Goal: Task Accomplishment & Management: Use online tool/utility

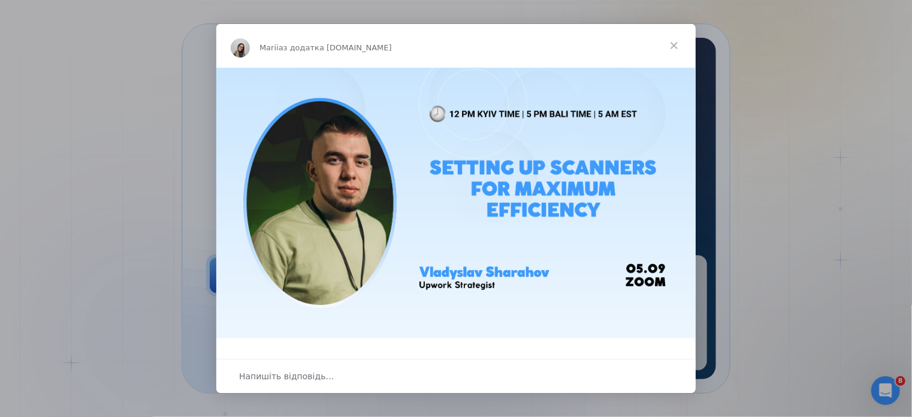
click at [673, 41] on span "Закрити" at bounding box center [673, 45] width 43 height 43
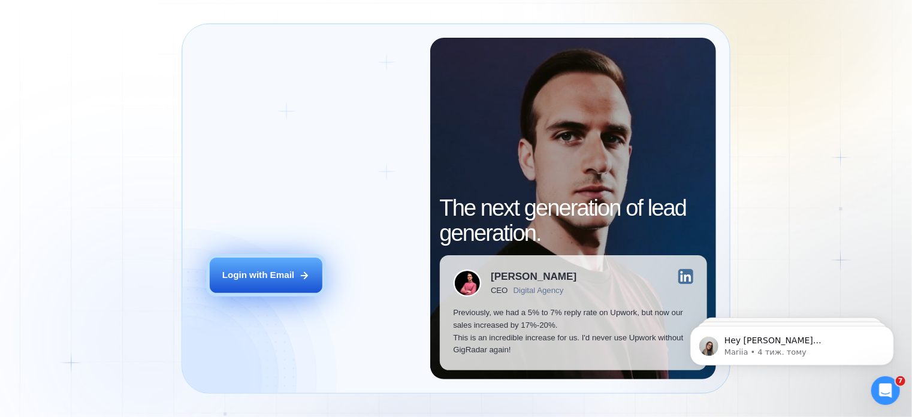
click at [297, 277] on button "Login with Email" at bounding box center [266, 275] width 113 height 35
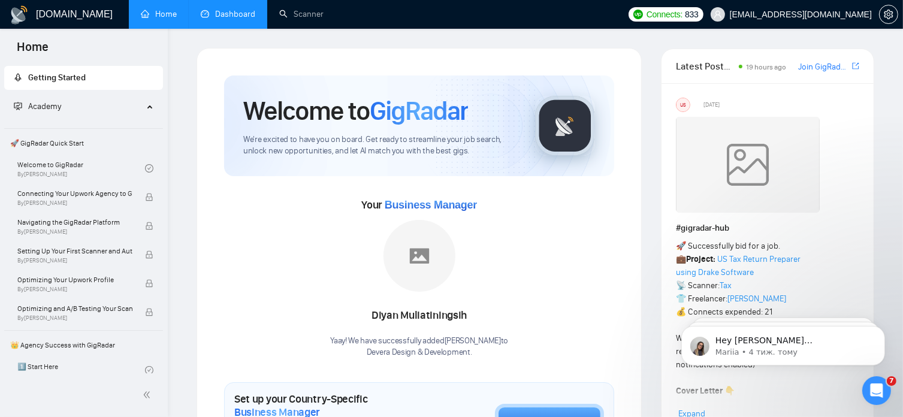
click at [234, 11] on link "Dashboard" at bounding box center [228, 14] width 55 height 10
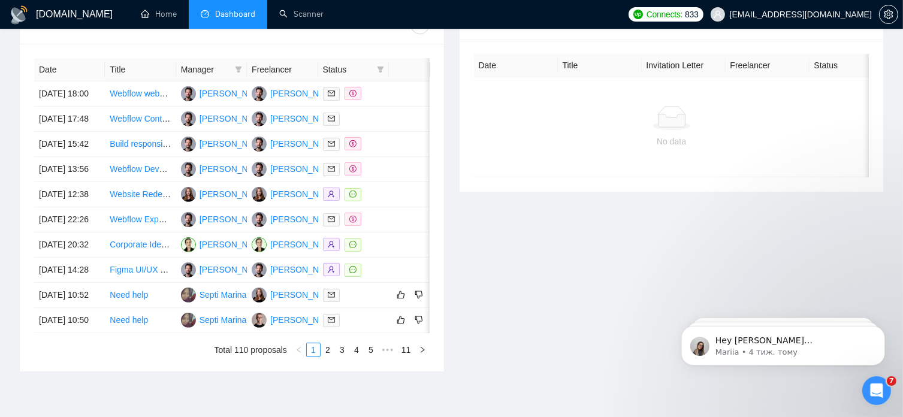
scroll to position [484, 0]
click at [162, 274] on link "Figma UI/UX Designer Needed to Create 3 Homepages" at bounding box center [213, 270] width 207 height 10
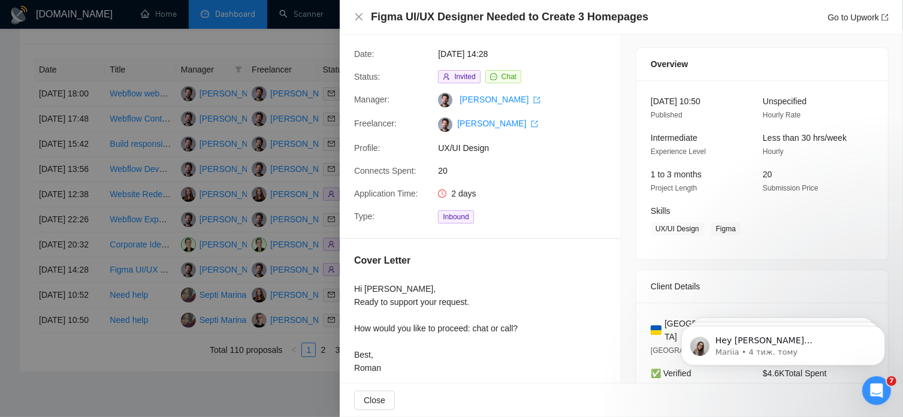
scroll to position [0, 0]
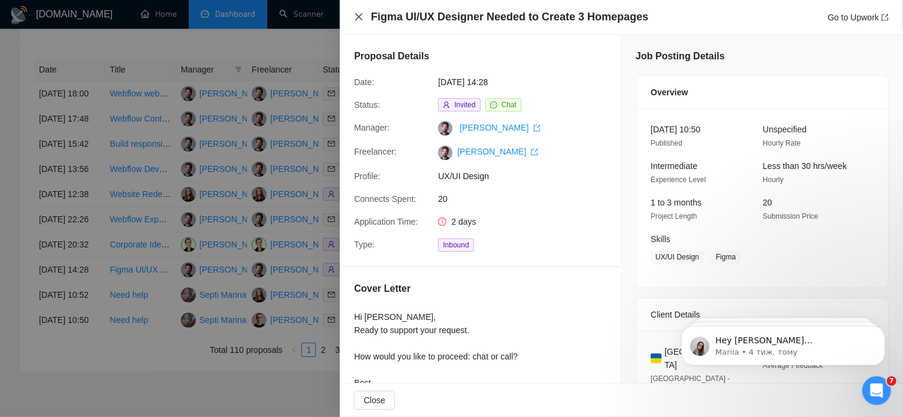
click at [359, 14] on icon "close" at bounding box center [359, 17] width 10 height 10
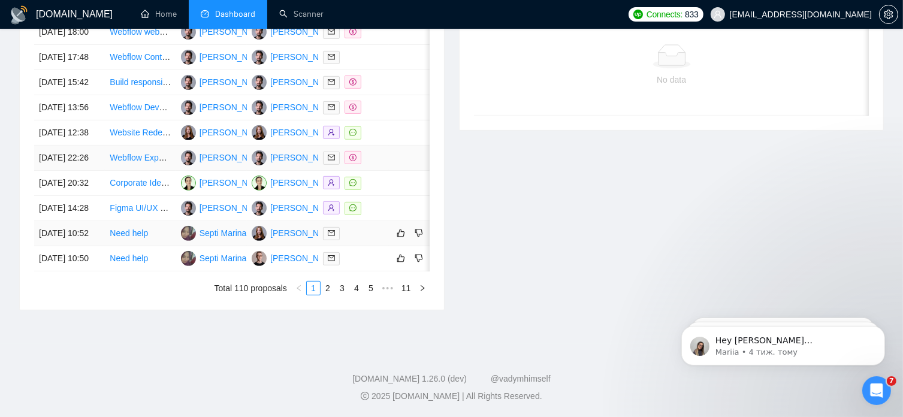
scroll to position [597, 0]
click at [329, 295] on link "2" at bounding box center [327, 288] width 13 height 13
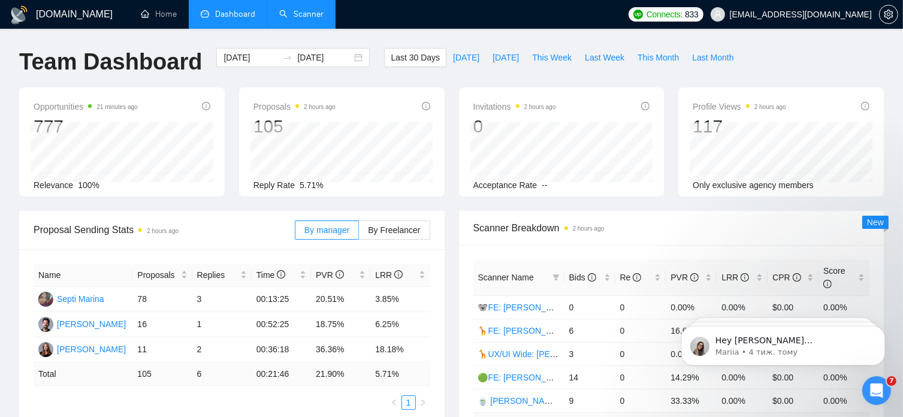
click at [302, 17] on link "Scanner" at bounding box center [301, 14] width 44 height 10
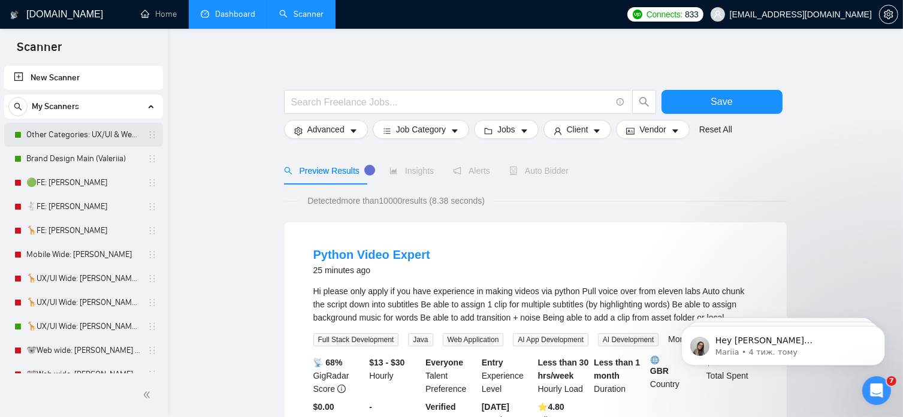
click at [101, 130] on link "Other Categories: UX/UI & Web design [PERSON_NAME]" at bounding box center [83, 135] width 114 height 24
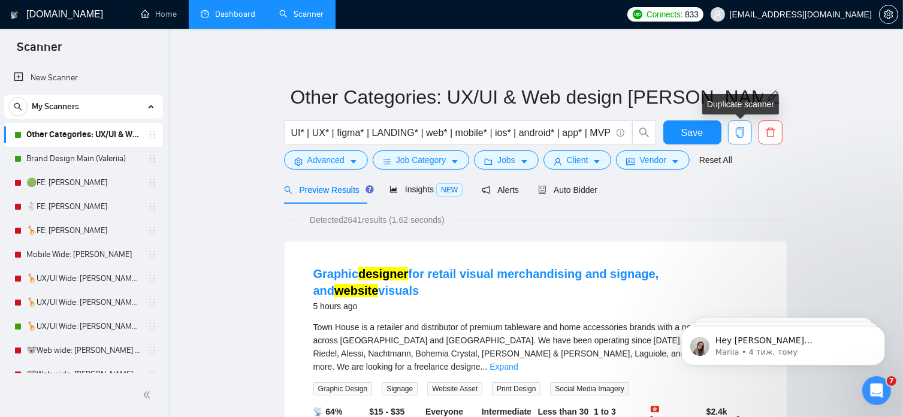
click at [741, 131] on icon "copy" at bounding box center [739, 132] width 11 height 11
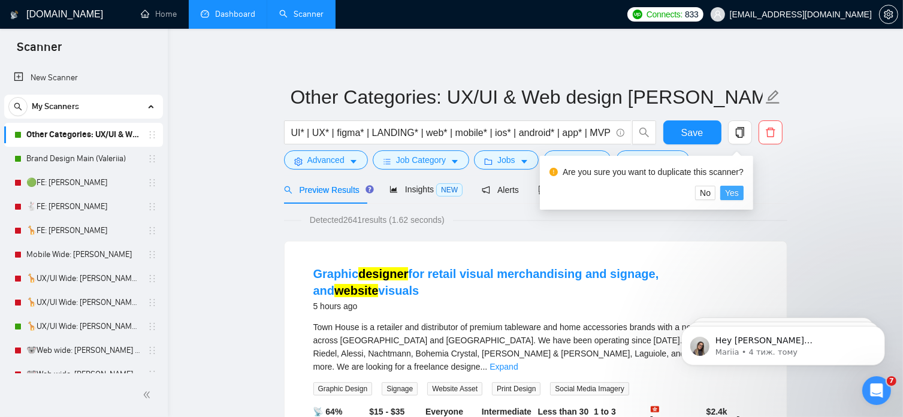
click at [733, 196] on span "Yes" at bounding box center [732, 192] width 14 height 13
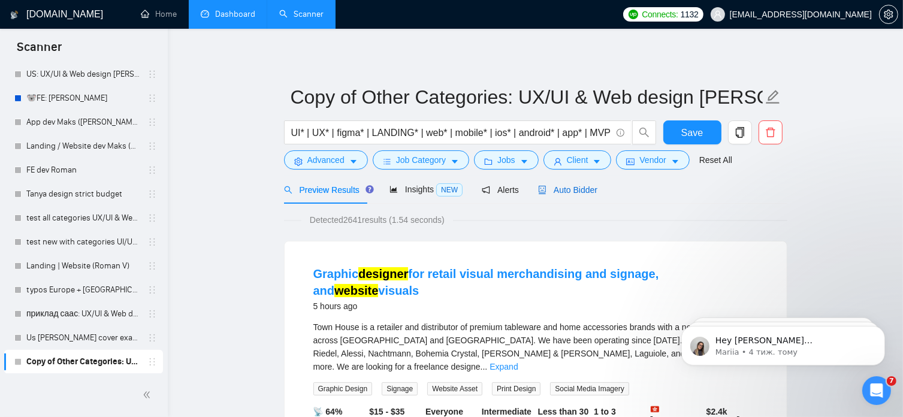
click at [581, 192] on span "Auto Bidder" at bounding box center [567, 190] width 59 height 10
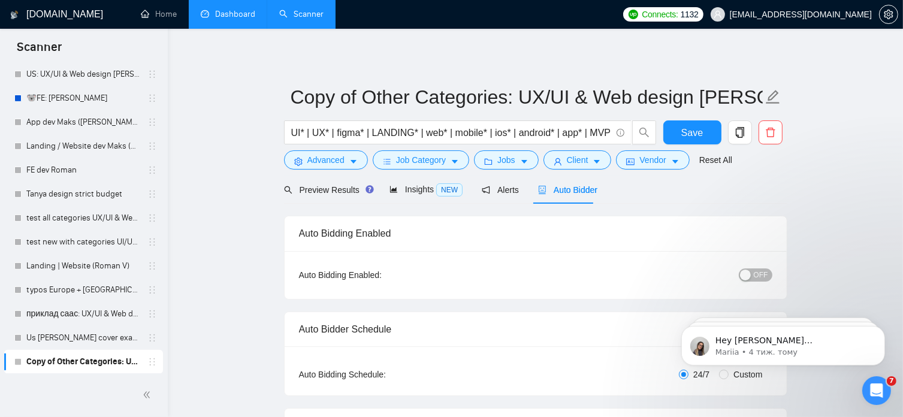
radio input "false"
radio input "true"
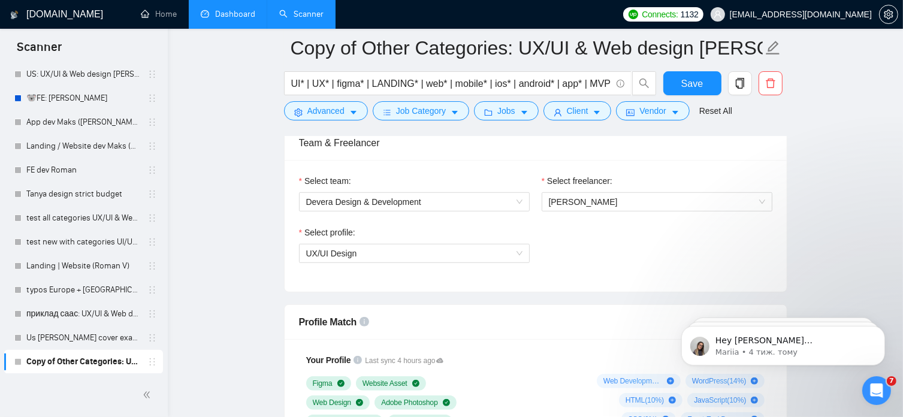
scroll to position [764, 0]
click at [628, 237] on div "Select profile: UX/UI Design" at bounding box center [535, 251] width 485 height 52
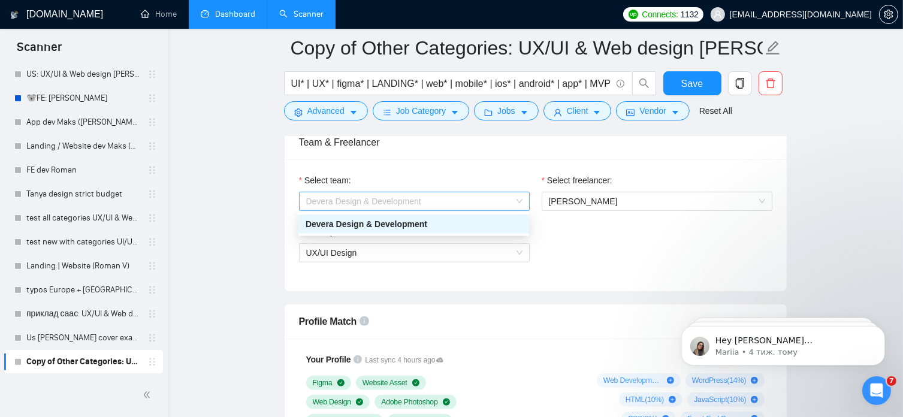
click at [474, 196] on span "Devera Design & Development" at bounding box center [414, 201] width 216 height 18
click at [609, 198] on span "Valeriia Konstantinova" at bounding box center [583, 201] width 69 height 10
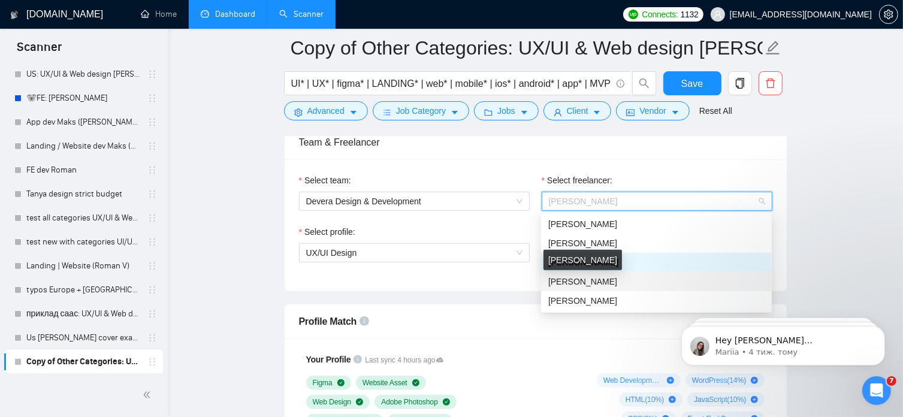
click at [585, 284] on span "[PERSON_NAME]" at bounding box center [582, 282] width 69 height 10
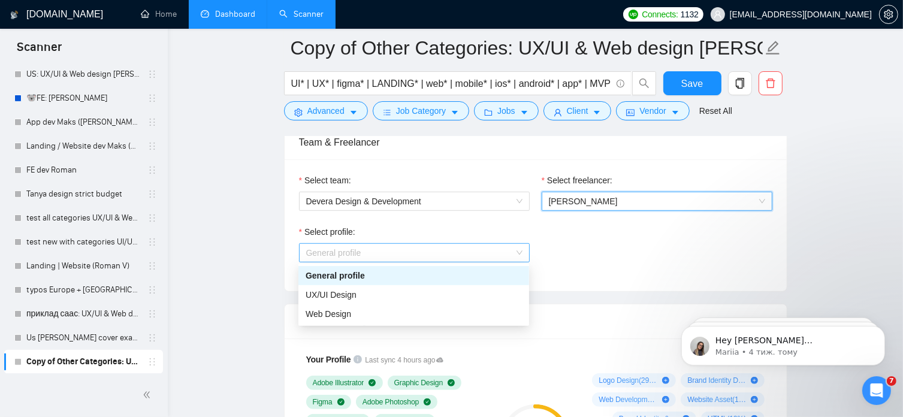
click at [519, 251] on span "General profile" at bounding box center [414, 253] width 216 height 18
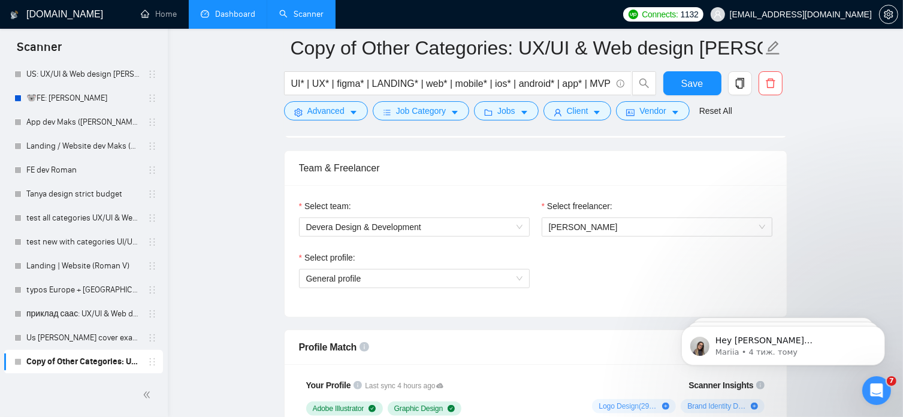
scroll to position [739, 0]
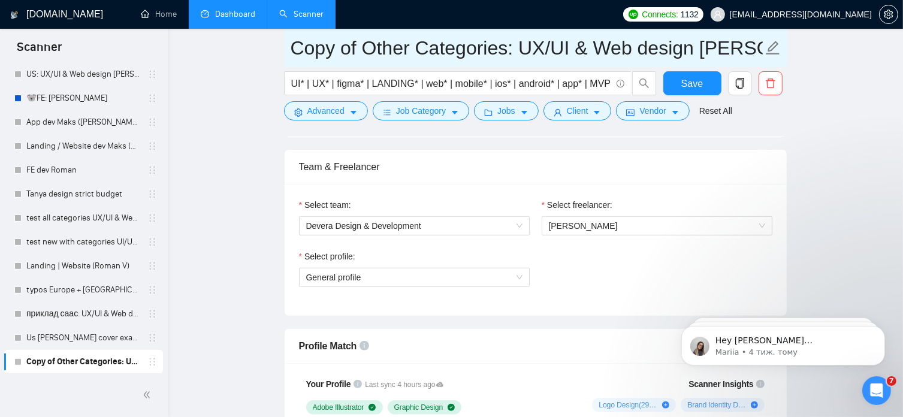
click at [778, 44] on icon "edit" at bounding box center [773, 48] width 14 height 14
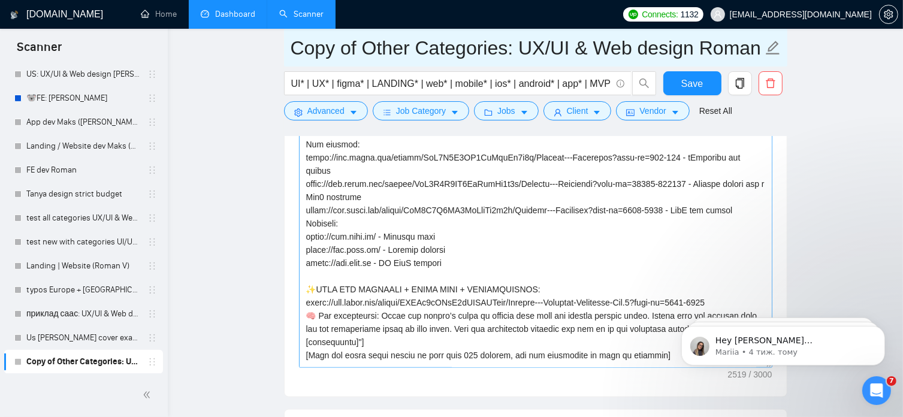
scroll to position [329, 0]
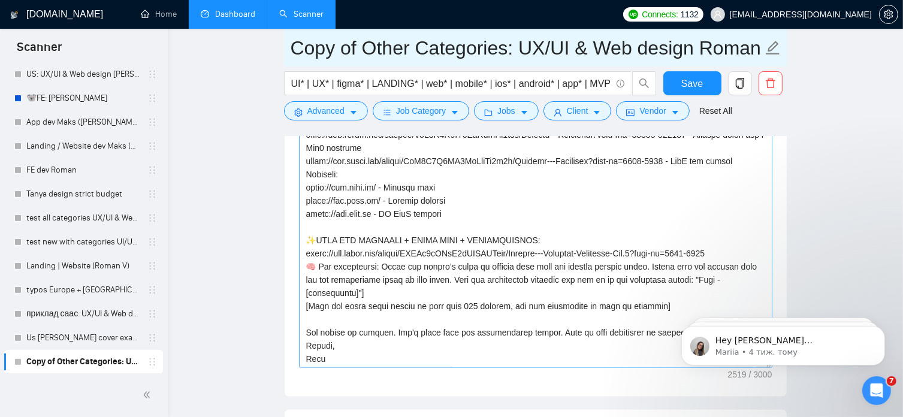
type input "Copy of Other Categories: UX/UI & Web design Roman"
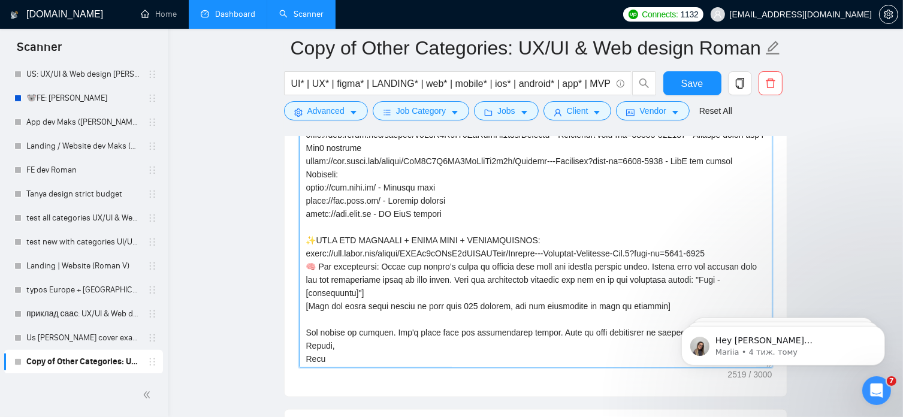
click at [332, 357] on textarea "Cover letter template:" at bounding box center [535, 233] width 473 height 270
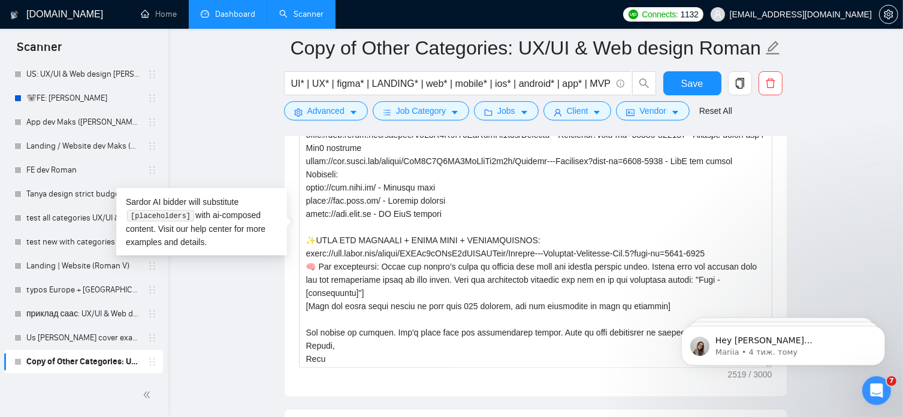
click at [873, 229] on main "Copy of Other Categories: UX/UI & Web design Roman UI* | UX* | figma* | LANDING…" at bounding box center [535, 173] width 697 height 3456
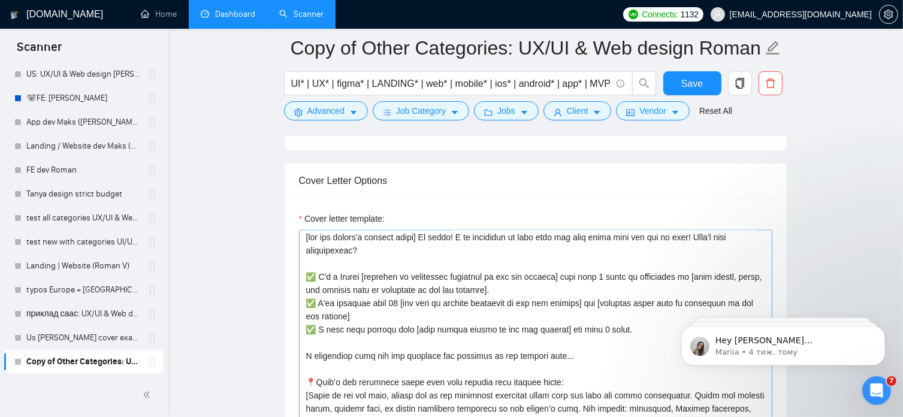
scroll to position [2, 0]
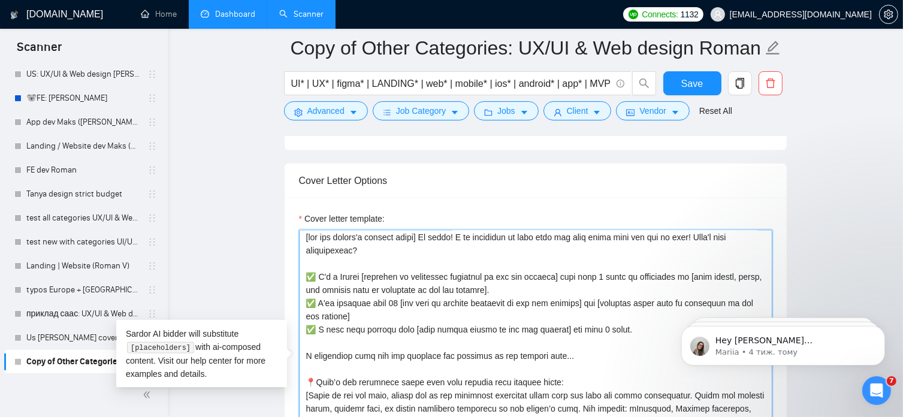
click at [589, 275] on textarea "Cover letter template:" at bounding box center [535, 365] width 473 height 270
click at [584, 326] on textarea "Cover letter template:" at bounding box center [535, 365] width 473 height 270
drag, startPoint x: 565, startPoint y: 354, endPoint x: 301, endPoint y: 349, distance: 264.8
click at [301, 349] on textarea "Cover letter template:" at bounding box center [535, 365] width 473 height 270
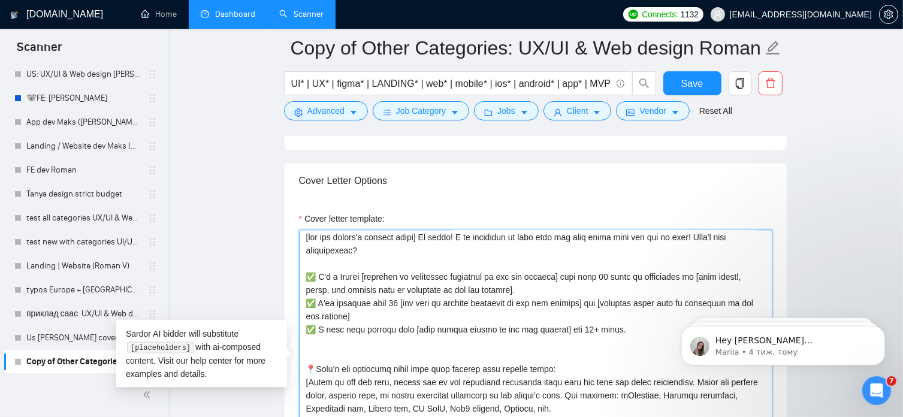
click at [324, 352] on textarea "Cover letter template:" at bounding box center [535, 365] width 473 height 270
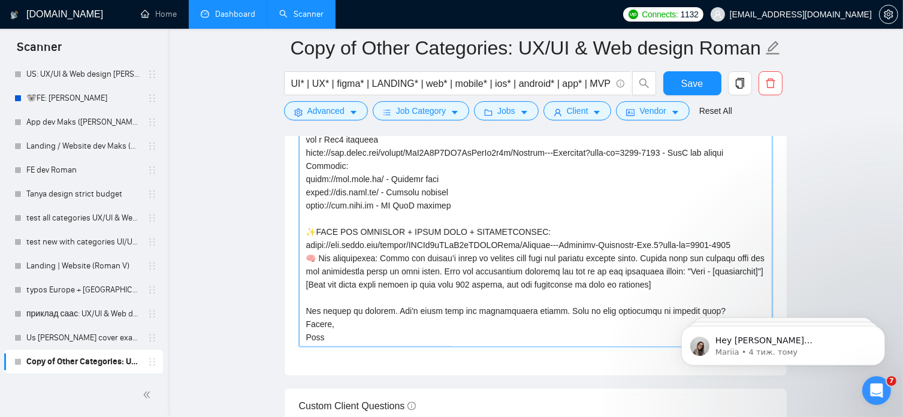
scroll to position [1628, 0]
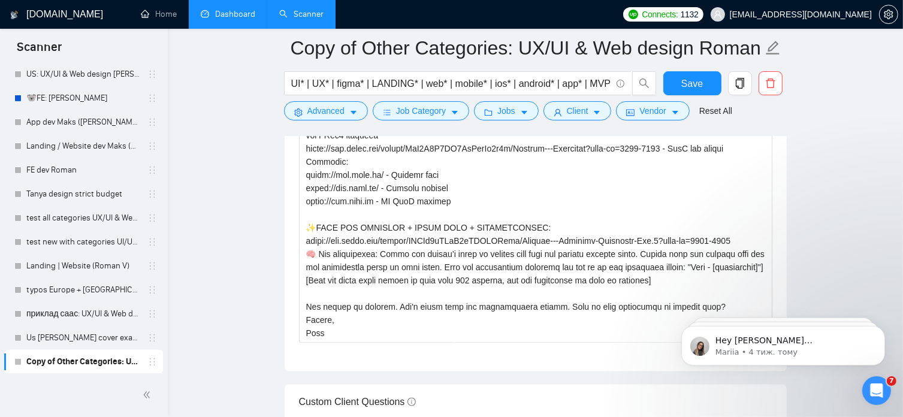
click at [693, 301] on html "Hey tania.hriazina@arounda.agency, Looks like your Upwork agency Arounda 🥇 Glob…" at bounding box center [783, 342] width 240 height 84
click at [689, 306] on body "Hey tania.hriazina@arounda.agency, Looks like your Upwork agency Arounda 🥇 Glob…" at bounding box center [782, 342] width 230 height 74
click at [691, 304] on html "Hey tania.hriazina@arounda.agency, Looks like your Upwork agency Arounda 🥇 Glob…" at bounding box center [783, 342] width 240 height 84
click at [307, 308] on textarea "Cover letter template:" at bounding box center [535, 208] width 473 height 270
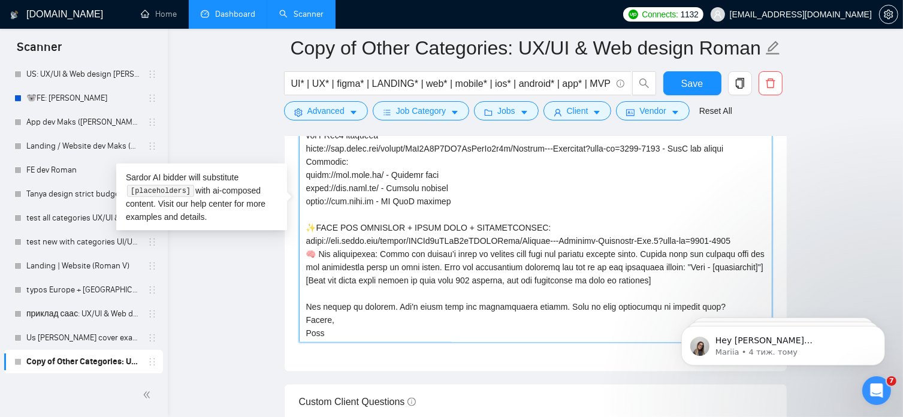
click at [304, 318] on textarea "Cover letter template:" at bounding box center [535, 208] width 473 height 270
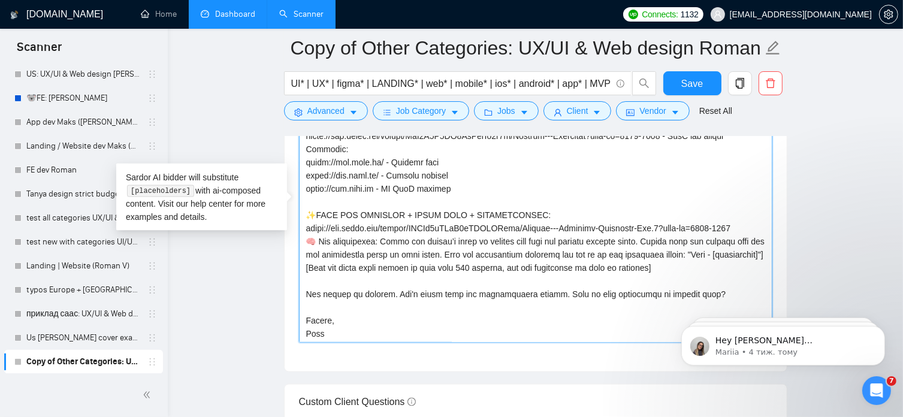
scroll to position [316, 0]
drag, startPoint x: 322, startPoint y: 334, endPoint x: 306, endPoint y: 334, distance: 16.2
click at [306, 334] on textarea "Cover letter template:" at bounding box center [535, 208] width 473 height 270
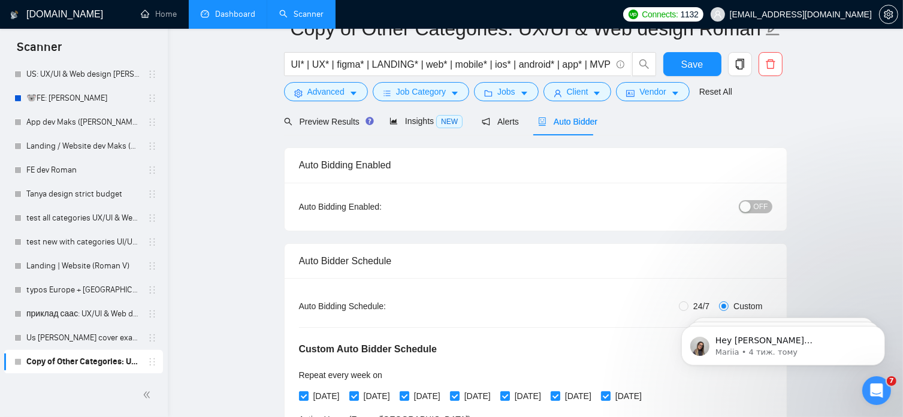
scroll to position [0, 0]
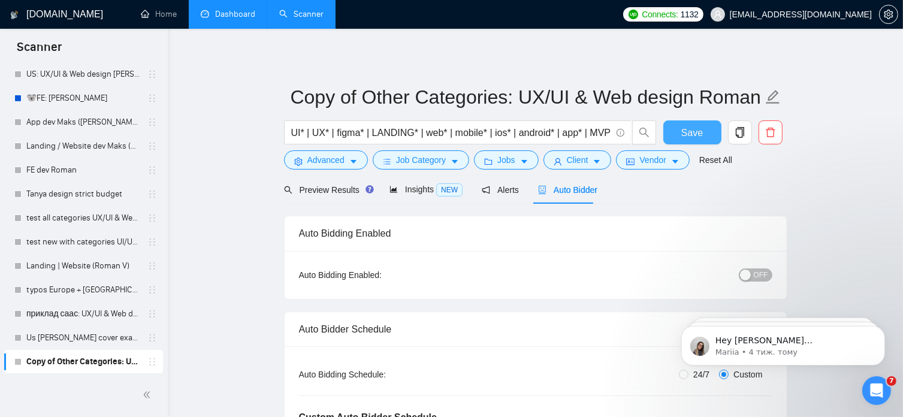
type textarea "[use the client's country emoji] Hi there! I am available to jump into the call…"
click at [699, 138] on span "Save" at bounding box center [692, 132] width 22 height 15
click at [415, 183] on div "Insights NEW" at bounding box center [425, 190] width 73 height 14
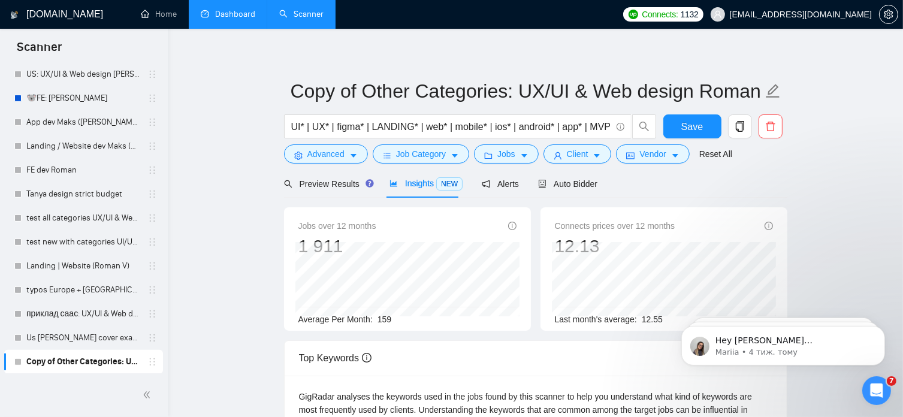
scroll to position [5, 0]
click at [331, 186] on span "Preview Results" at bounding box center [327, 185] width 86 height 10
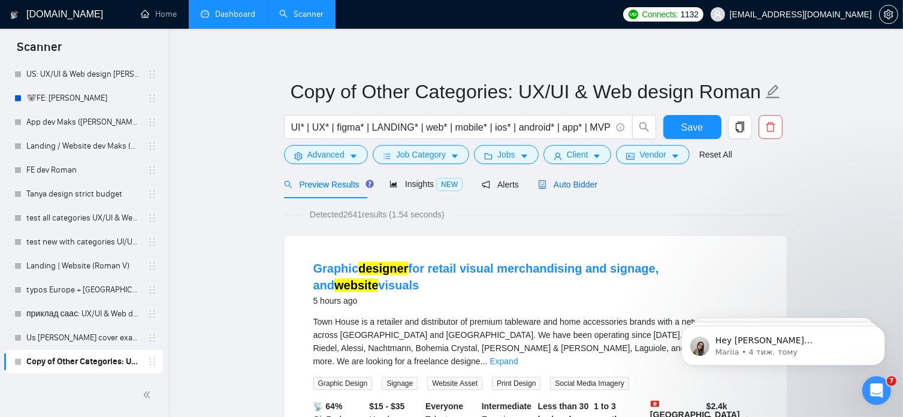
click at [579, 186] on span "Auto Bidder" at bounding box center [567, 185] width 59 height 10
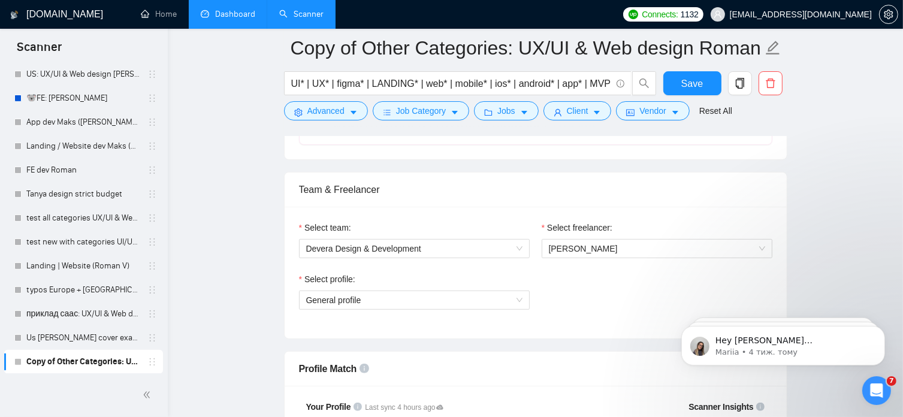
scroll to position [776, 0]
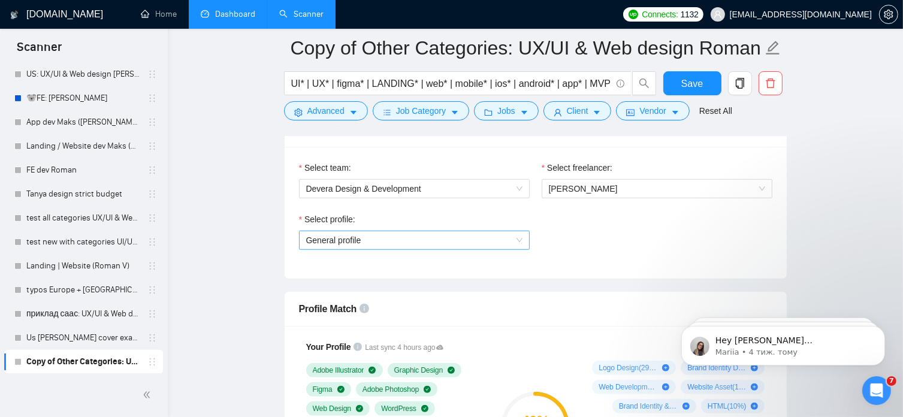
click at [519, 239] on span "General profile" at bounding box center [414, 240] width 216 height 18
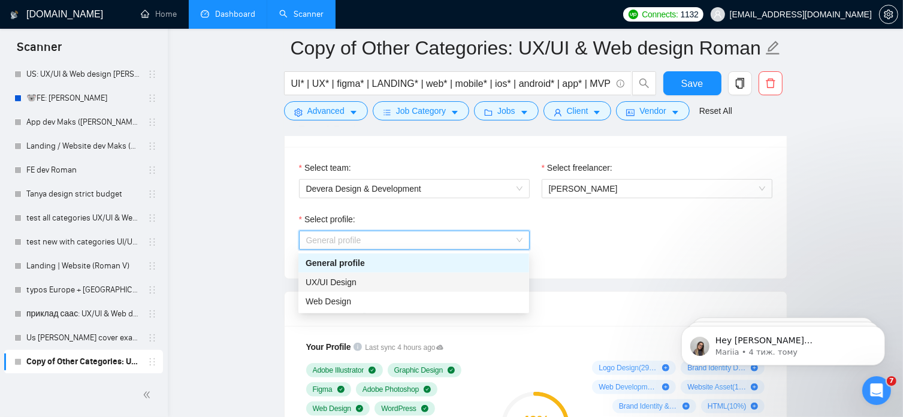
click at [412, 282] on div "UX/UI Design" at bounding box center [414, 282] width 216 height 13
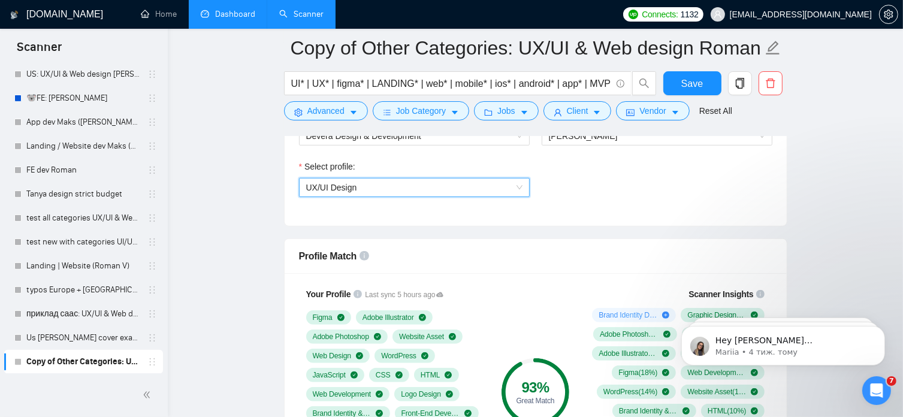
scroll to position [824, 0]
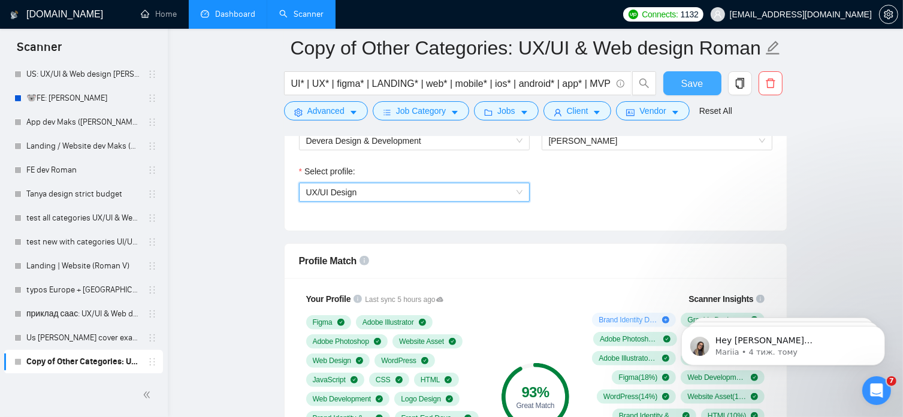
click at [698, 83] on span "Save" at bounding box center [692, 83] width 22 height 15
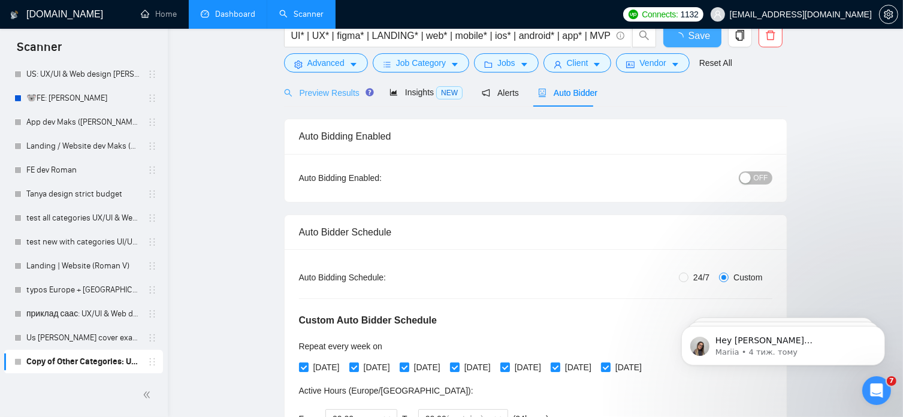
scroll to position [0, 0]
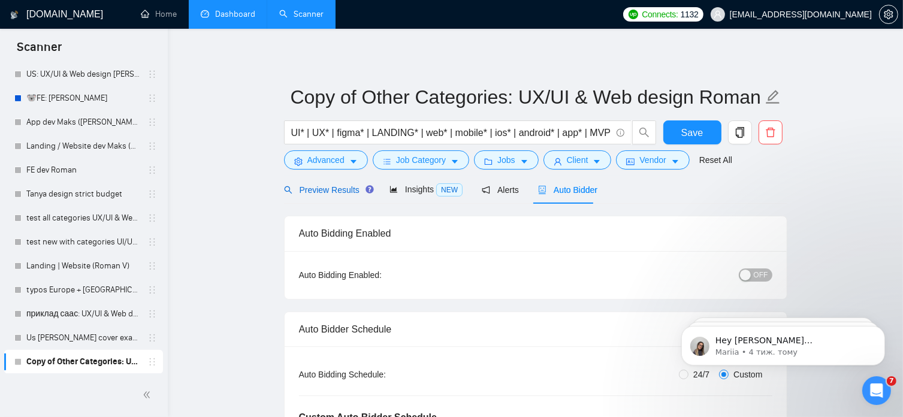
click at [327, 191] on span "Preview Results" at bounding box center [327, 190] width 86 height 10
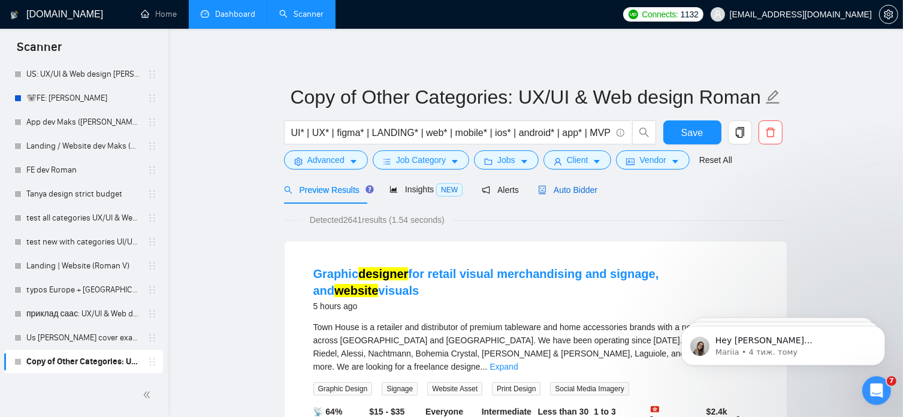
click at [577, 190] on span "Auto Bidder" at bounding box center [567, 190] width 59 height 10
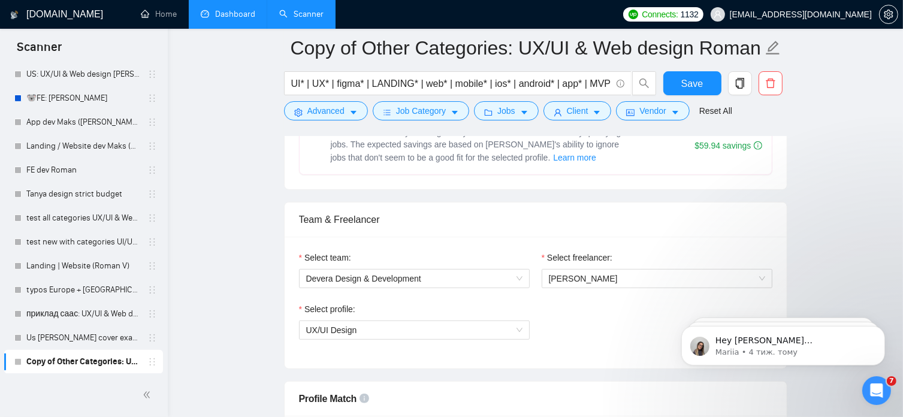
scroll to position [695, 0]
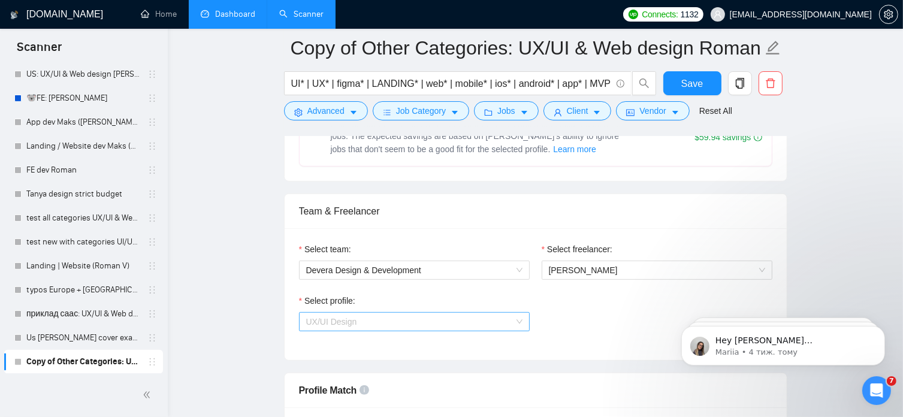
click at [509, 318] on span "UX/UI Design" at bounding box center [414, 322] width 216 height 18
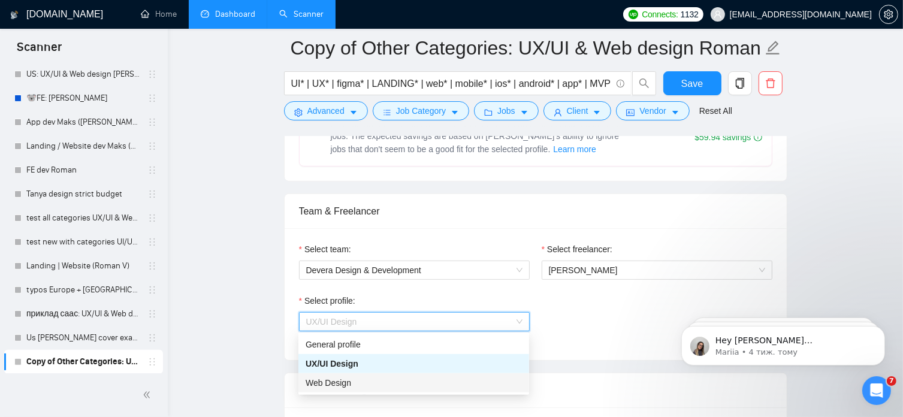
click at [370, 384] on div "Web Design" at bounding box center [414, 382] width 216 height 13
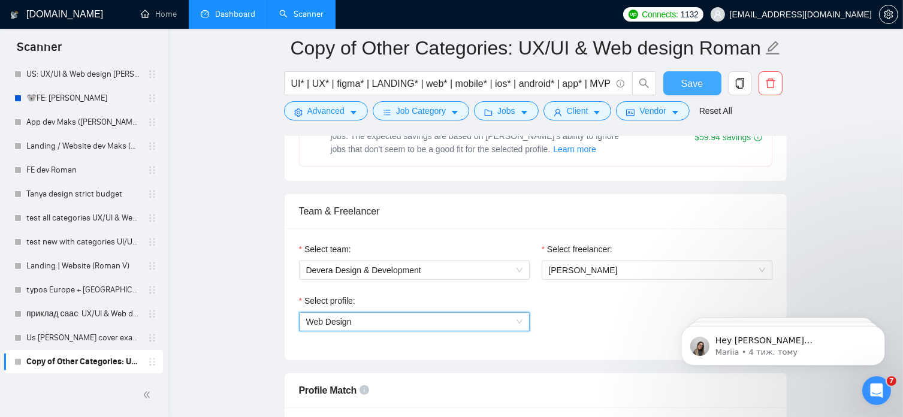
click at [695, 89] on span "Save" at bounding box center [692, 83] width 22 height 15
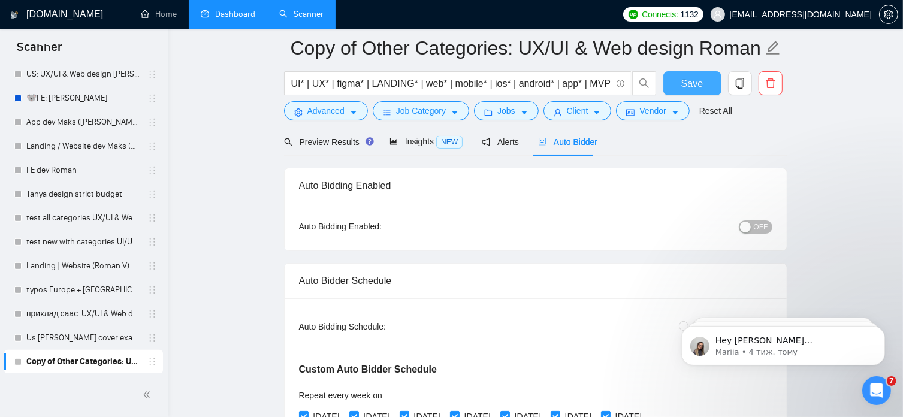
scroll to position [0, 0]
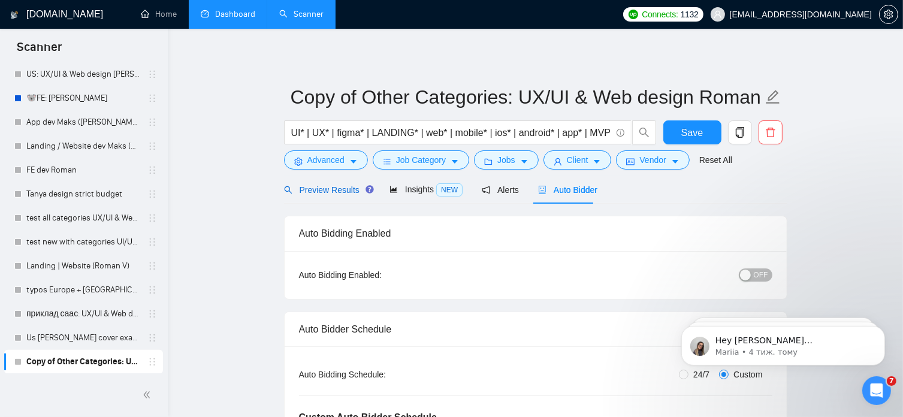
click at [326, 189] on span "Preview Results" at bounding box center [327, 190] width 86 height 10
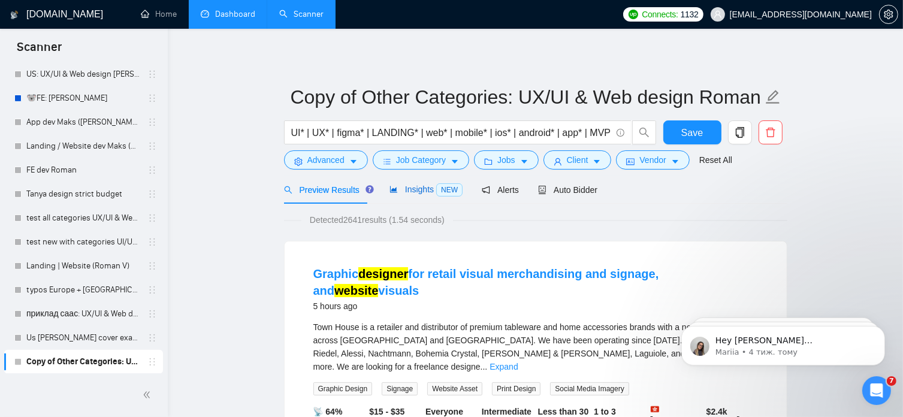
click at [413, 189] on span "Insights NEW" at bounding box center [425, 190] width 73 height 10
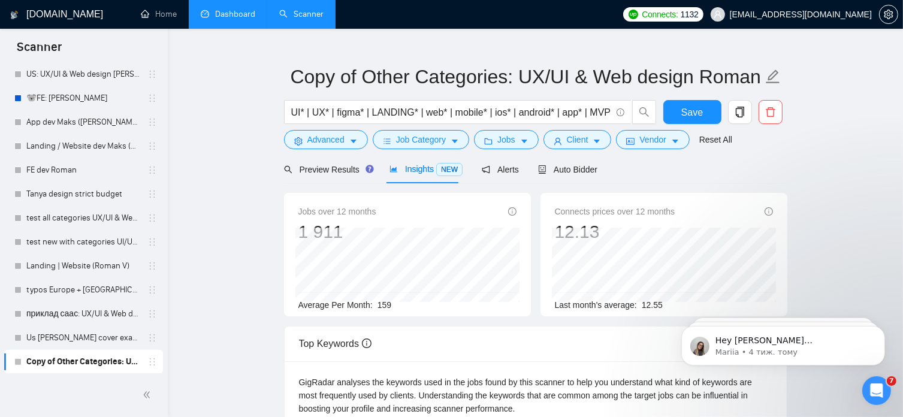
scroll to position [20, 0]
click at [331, 169] on span "Preview Results" at bounding box center [327, 170] width 86 height 10
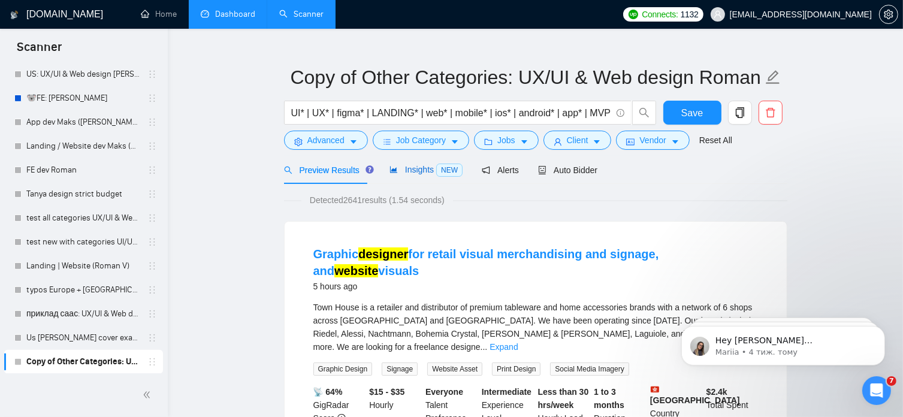
click at [429, 170] on span "Insights NEW" at bounding box center [425, 170] width 73 height 10
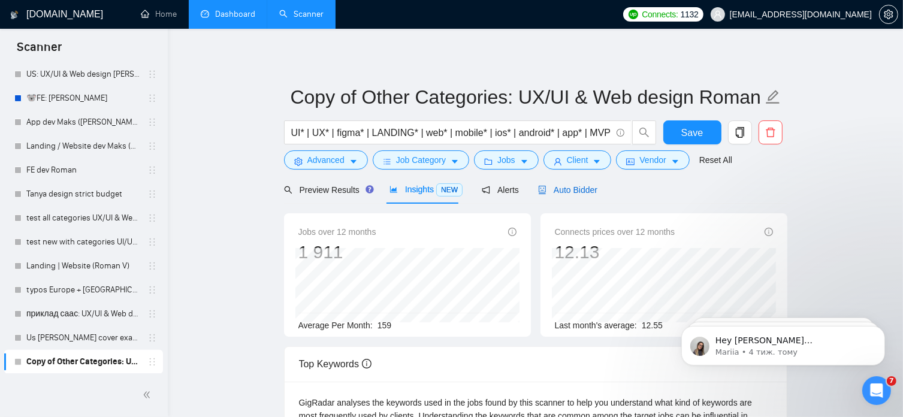
click at [546, 190] on span "Auto Bidder" at bounding box center [567, 190] width 59 height 10
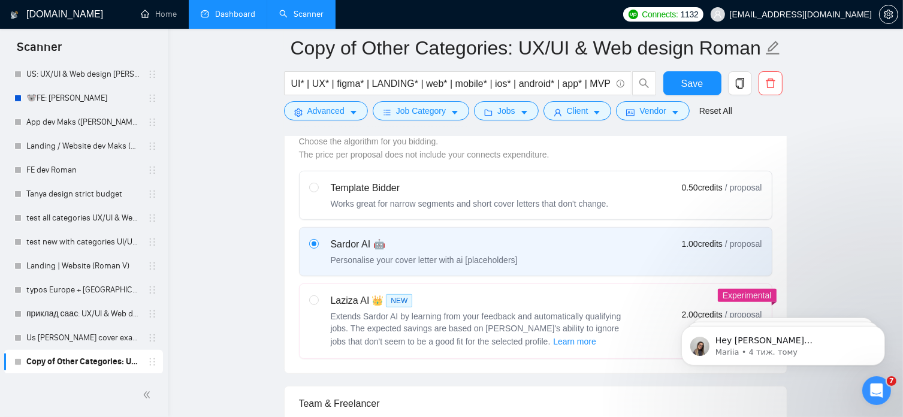
scroll to position [786, 0]
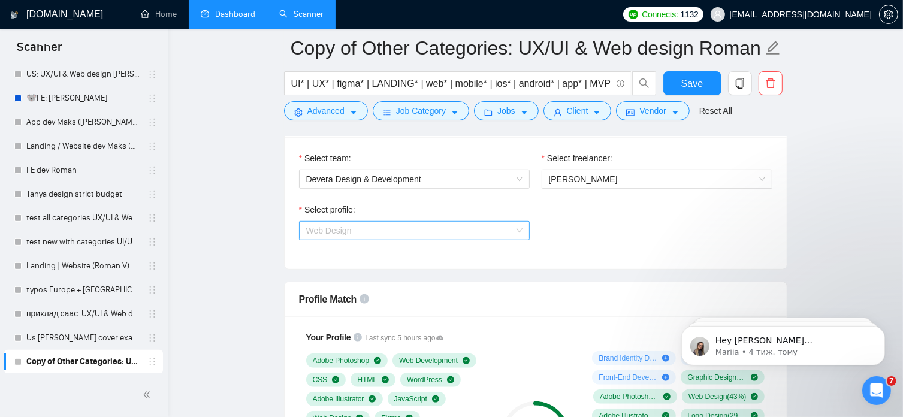
click at [515, 229] on span "Web Design" at bounding box center [414, 231] width 216 height 18
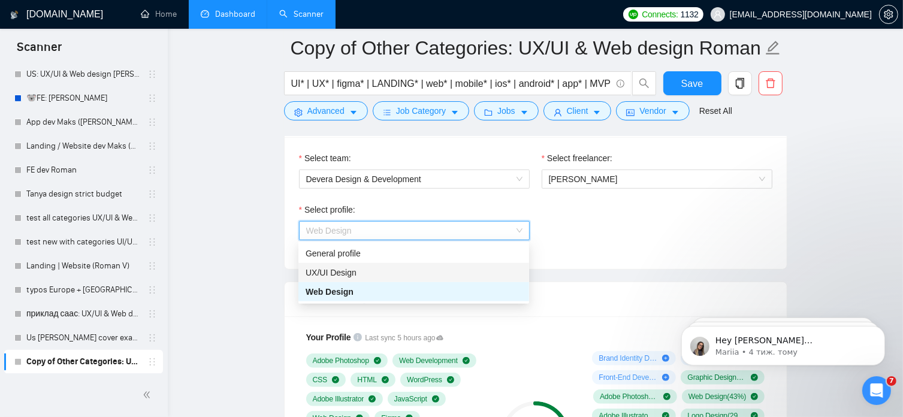
click at [389, 274] on div "UX/UI Design" at bounding box center [414, 272] width 216 height 13
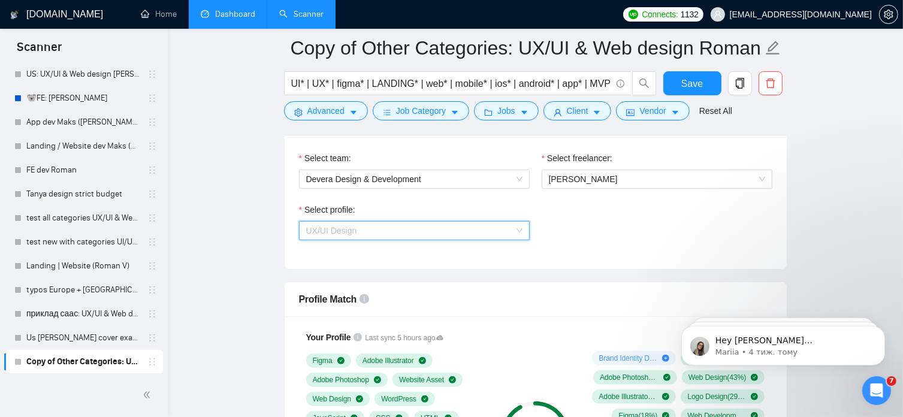
click at [473, 228] on span "UX/UI Design" at bounding box center [414, 231] width 216 height 18
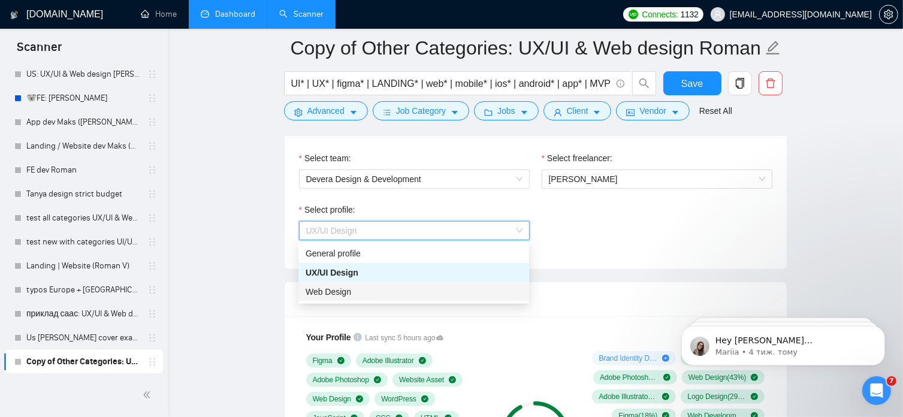
click at [381, 293] on div "Web Design" at bounding box center [414, 291] width 216 height 13
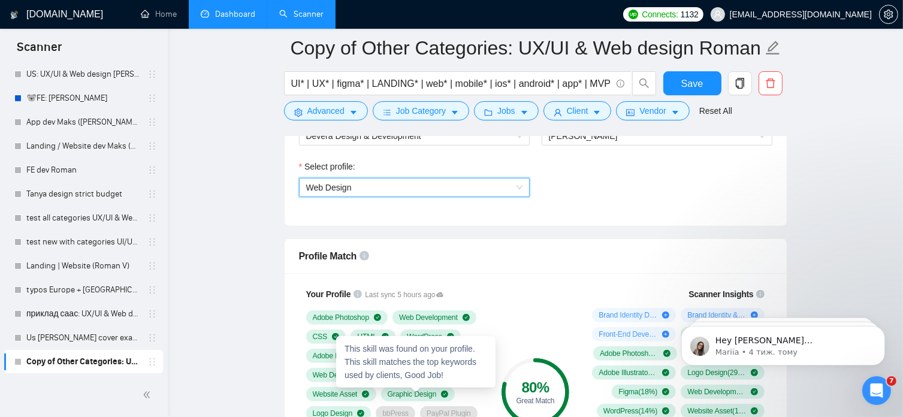
scroll to position [805, 0]
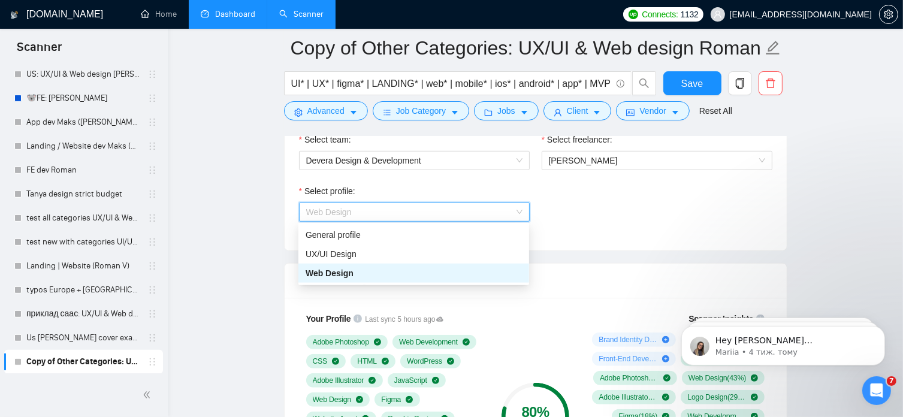
click at [522, 207] on div "Web Design" at bounding box center [414, 211] width 231 height 19
click at [416, 249] on div "UX/UI Design" at bounding box center [414, 253] width 216 height 13
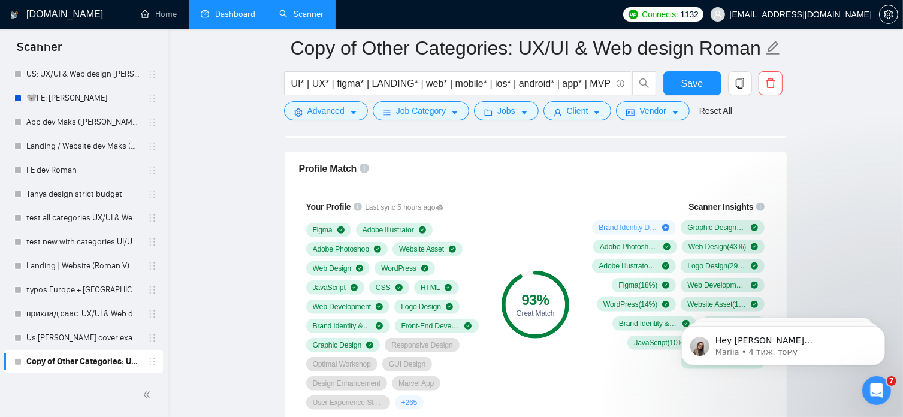
scroll to position [917, 0]
click at [704, 86] on button "Save" at bounding box center [692, 83] width 58 height 24
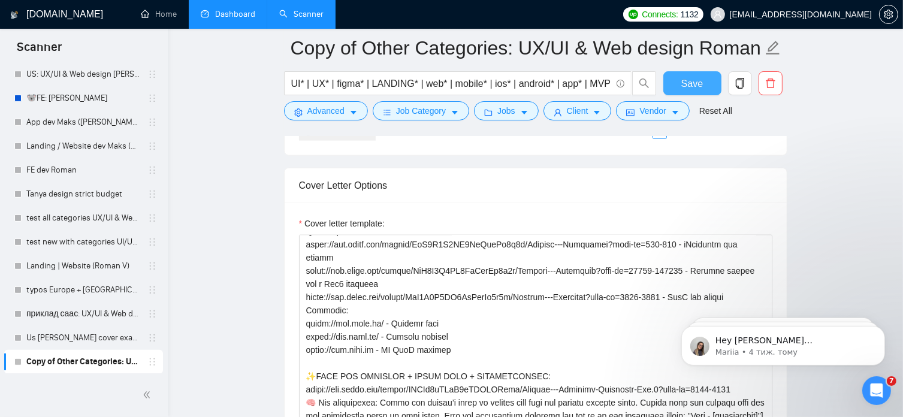
scroll to position [1505, 0]
click at [530, 225] on div "Cover letter template:" at bounding box center [535, 226] width 473 height 18
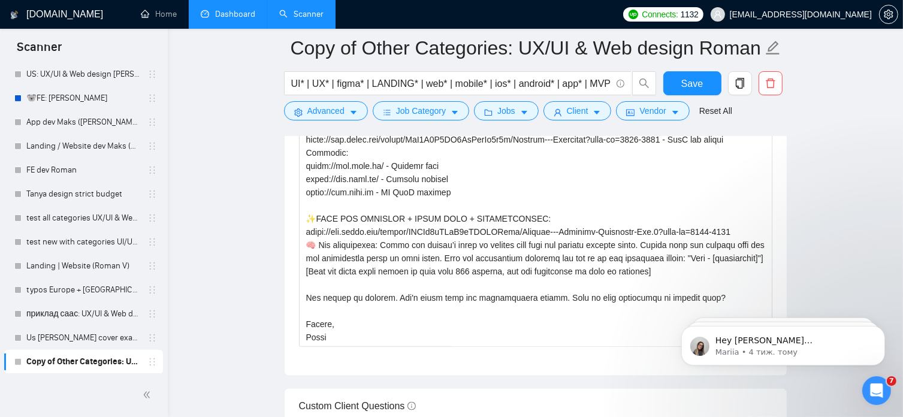
scroll to position [313, 0]
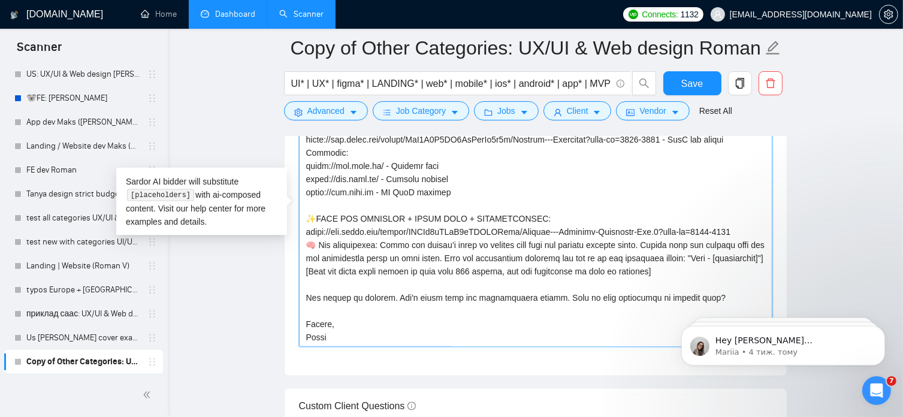
drag, startPoint x: 331, startPoint y: 325, endPoint x: 306, endPoint y: 325, distance: 25.2
click at [306, 325] on textarea "Cover letter template:" at bounding box center [535, 212] width 473 height 270
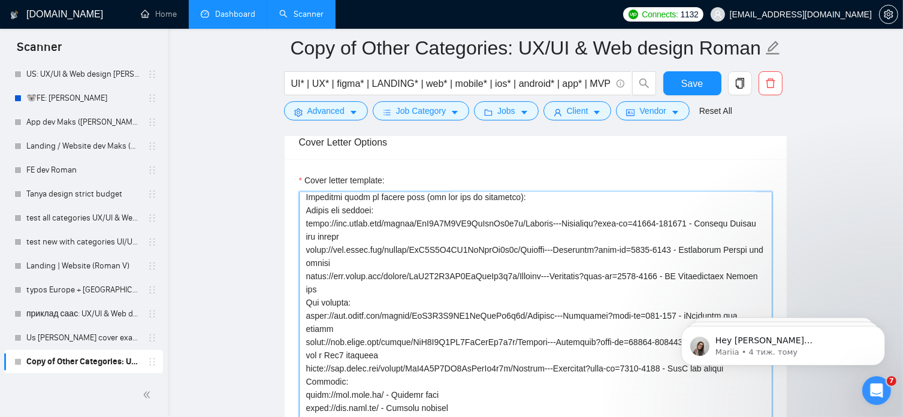
scroll to position [0, 0]
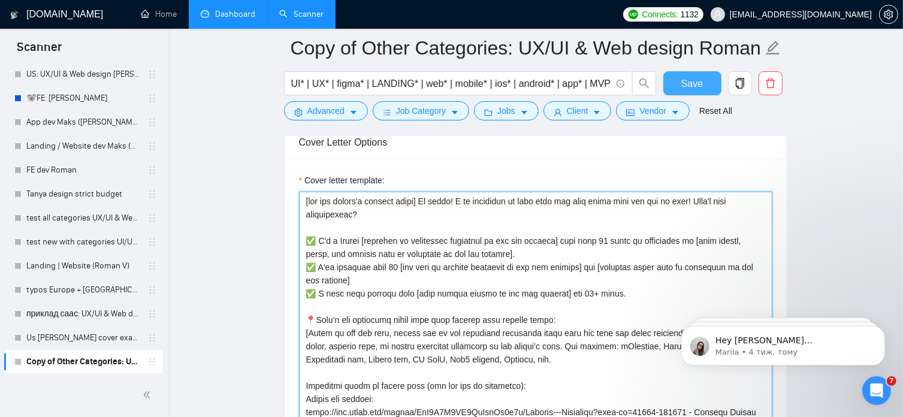
type textarea "[use the client's country emoji] Hi there! I am available to jump into the call…"
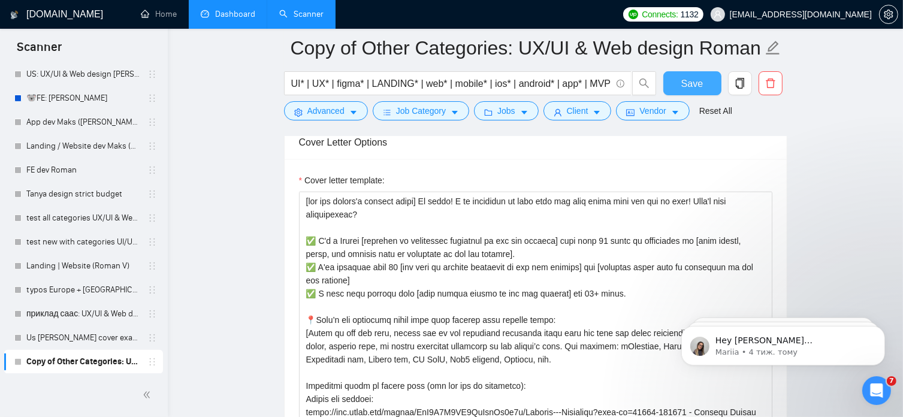
click at [701, 85] on span "Save" at bounding box center [692, 83] width 22 height 15
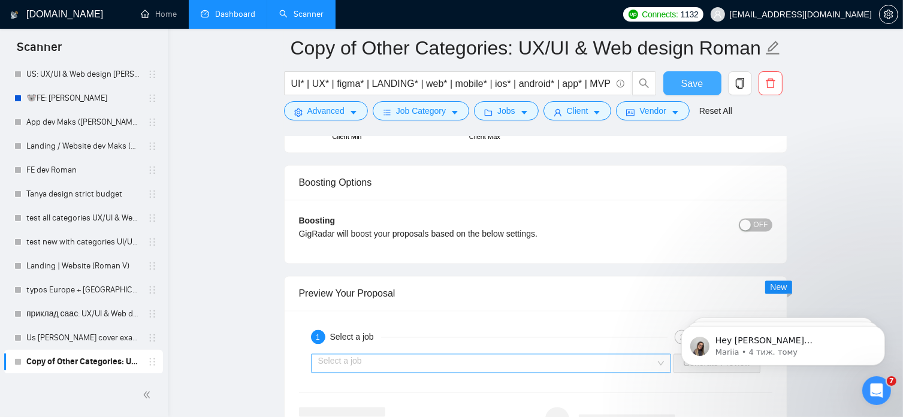
scroll to position [2458, 0]
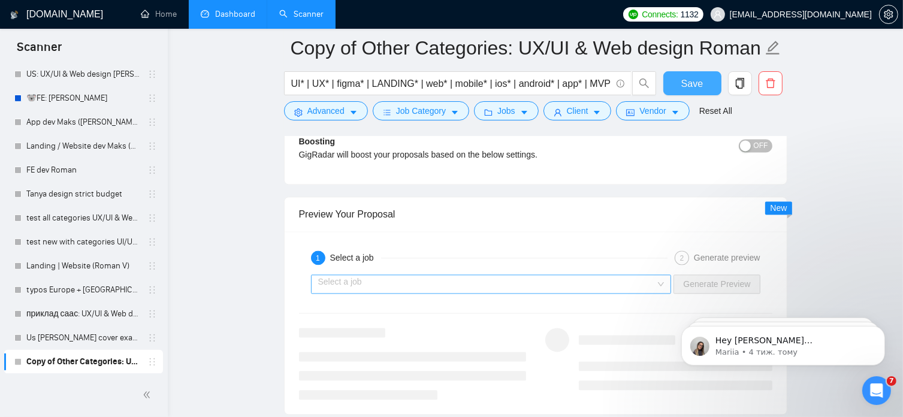
click at [664, 282] on div "Select a job" at bounding box center [491, 283] width 361 height 19
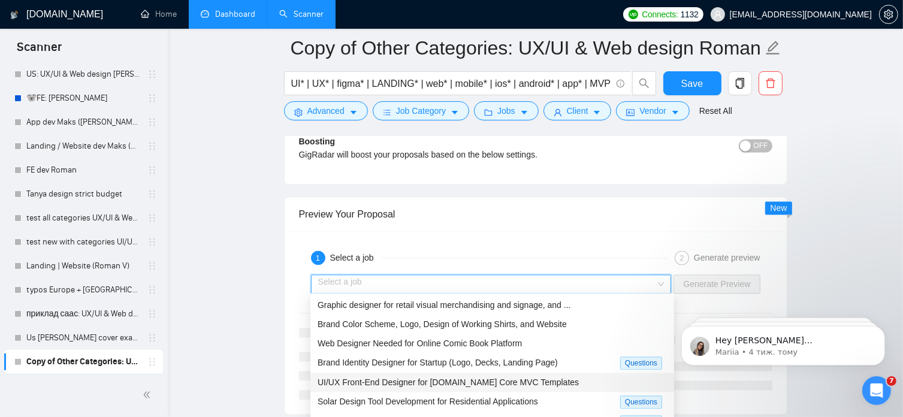
click at [479, 380] on span "UI/UX Front-End Designer for [DOMAIN_NAME] Core MVC Templates" at bounding box center [447, 382] width 261 height 10
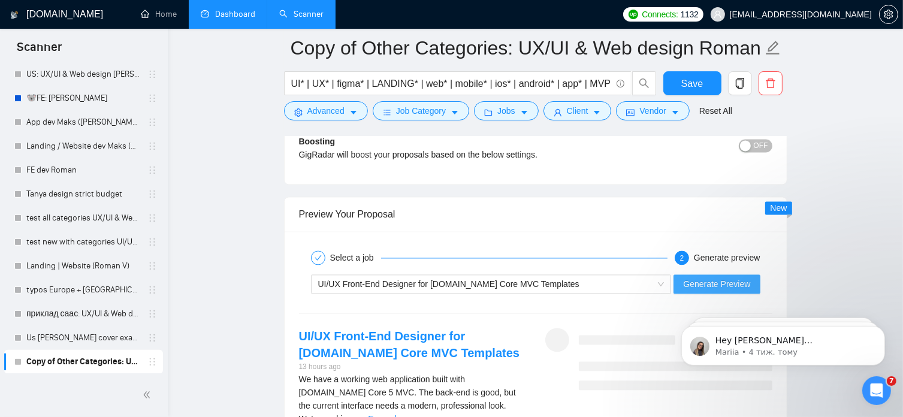
click at [727, 282] on span "Generate Preview" at bounding box center [716, 283] width 67 height 13
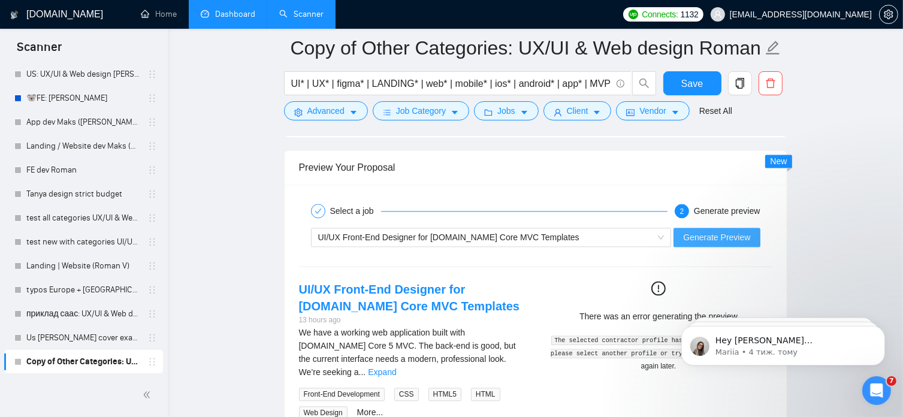
scroll to position [2506, 0]
click at [728, 234] on span "Generate Preview" at bounding box center [716, 235] width 67 height 13
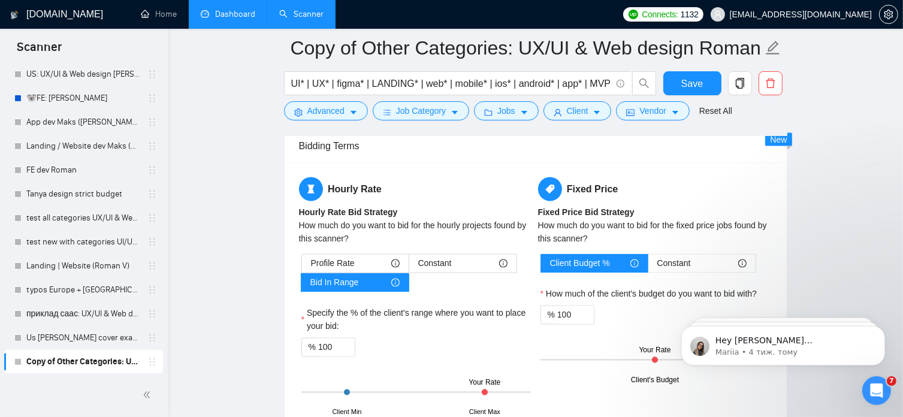
scroll to position [2079, 0]
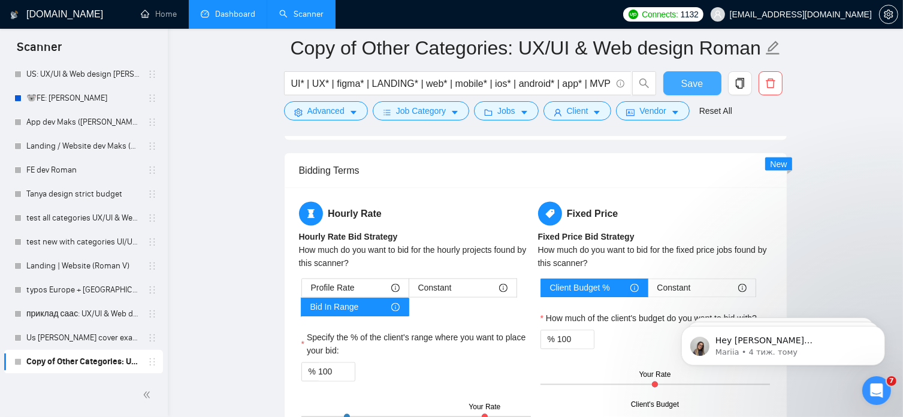
click at [688, 86] on span "Save" at bounding box center [692, 83] width 22 height 15
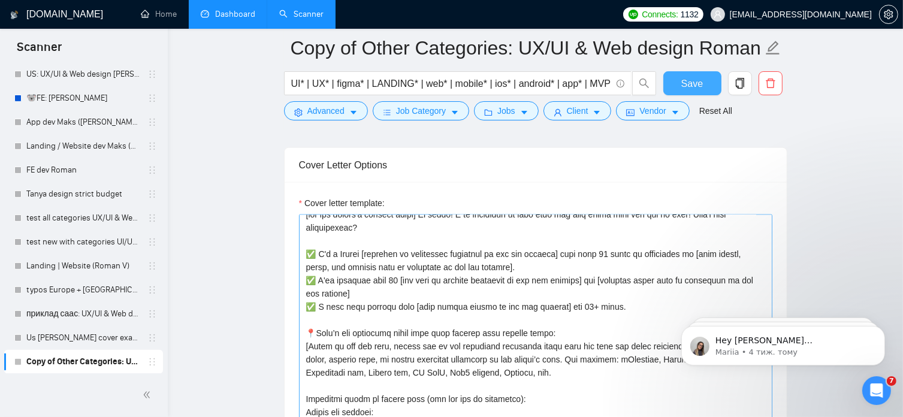
scroll to position [0, 0]
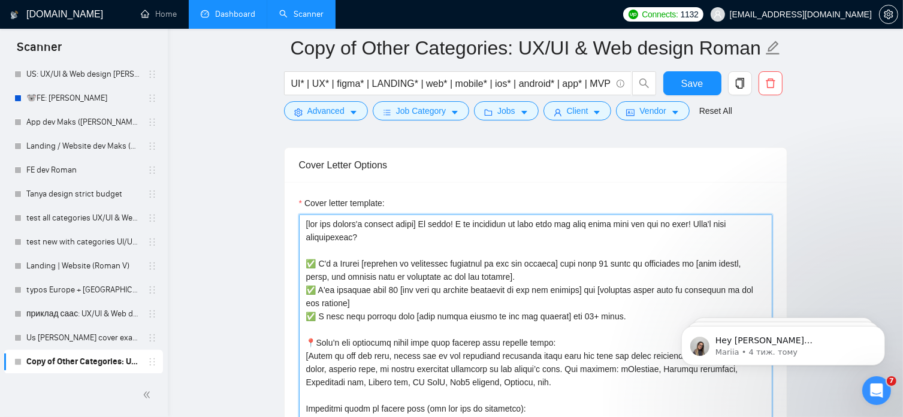
click at [449, 225] on textarea "Cover letter template:" at bounding box center [535, 349] width 473 height 270
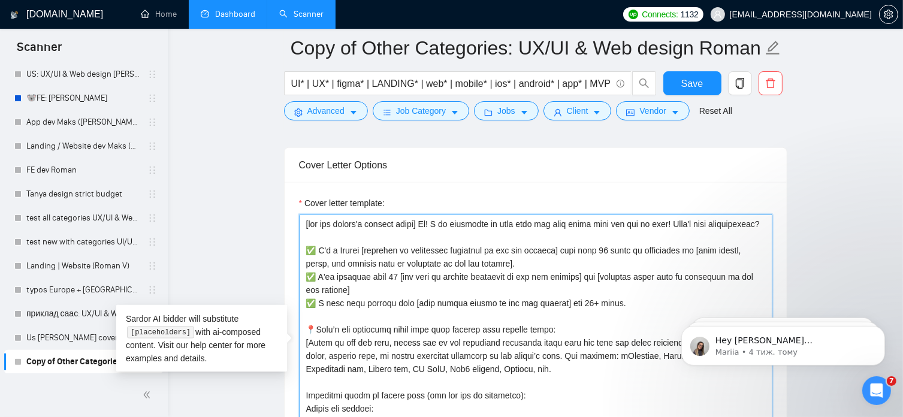
click at [431, 225] on textarea "Cover letter template:" at bounding box center [535, 349] width 473 height 270
click at [434, 225] on textarea "Cover letter template:" at bounding box center [535, 349] width 473 height 270
drag, startPoint x: 420, startPoint y: 224, endPoint x: 757, endPoint y: 222, distance: 337.3
click at [757, 222] on textarea "Cover letter template:" at bounding box center [535, 349] width 473 height 270
click at [590, 286] on textarea "Cover letter template:" at bounding box center [535, 349] width 473 height 270
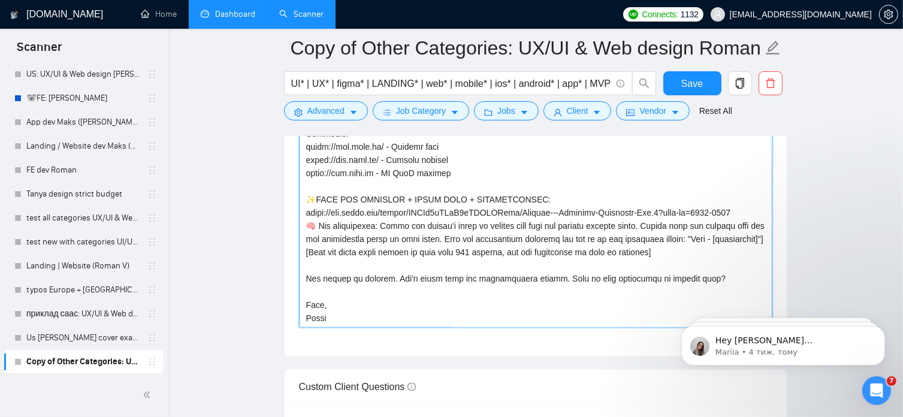
scroll to position [1703, 0]
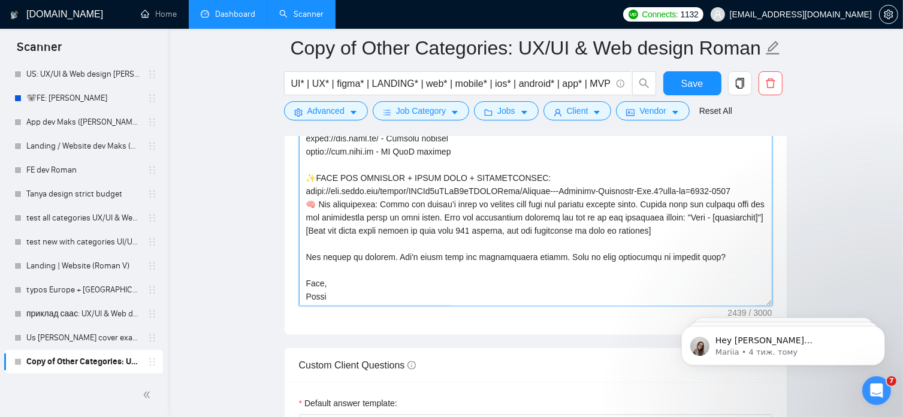
click at [0, 0] on span "When" at bounding box center [0, 0] width 0 height 0
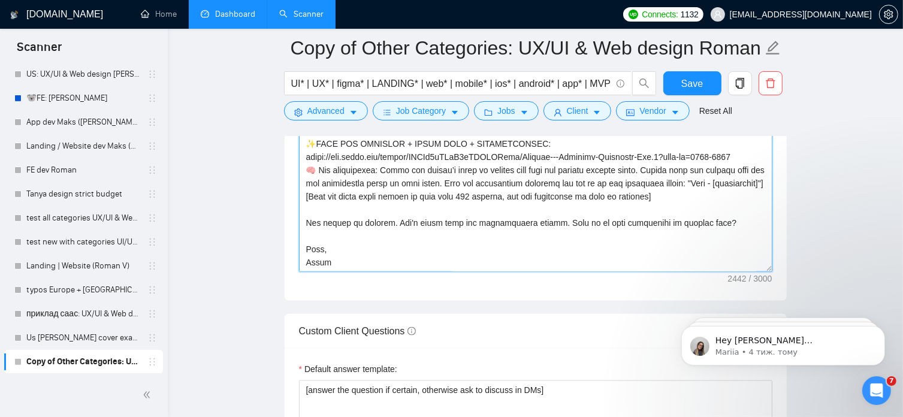
scroll to position [1739, 0]
type textarea "[use the client's country emoji] Hi, I am available to jump into the call right…"
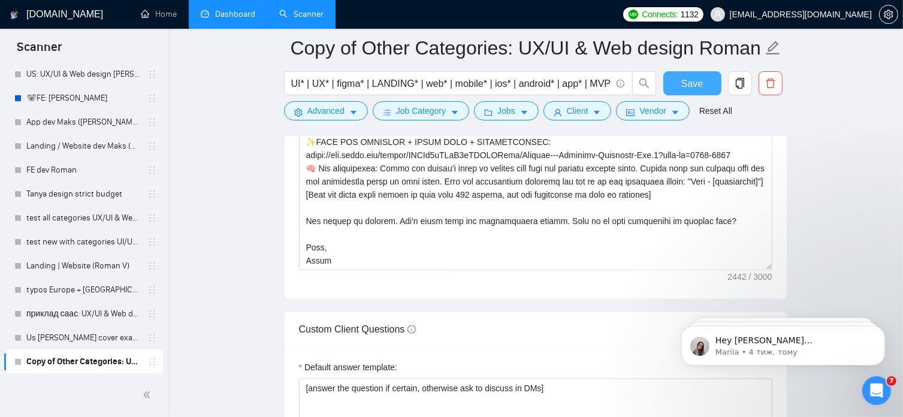
click at [694, 81] on span "Save" at bounding box center [692, 83] width 22 height 15
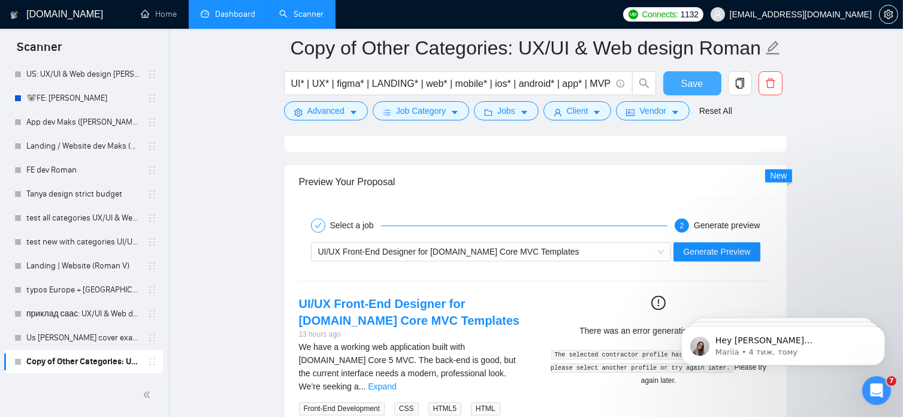
scroll to position [2508, 0]
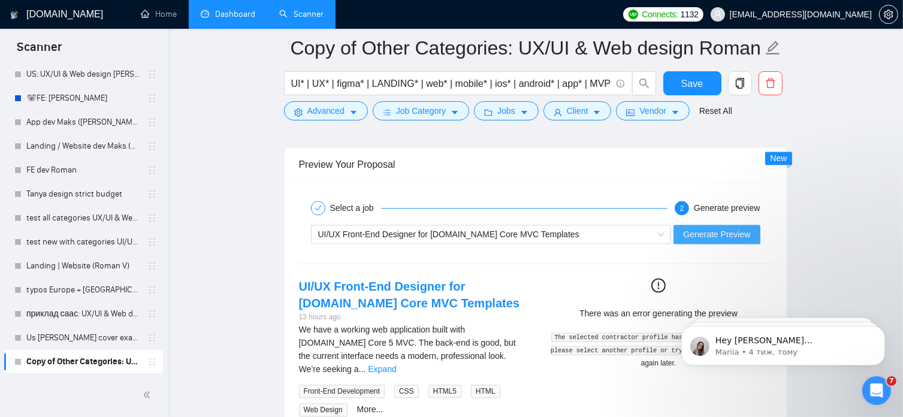
click at [703, 233] on span "Generate Preview" at bounding box center [716, 234] width 67 height 13
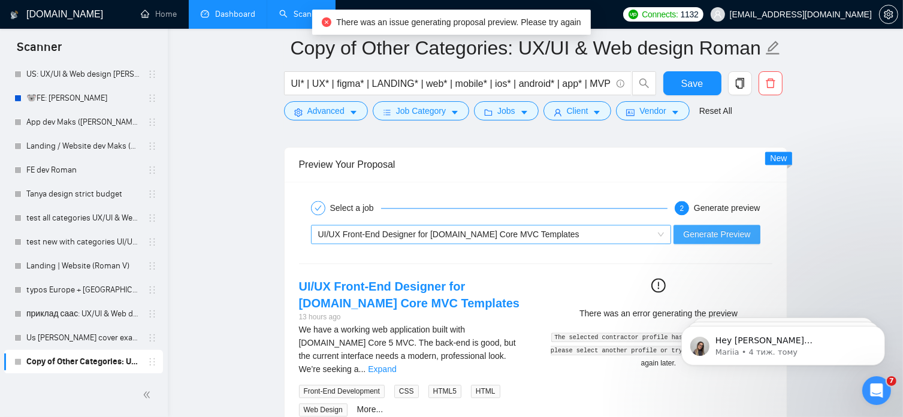
click at [664, 229] on span "UI/UX Front-End Designer for [DOMAIN_NAME] Core MVC Templates" at bounding box center [491, 234] width 346 height 18
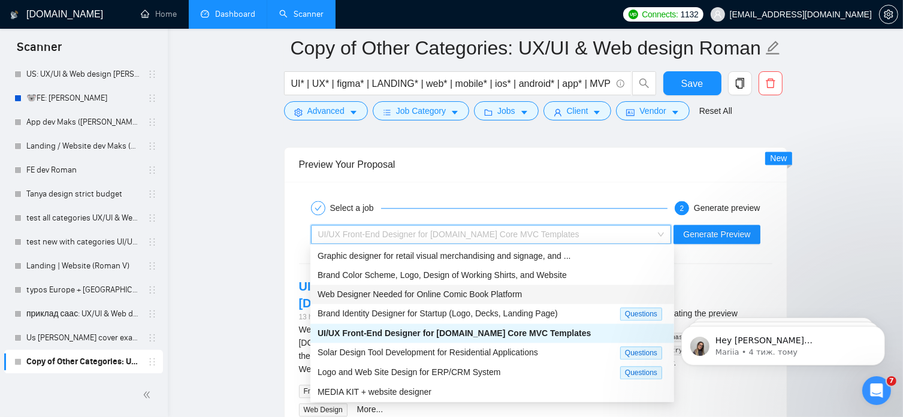
click at [507, 295] on span "Web Designer Needed for Online Comic Book Platform" at bounding box center [419, 294] width 204 height 10
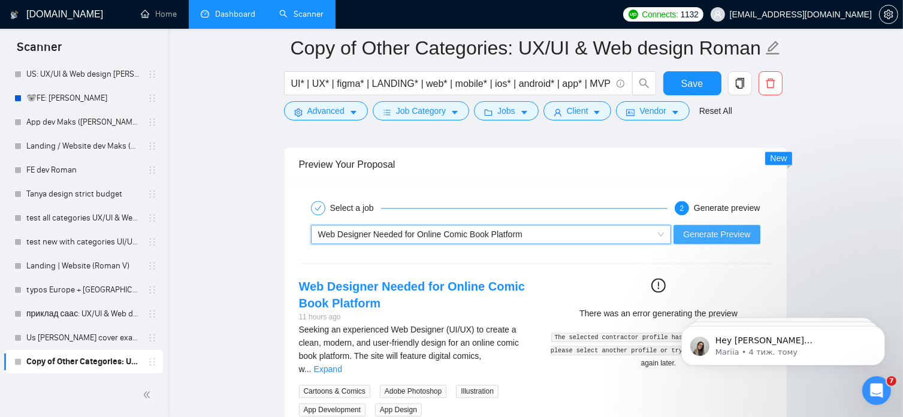
click at [712, 228] on span "Generate Preview" at bounding box center [716, 234] width 67 height 13
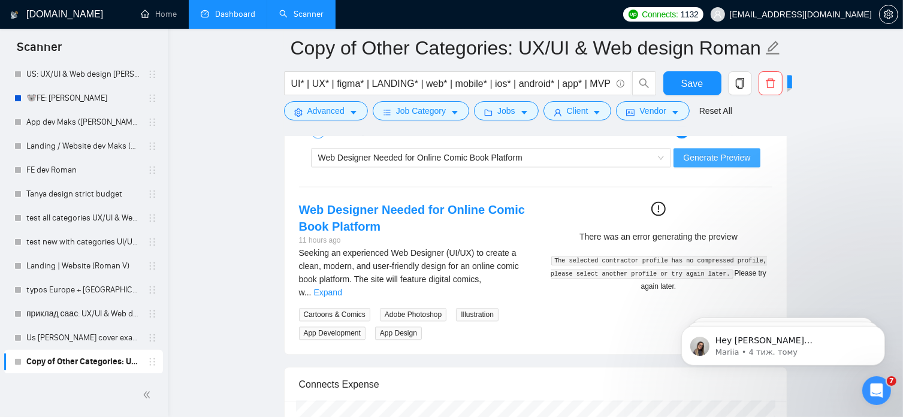
scroll to position [2585, 0]
click at [657, 203] on icon "exclamation-circle" at bounding box center [658, 208] width 14 height 14
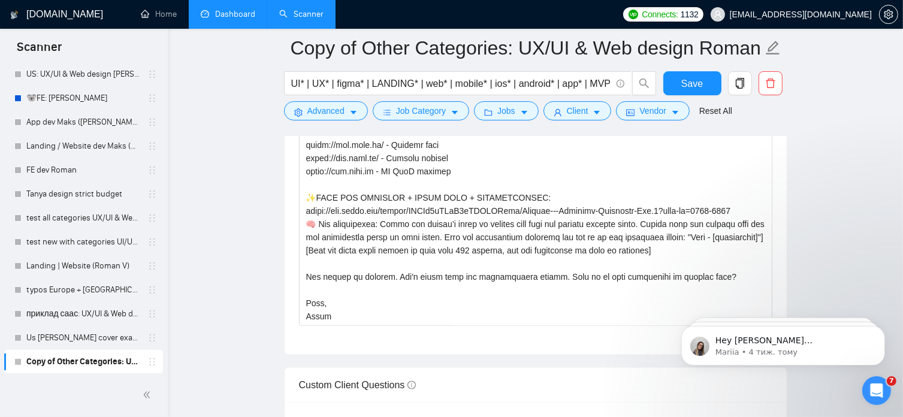
scroll to position [1670, 0]
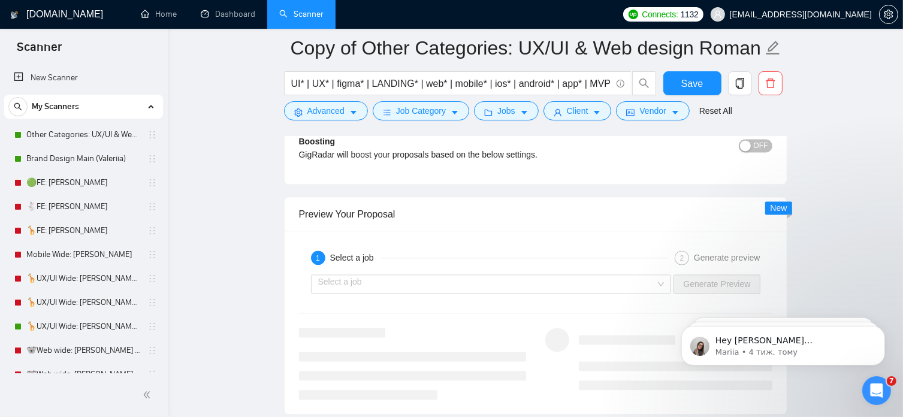
scroll to position [2459, 0]
click at [666, 277] on div "Select a job" at bounding box center [491, 283] width 361 height 19
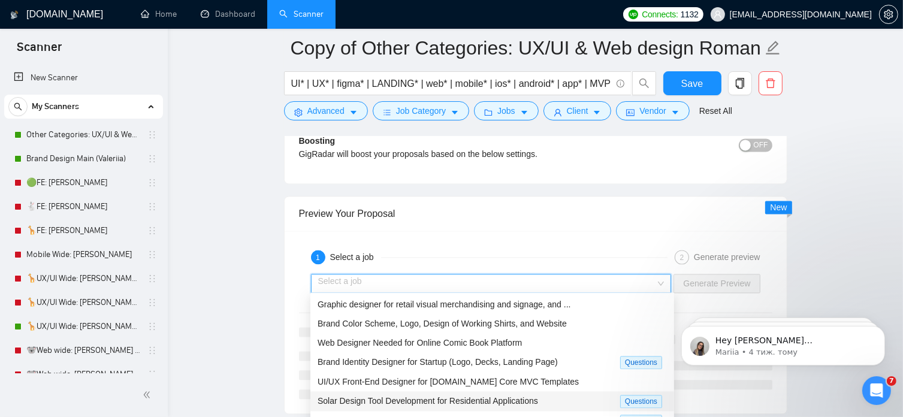
click at [508, 402] on span "Solar Design Tool Development for Residential Applications" at bounding box center [427, 401] width 220 height 10
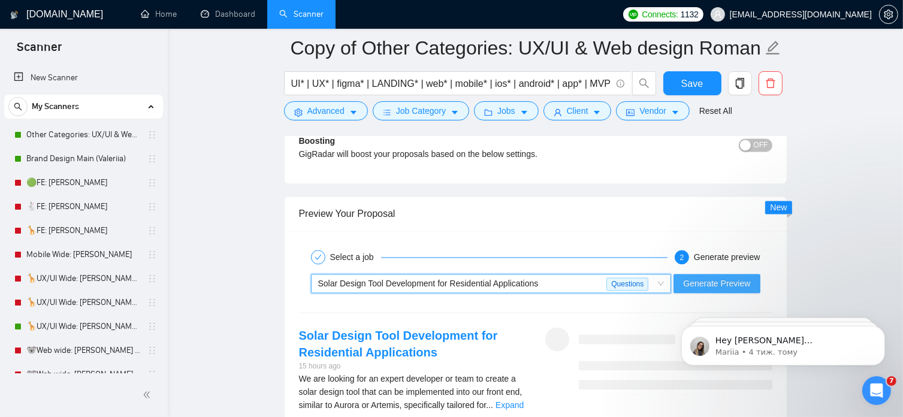
click at [716, 277] on span "Generate Preview" at bounding box center [716, 283] width 67 height 13
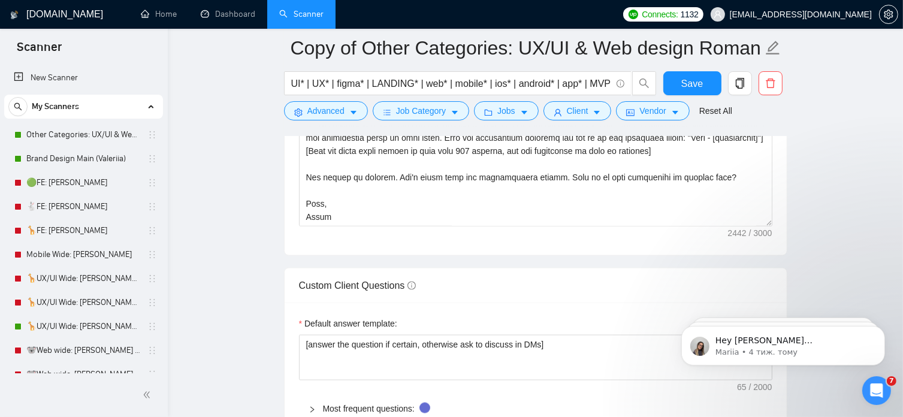
scroll to position [0, 0]
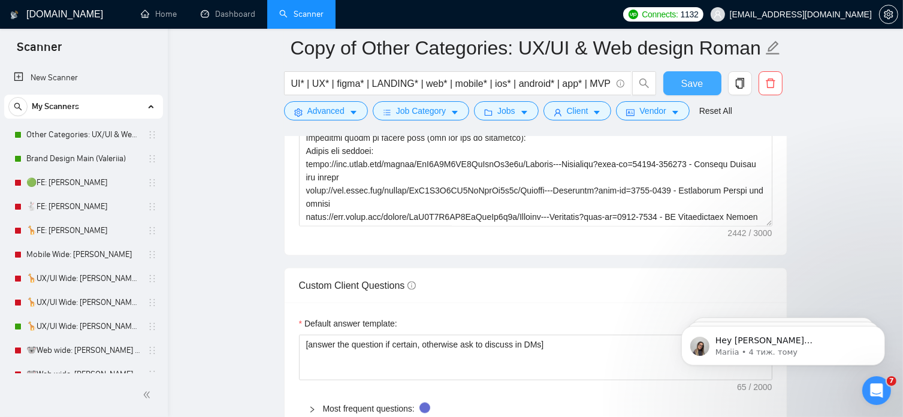
click at [692, 78] on span "Save" at bounding box center [692, 83] width 22 height 15
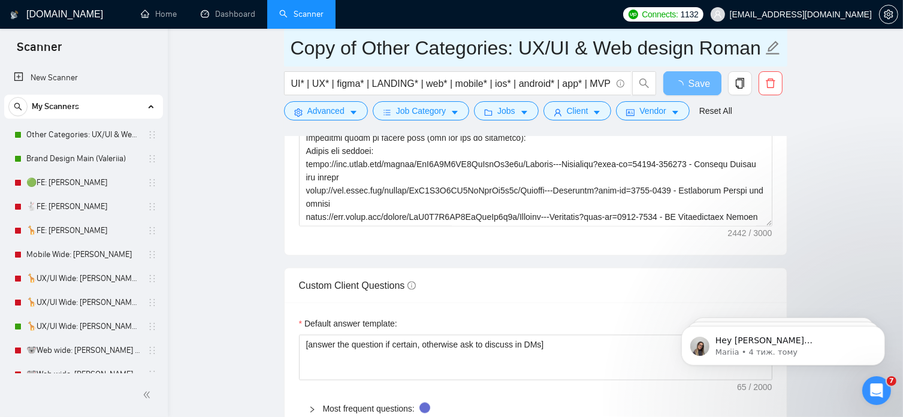
click at [769, 44] on icon "edit" at bounding box center [773, 48] width 16 height 16
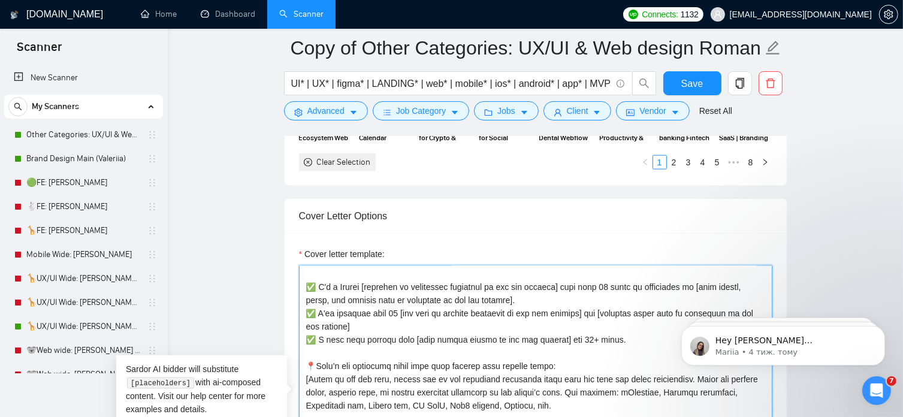
drag, startPoint x: 316, startPoint y: 286, endPoint x: 304, endPoint y: 286, distance: 12.0
click at [304, 286] on textarea "Cover letter template:" at bounding box center [535, 400] width 473 height 270
paste textarea "🟢"
drag, startPoint x: 316, startPoint y: 307, endPoint x: 308, endPoint y: 308, distance: 7.8
click at [308, 308] on textarea "Cover letter template:" at bounding box center [535, 400] width 473 height 270
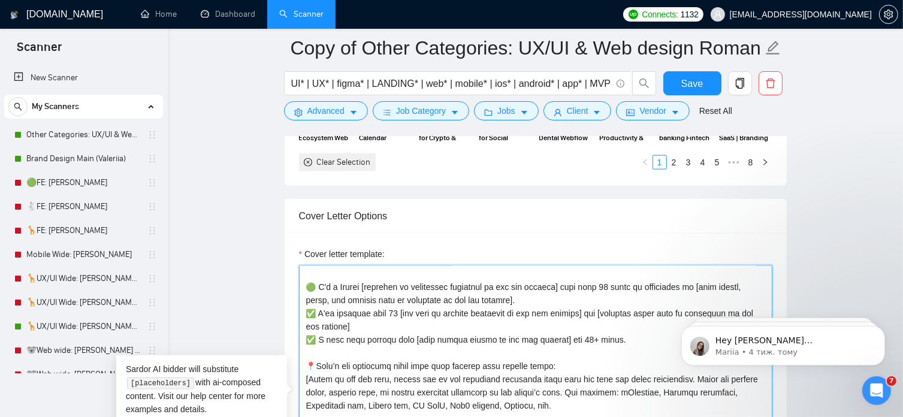
paste textarea "🟢"
drag, startPoint x: 314, startPoint y: 335, endPoint x: 307, endPoint y: 335, distance: 7.2
click at [307, 335] on textarea "Cover letter template:" at bounding box center [535, 400] width 473 height 270
paste textarea "🟢"
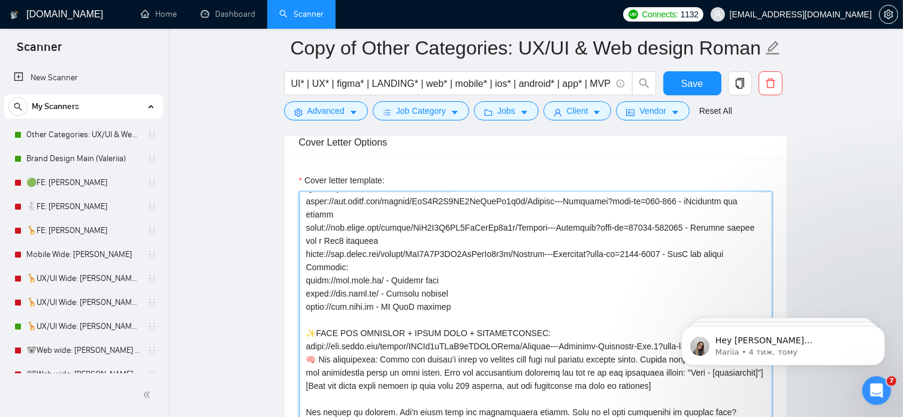
scroll to position [1549, 0]
type textarea "[use the client's country emoji] Hi, I am available to jump into the call right…"
click at [704, 87] on button "Save" at bounding box center [692, 83] width 58 height 24
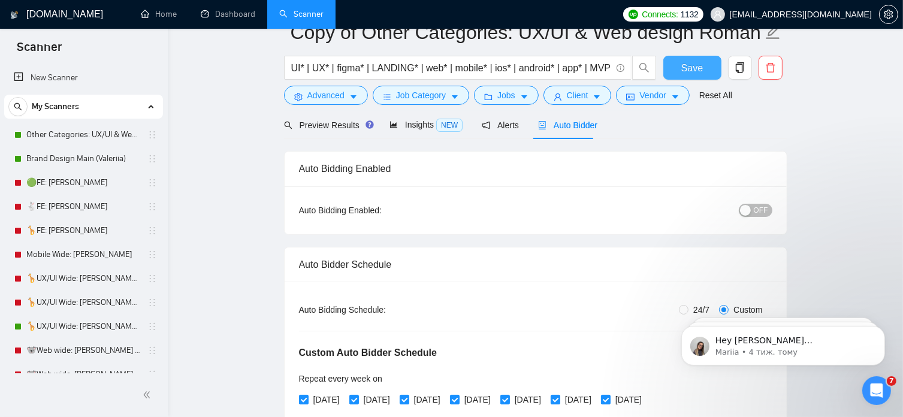
scroll to position [0, 0]
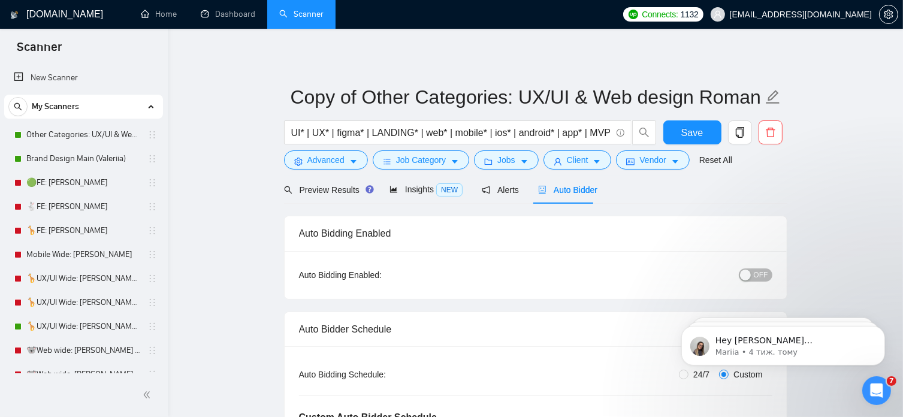
click at [764, 273] on span "OFF" at bounding box center [761, 274] width 14 height 13
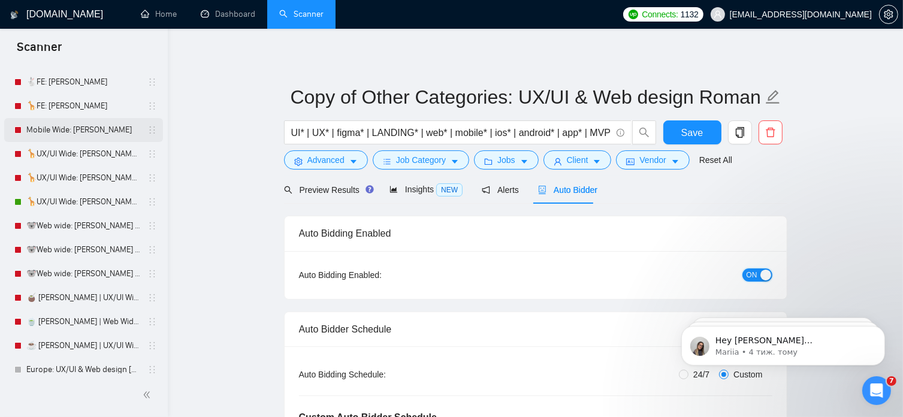
scroll to position [126, 0]
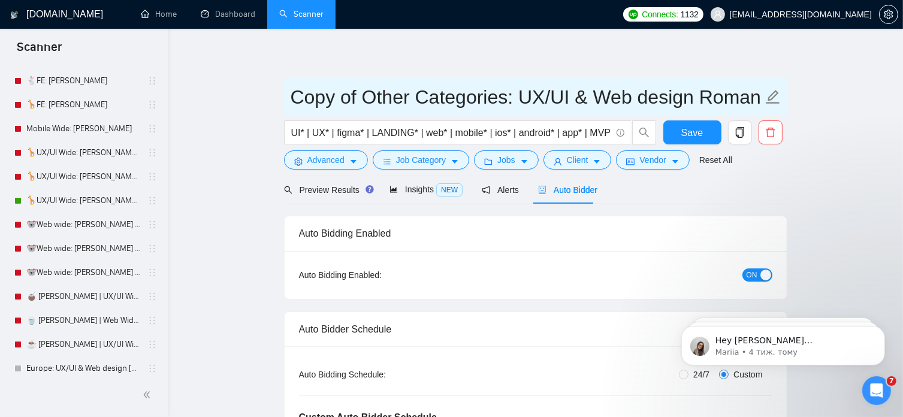
click at [772, 96] on icon "edit" at bounding box center [773, 97] width 16 height 16
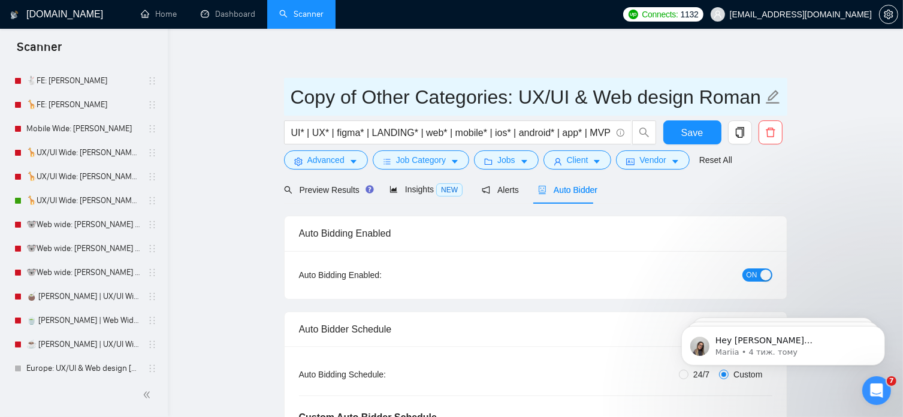
click at [769, 96] on icon "edit" at bounding box center [773, 97] width 14 height 14
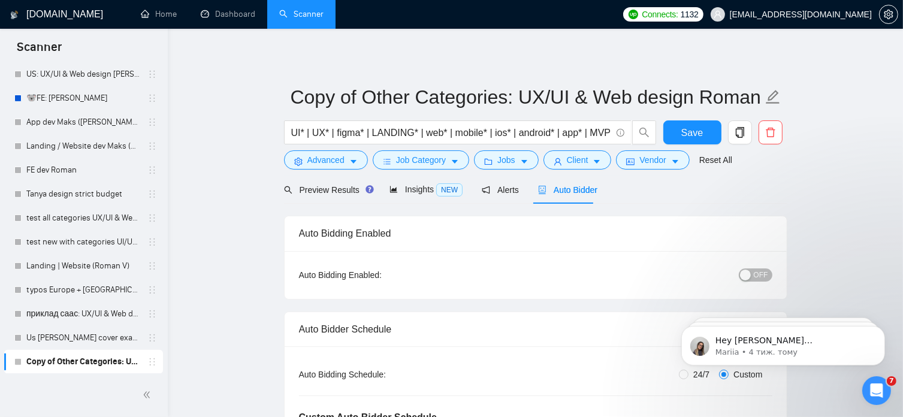
click at [67, 359] on link "Copy of Other Categories: UX/UI & Web design Roman" at bounding box center [83, 362] width 114 height 24
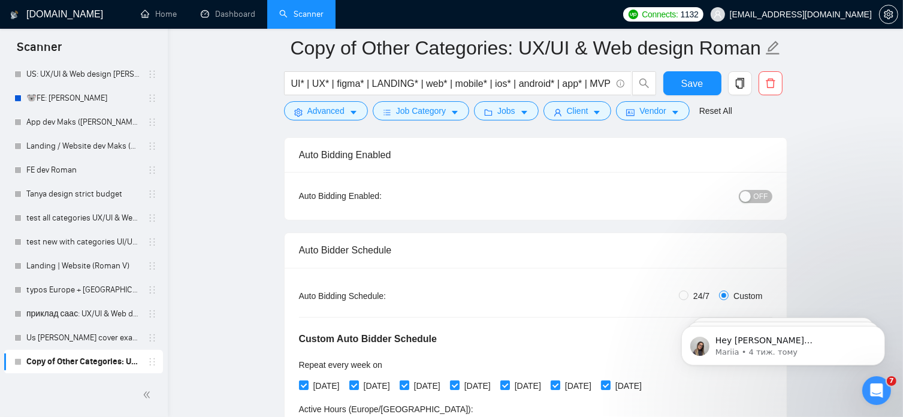
scroll to position [87, 0]
click at [761, 198] on span "OFF" at bounding box center [761, 196] width 14 height 13
click at [700, 81] on span "Save" at bounding box center [692, 83] width 22 height 15
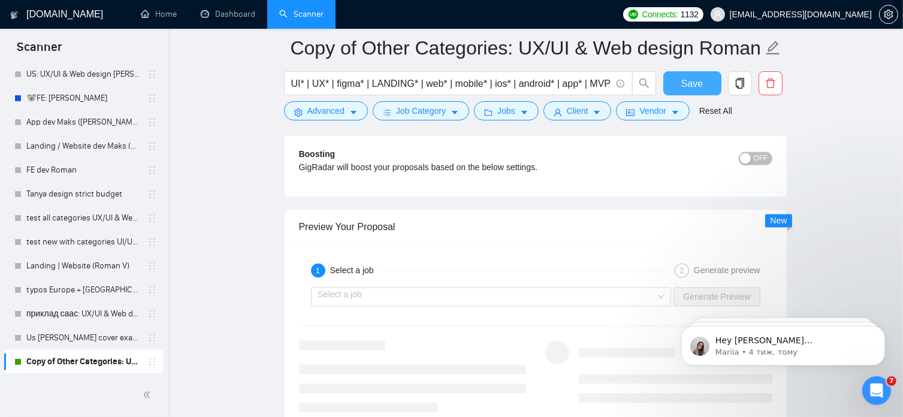
scroll to position [2446, 0]
click at [664, 294] on div "Select a job" at bounding box center [491, 295] width 361 height 19
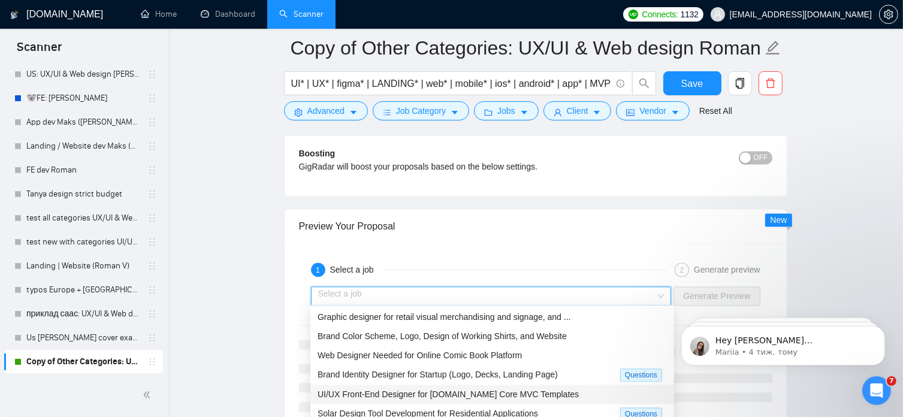
click at [503, 391] on span "UI/UX Front-End Designer for ASP.NET Core MVC Templates" at bounding box center [447, 394] width 261 height 10
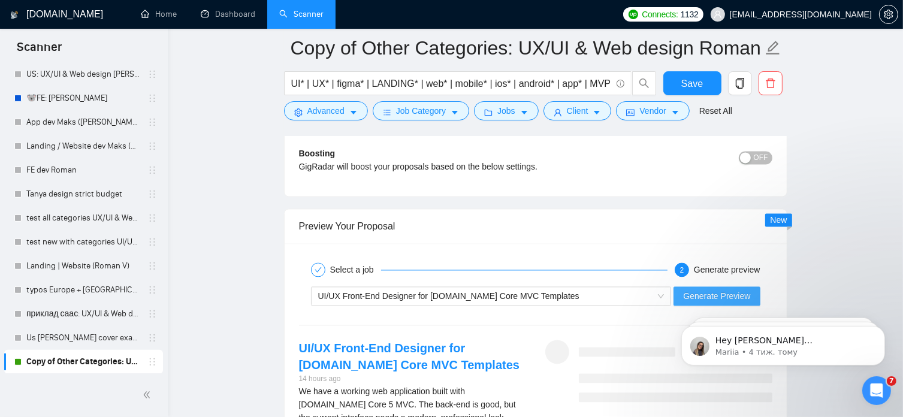
click at [709, 292] on span "Generate Preview" at bounding box center [716, 295] width 67 height 13
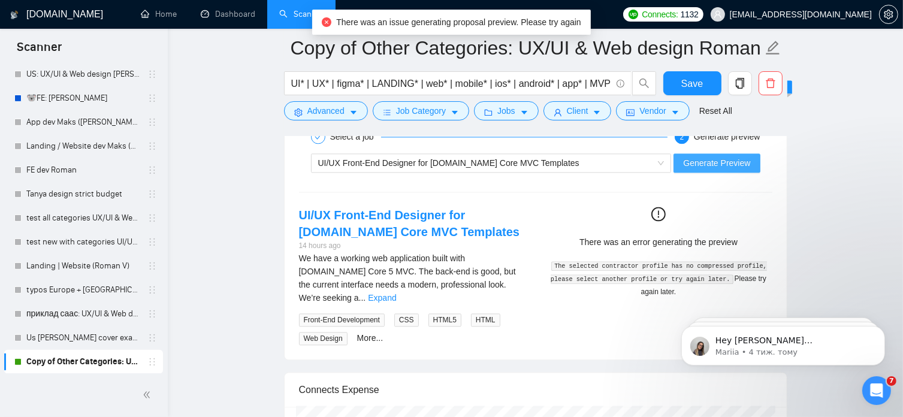
scroll to position [2581, 0]
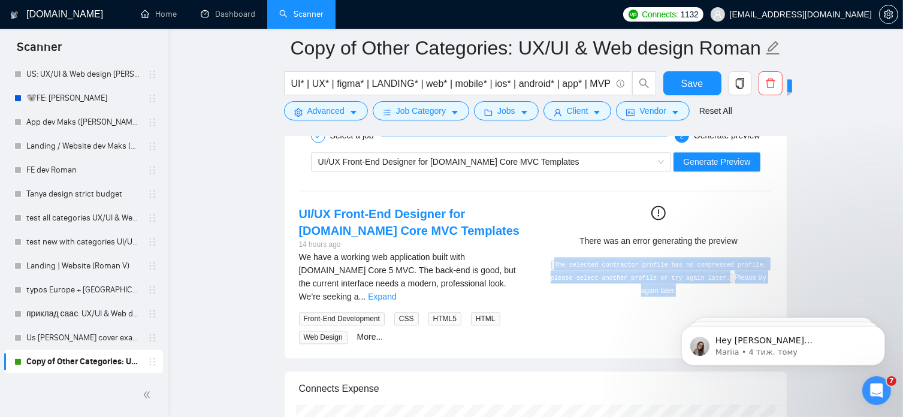
drag, startPoint x: 563, startPoint y: 258, endPoint x: 701, endPoint y: 286, distance: 140.6
click at [701, 286] on div "The selected contractor profile has no compressed profile, please select anothe…" at bounding box center [658, 277] width 217 height 40
copy div "The selected contractor profile has no compressed profile, please select anothe…"
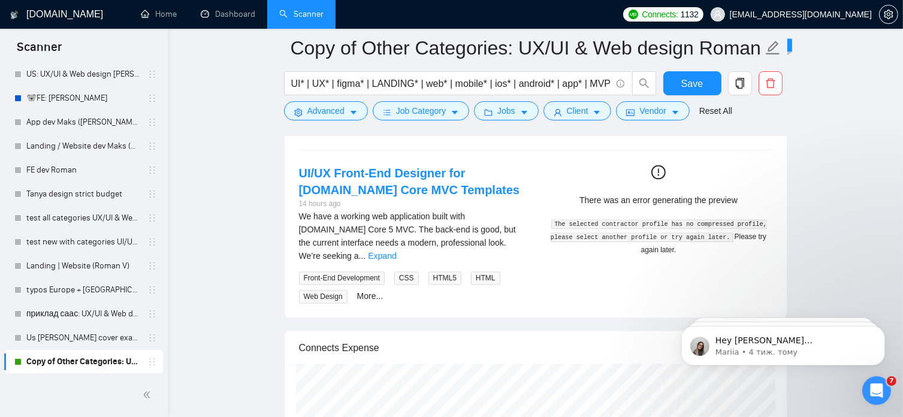
scroll to position [2595, 0]
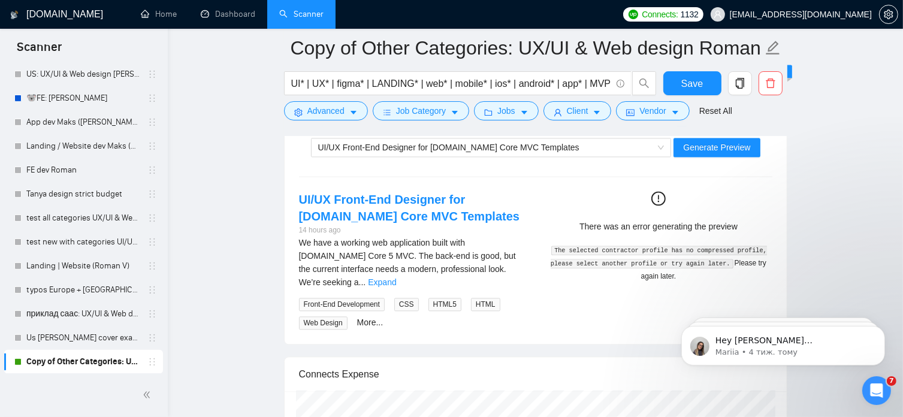
click at [655, 191] on icon "exclamation-circle" at bounding box center [658, 198] width 14 height 14
click at [659, 195] on icon "exclamation-circle" at bounding box center [658, 198] width 14 height 14
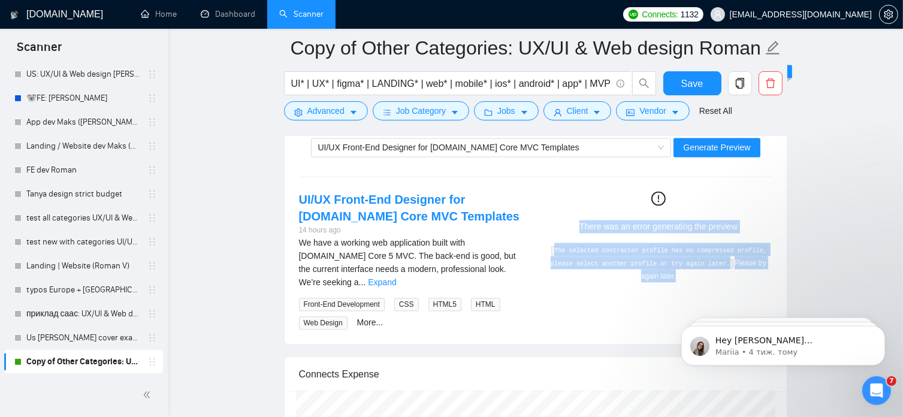
drag, startPoint x: 581, startPoint y: 220, endPoint x: 693, endPoint y: 283, distance: 128.8
click at [693, 283] on div "UI/UX Front-End Designer for ASP.NET Core MVC Templates 14 hours ago We have a …" at bounding box center [535, 260] width 492 height 138
copy div "There was an error generating the preview The selected contractor profile has n…"
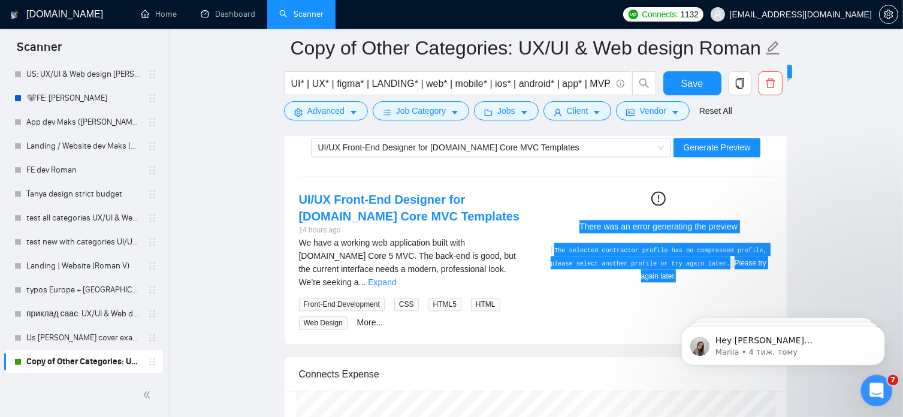
click at [881, 390] on icon "Відкрити програму для спілкування Intercom" at bounding box center [875, 389] width 20 height 20
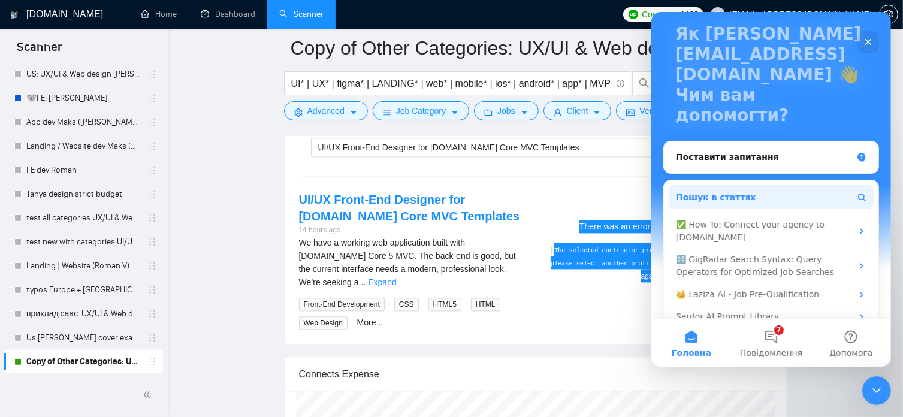
scroll to position [0, 0]
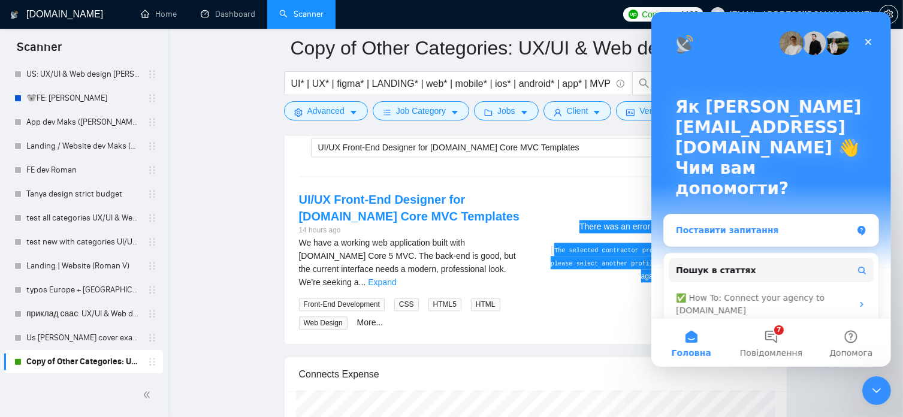
click at [857, 226] on icon "Месенджер Intercom" at bounding box center [861, 231] width 8 height 10
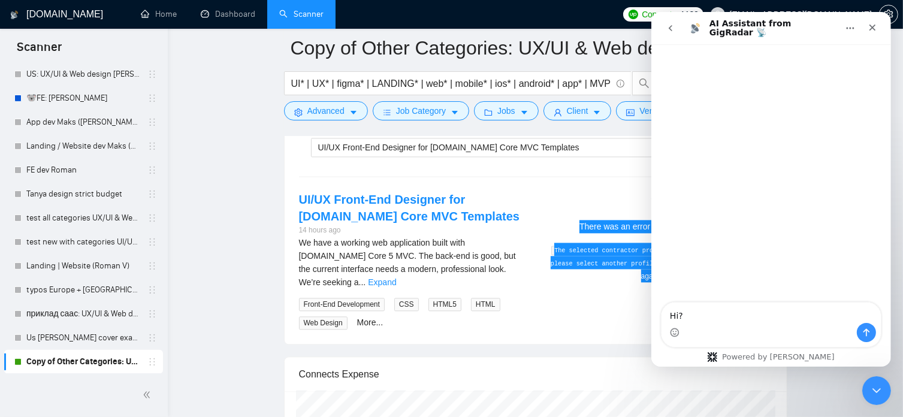
type textarea "Hi"
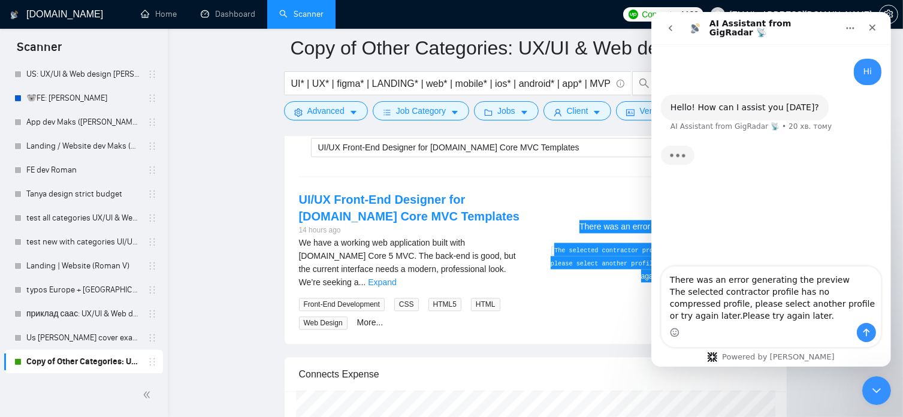
type textarea "There was an error generating the preview The selected contractor profile has n…"
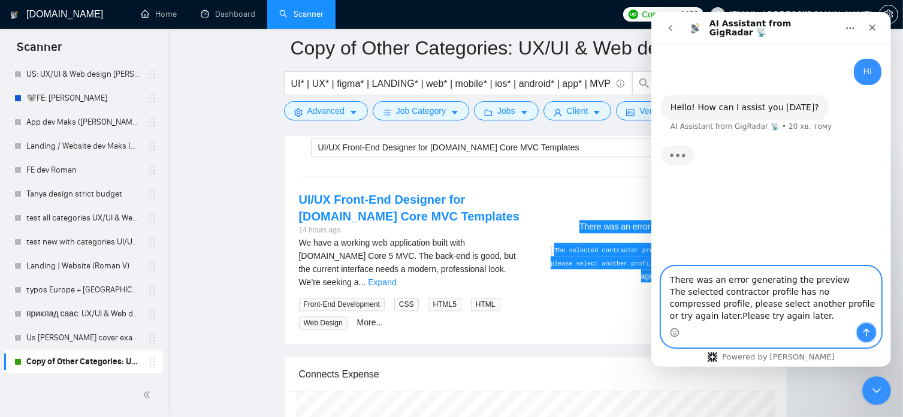
click at [864, 335] on icon "Надіслати повідомлення…" at bounding box center [866, 333] width 10 height 10
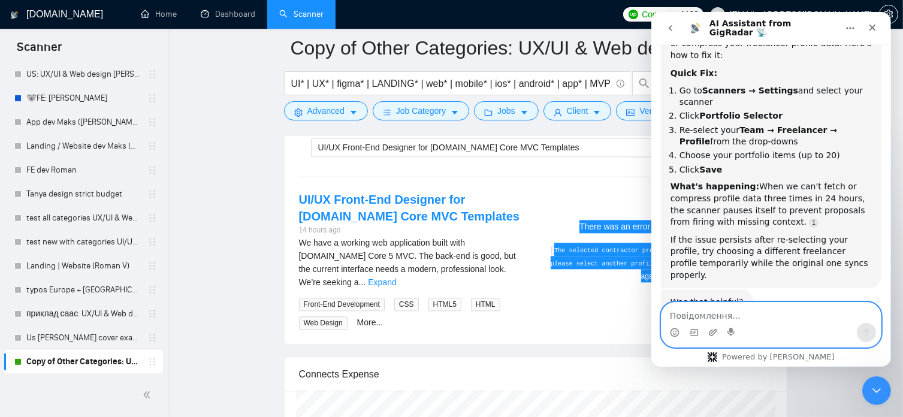
scroll to position [208, 0]
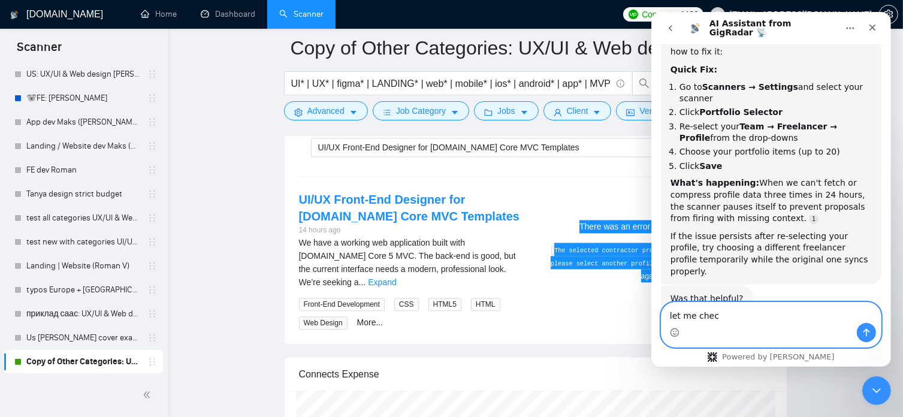
type textarea "let me check"
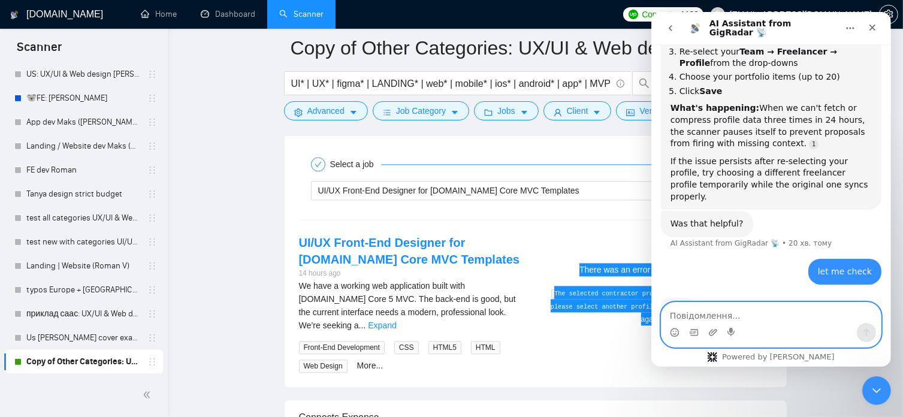
scroll to position [2500, 0]
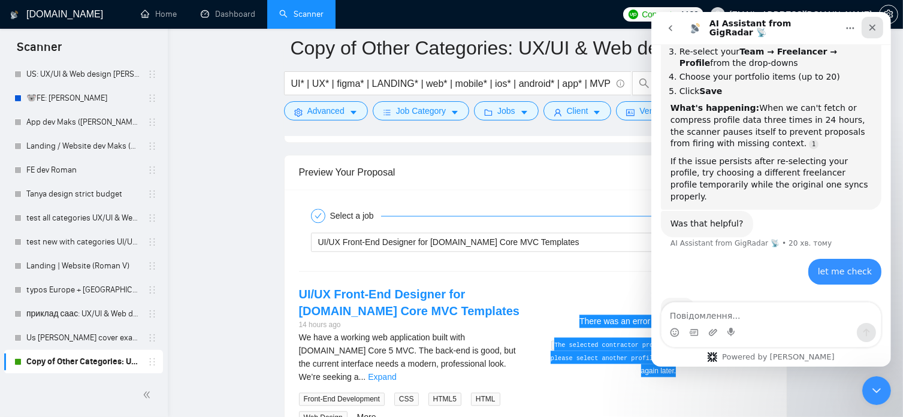
click at [876, 23] on icon "Закрити" at bounding box center [872, 28] width 10 height 10
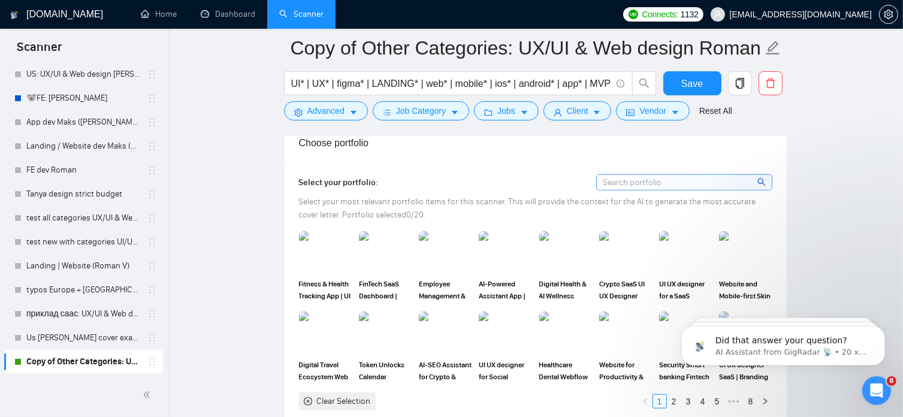
scroll to position [1236, 0]
click at [326, 251] on img at bounding box center [325, 252] width 50 height 40
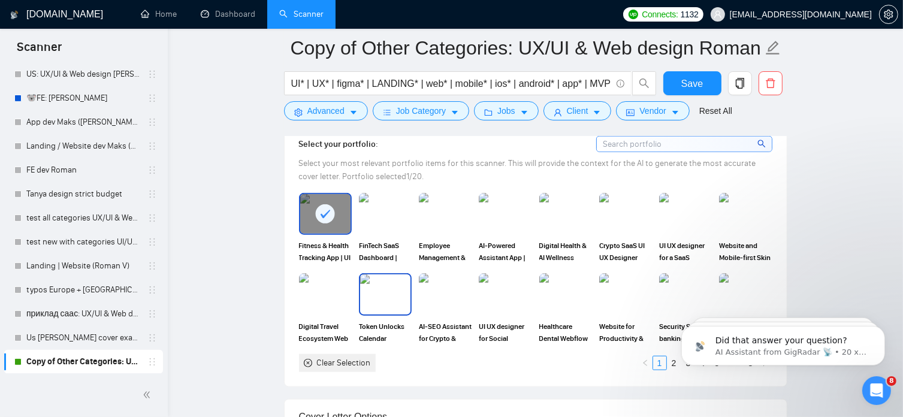
scroll to position [1274, 0]
click at [390, 219] on img at bounding box center [385, 213] width 50 height 40
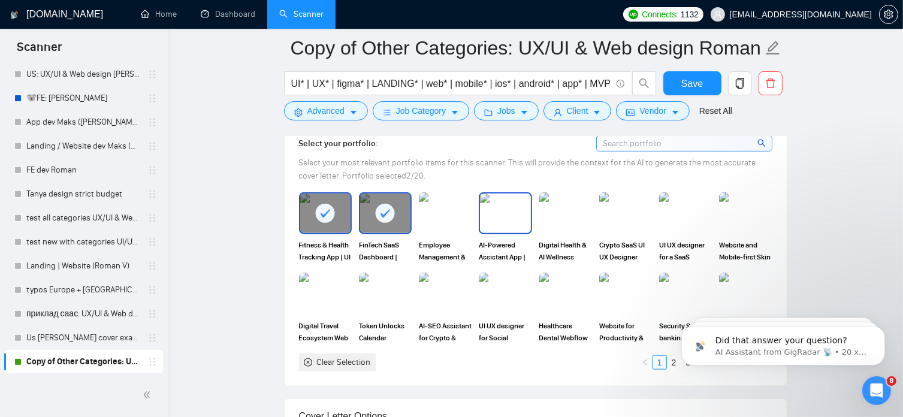
click at [498, 217] on img at bounding box center [505, 213] width 50 height 40
click at [571, 217] on img at bounding box center [565, 213] width 50 height 40
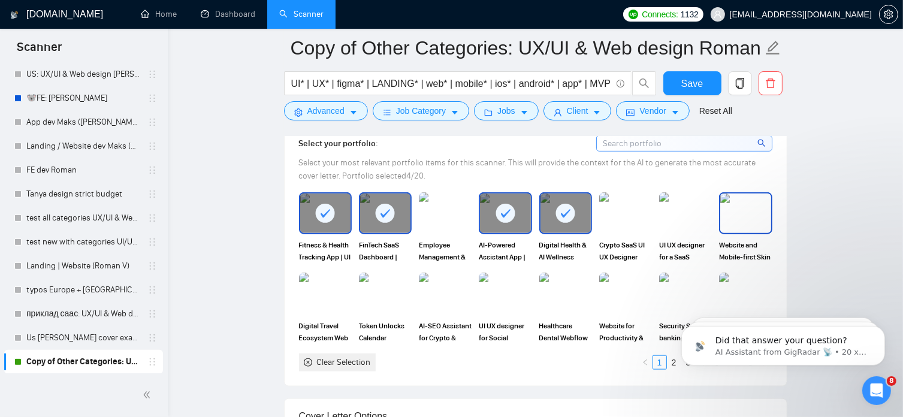
click at [748, 209] on img at bounding box center [745, 213] width 50 height 40
click at [571, 294] on img at bounding box center [565, 294] width 50 height 40
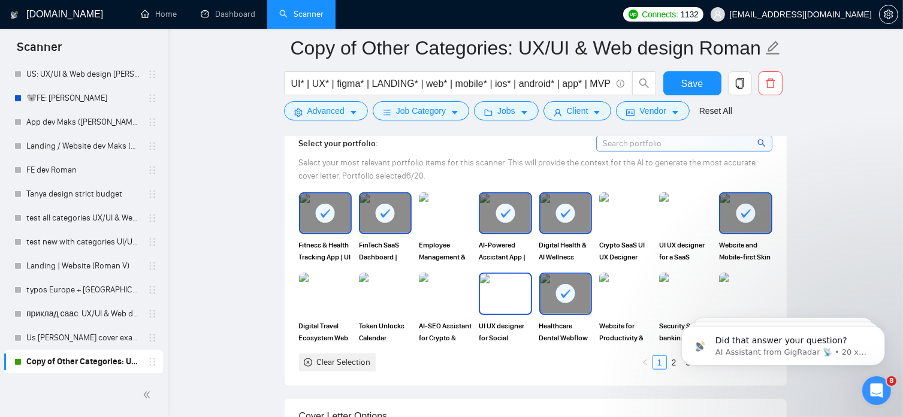
click at [503, 289] on img at bounding box center [505, 294] width 50 height 40
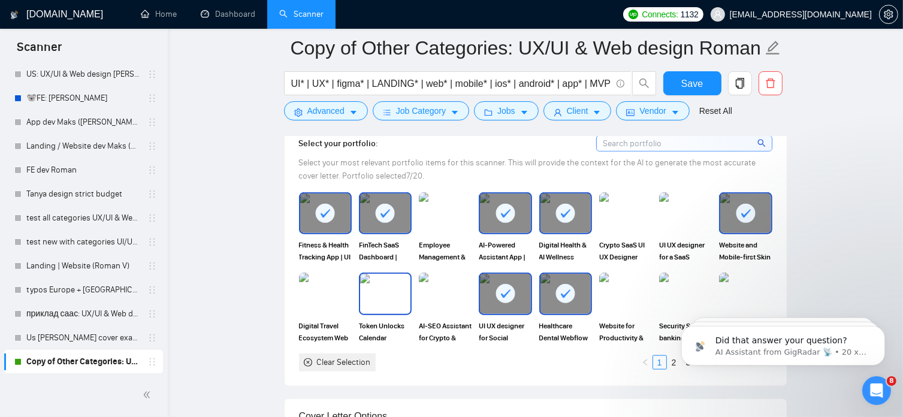
click at [386, 292] on img at bounding box center [385, 294] width 50 height 40
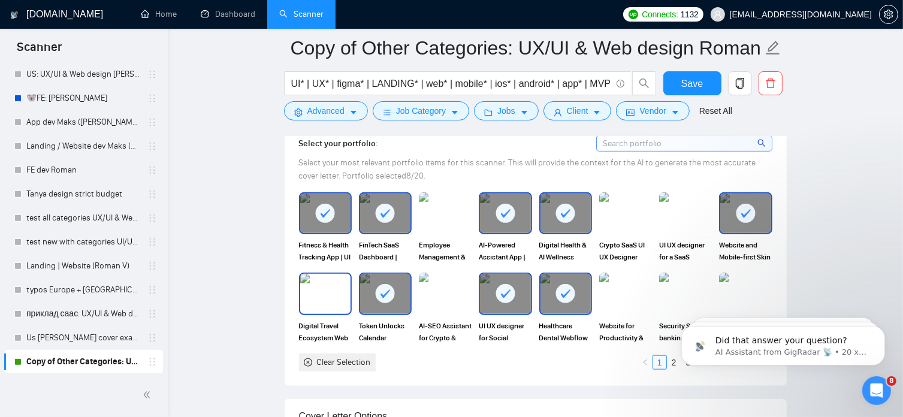
click at [320, 286] on img at bounding box center [325, 294] width 50 height 40
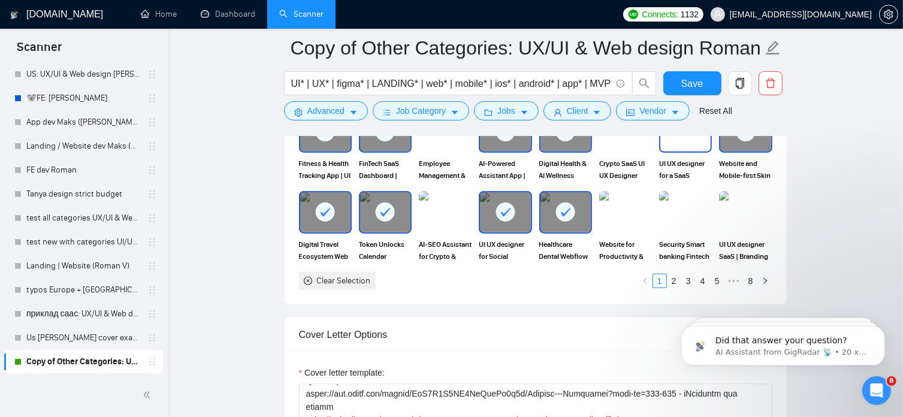
scroll to position [1356, 0]
click at [688, 280] on link "3" at bounding box center [688, 280] width 13 height 13
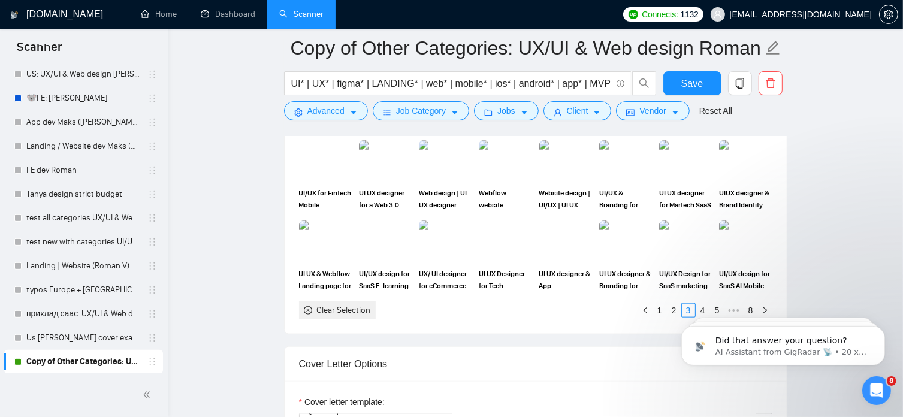
scroll to position [1336, 0]
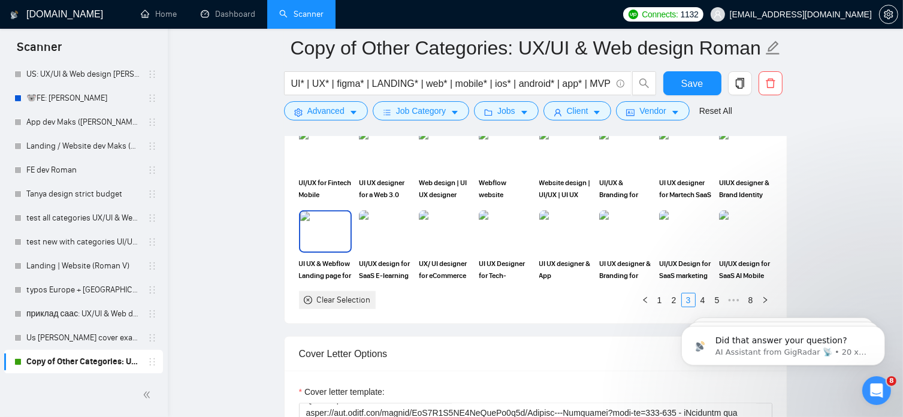
click at [331, 228] on img at bounding box center [325, 231] width 50 height 40
click at [665, 301] on html "Did that answer your question? AI Assistant from GigRadar 📡 • 21 хв. тому Earn …" at bounding box center [783, 342] width 240 height 84
click at [669, 301] on html "Did that answer your question? AI Assistant from GigRadar 📡 • 21 хв. тому Earn …" at bounding box center [783, 342] width 240 height 84
click at [672, 297] on link "2" at bounding box center [673, 300] width 13 height 13
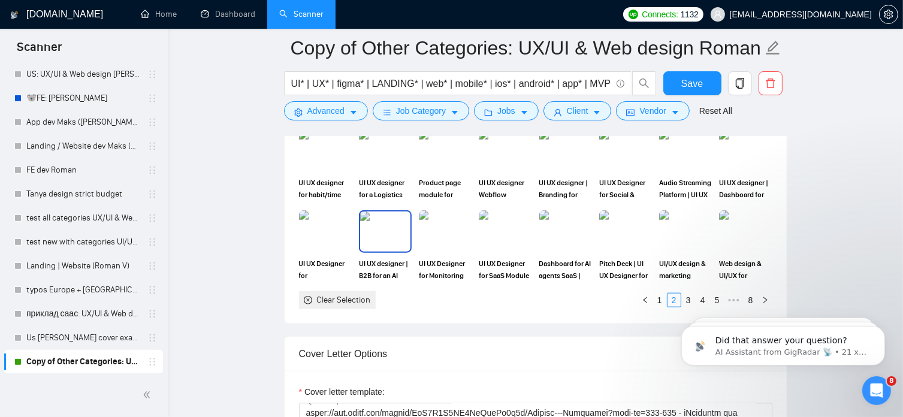
click at [387, 233] on img at bounding box center [385, 231] width 50 height 40
click at [501, 162] on img at bounding box center [505, 151] width 50 height 40
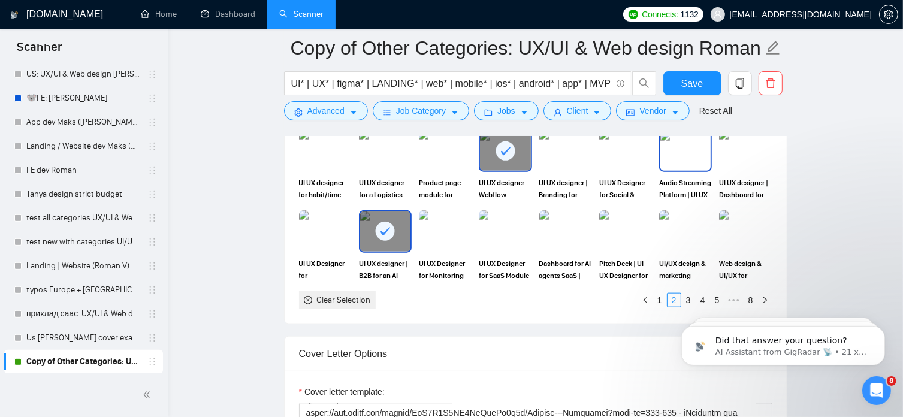
click at [684, 155] on img at bounding box center [685, 151] width 50 height 40
click at [560, 224] on img at bounding box center [565, 231] width 50 height 40
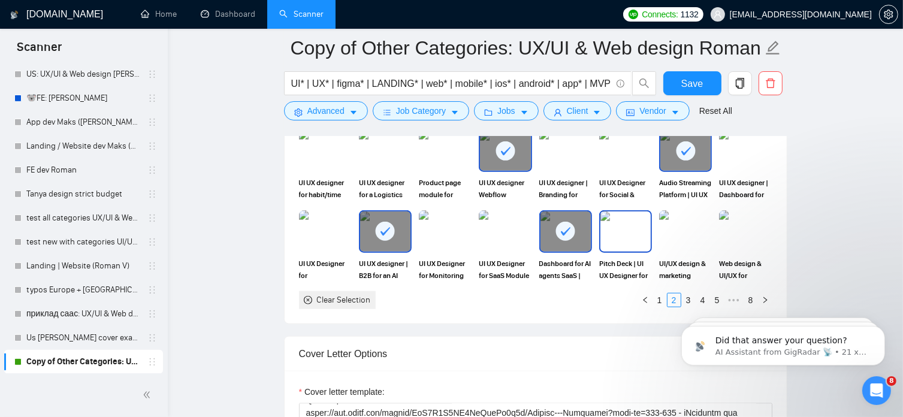
click at [625, 228] on img at bounding box center [625, 231] width 50 height 40
click at [322, 233] on img at bounding box center [325, 231] width 50 height 40
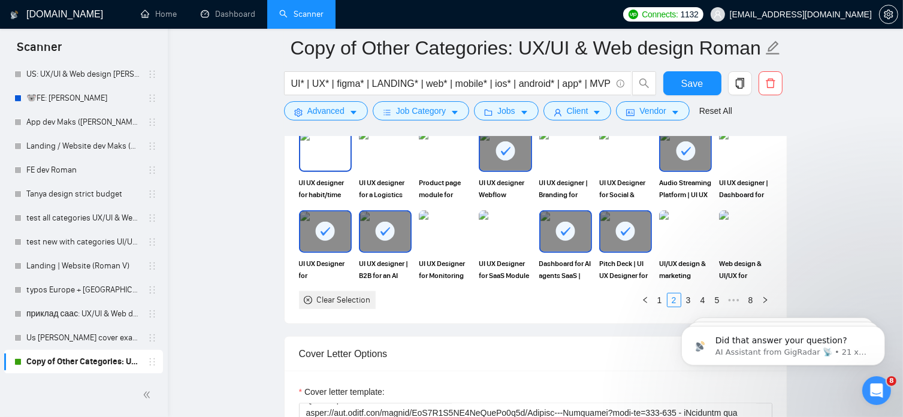
click at [323, 155] on img at bounding box center [325, 151] width 50 height 40
click at [657, 296] on link "1" at bounding box center [659, 300] width 13 height 13
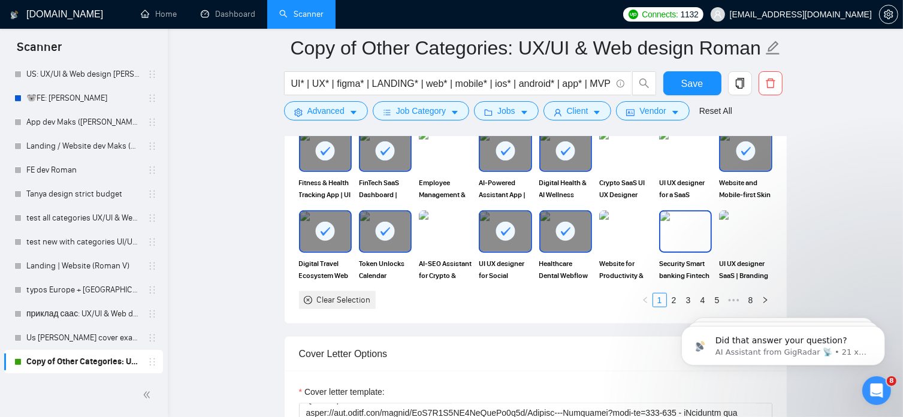
click at [681, 226] on img at bounding box center [685, 231] width 50 height 40
click at [622, 156] on img at bounding box center [625, 151] width 50 height 40
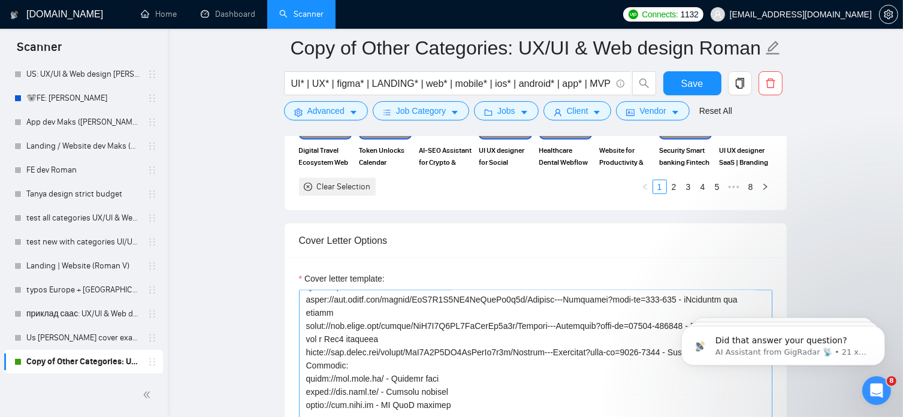
scroll to position [1450, 0]
click at [687, 85] on span "Save" at bounding box center [692, 83] width 22 height 15
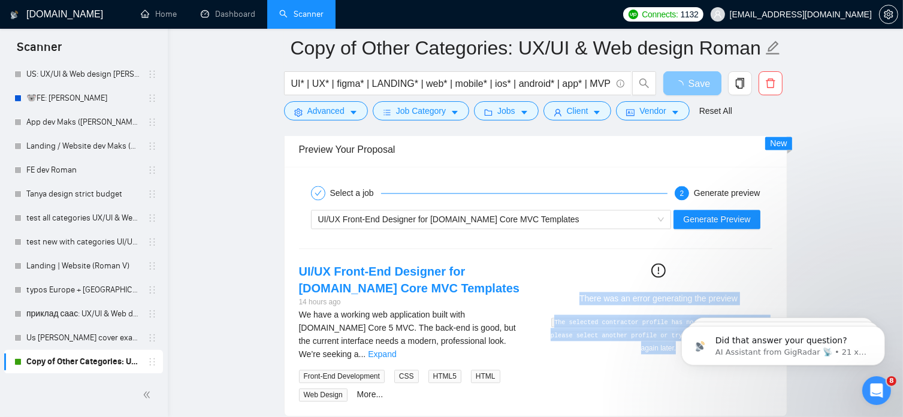
scroll to position [2527, 0]
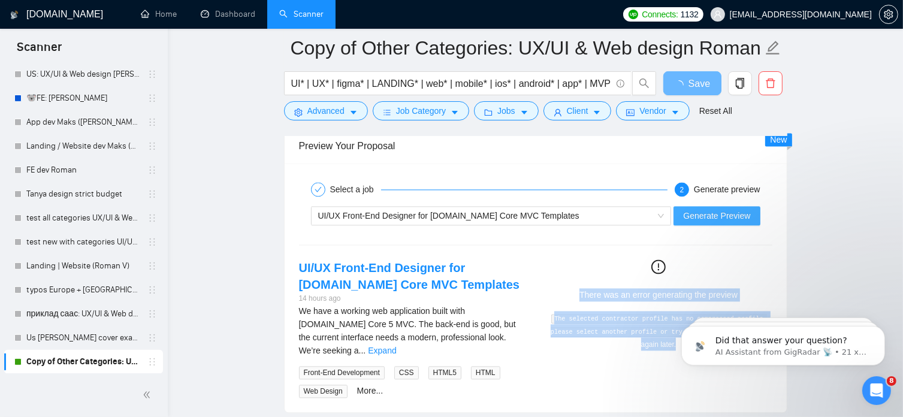
click at [703, 216] on span "Generate Preview" at bounding box center [716, 215] width 67 height 13
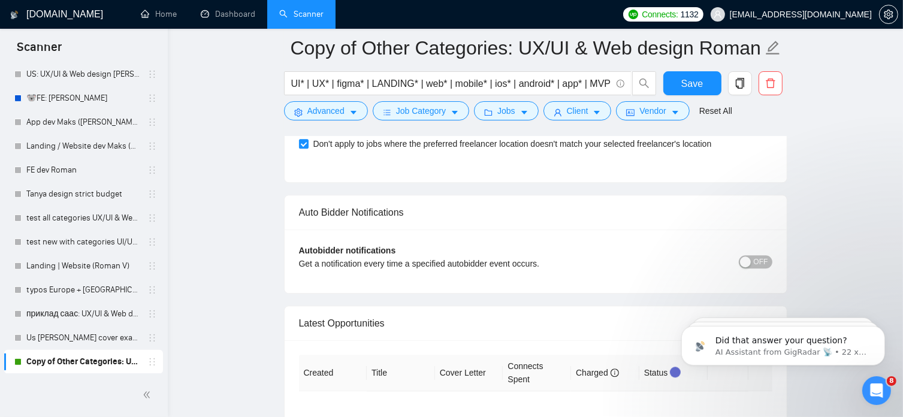
scroll to position [3101, 0]
click at [761, 256] on span "OFF" at bounding box center [761, 262] width 14 height 13
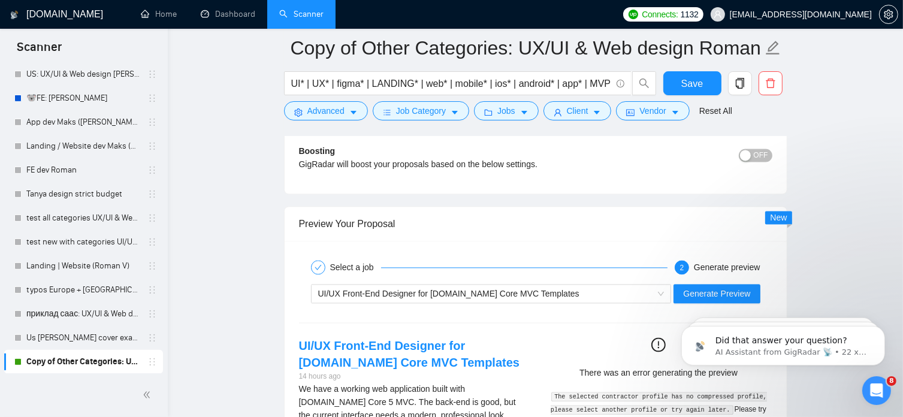
scroll to position [2448, 0]
click at [707, 291] on span "Generate Preview" at bounding box center [716, 294] width 67 height 13
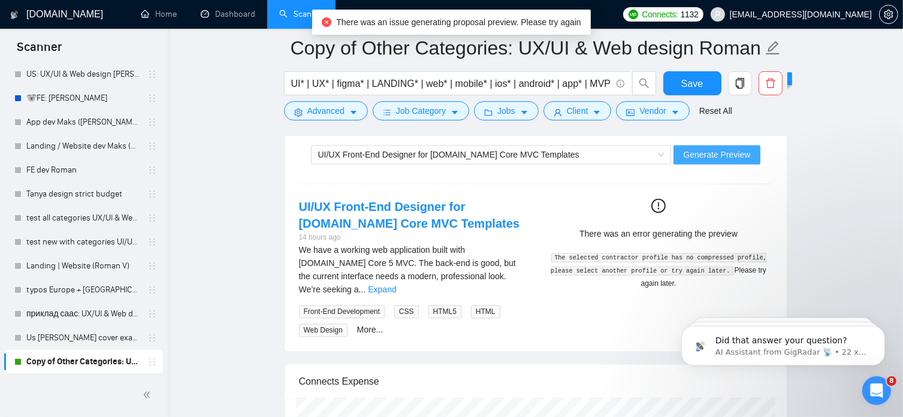
scroll to position [2588, 0]
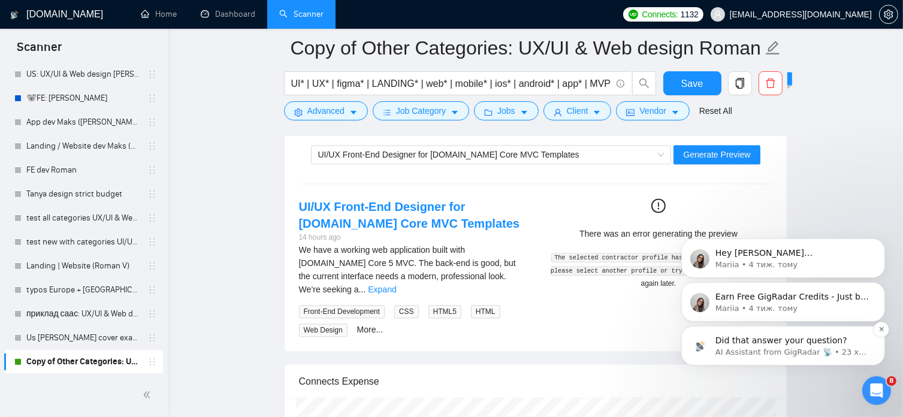
click at [806, 349] on p "AI Assistant from GigRadar 📡 • 23 хв. тому" at bounding box center [792, 351] width 155 height 11
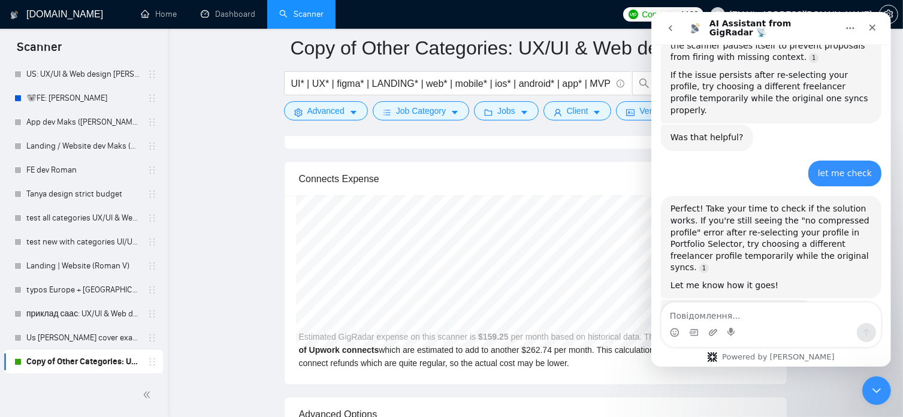
scroll to position [371, 0]
click at [698, 307] on textarea "Повідомлення..." at bounding box center [770, 313] width 219 height 20
type textarea "it doesn't work"
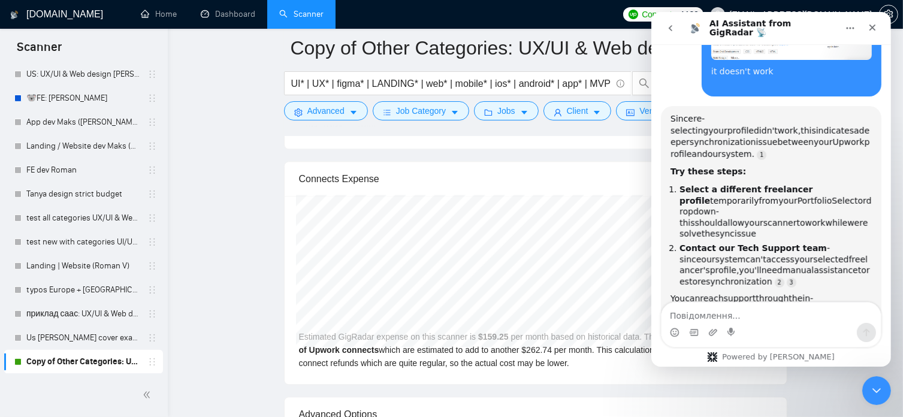
scroll to position [708, 0]
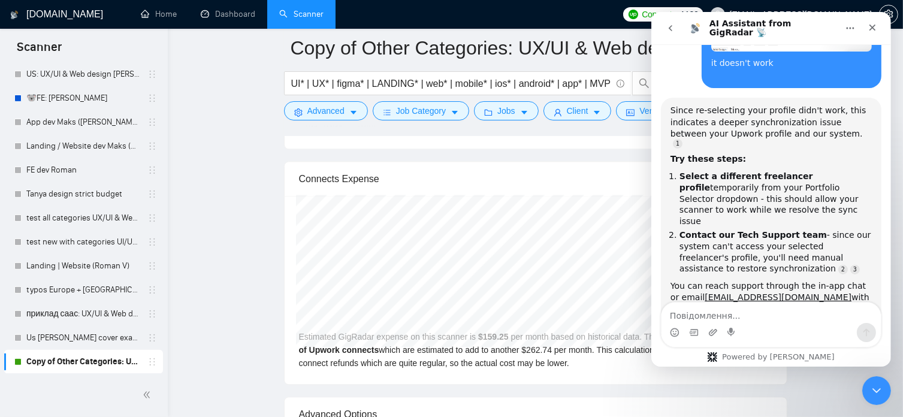
drag, startPoint x: 735, startPoint y: 289, endPoint x: 670, endPoint y: 225, distance: 91.9
click at [671, 229] on div "Since re-selecting your profile didn't work, this indicates a deeper synchroniz…" at bounding box center [770, 231] width 201 height 252
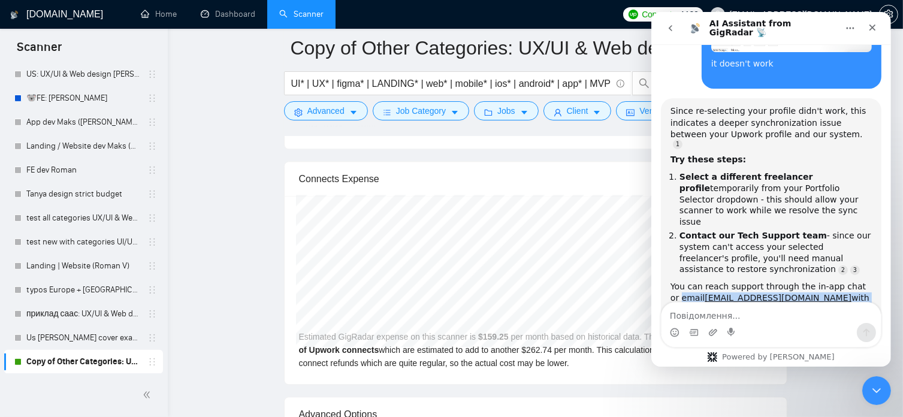
scroll to position [2, 0]
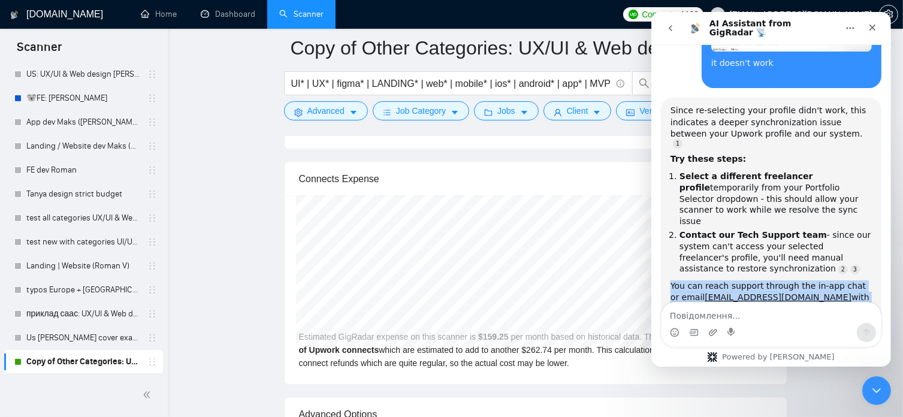
drag, startPoint x: 669, startPoint y: 220, endPoint x: 743, endPoint y: 282, distance: 96.5
click at [743, 282] on div "Since re-selecting your profile didn't work, this indicates a deeper synchroniz…" at bounding box center [770, 231] width 220 height 266
copy div "You can reach support through the in-app chat or email support@gigradar.io with…"
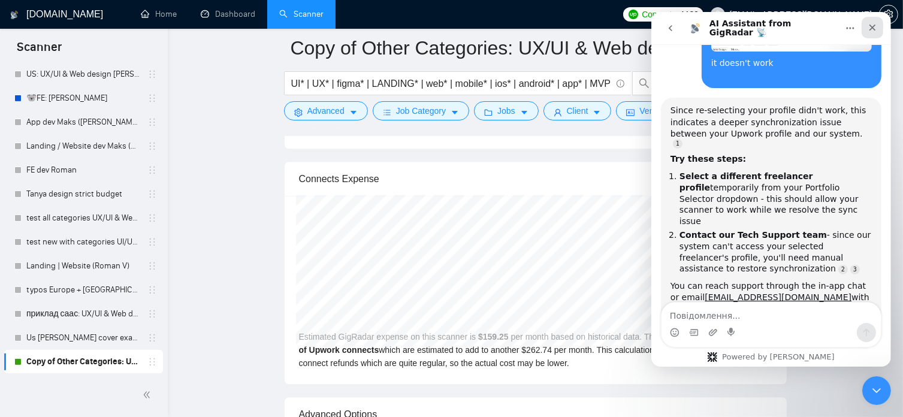
click at [871, 29] on icon "Закрити" at bounding box center [872, 28] width 10 height 10
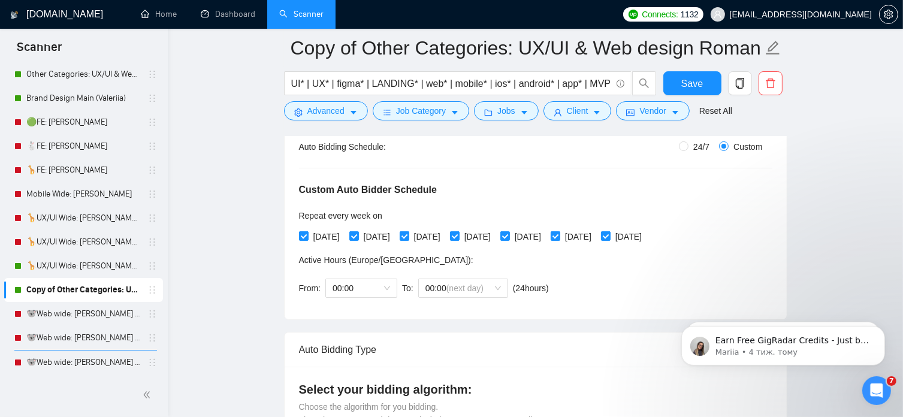
scroll to position [0, 0]
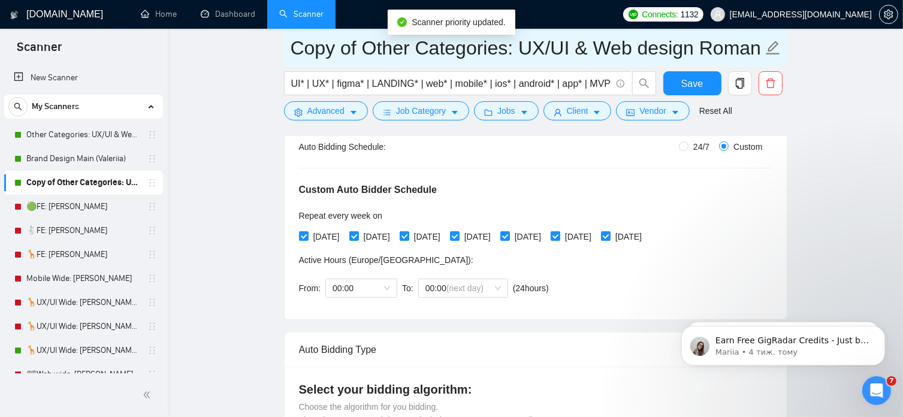
click at [769, 52] on icon "edit" at bounding box center [773, 48] width 16 height 16
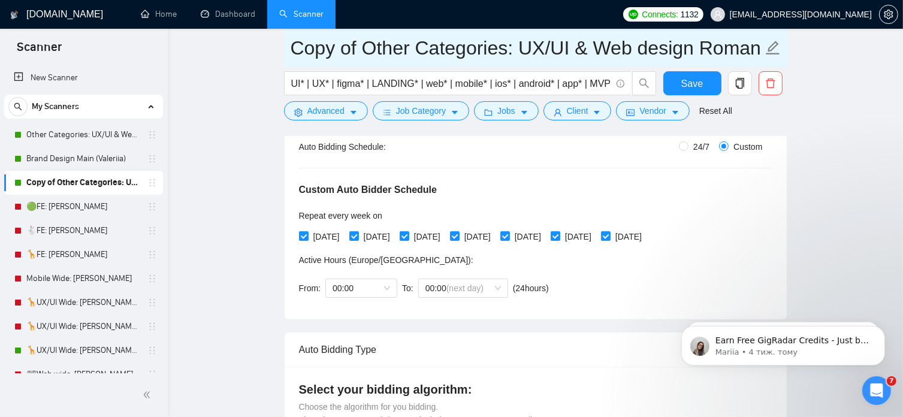
click at [772, 47] on icon "edit" at bounding box center [773, 48] width 16 height 16
click at [736, 47] on input "Copy of Other Categories: UX/UI & Web design Roman" at bounding box center [527, 48] width 472 height 30
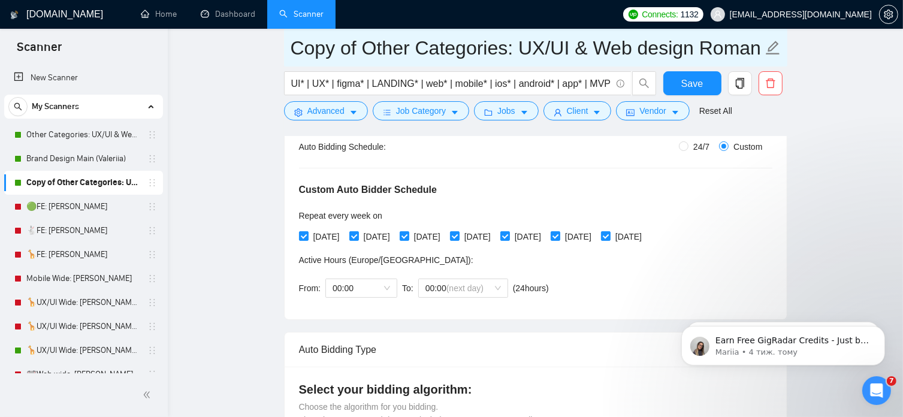
scroll to position [0, 0]
click at [769, 49] on icon "edit" at bounding box center [773, 48] width 16 height 16
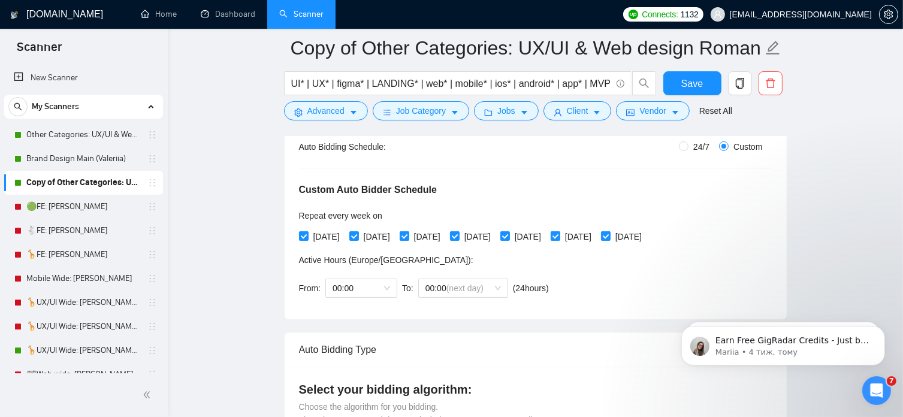
click at [96, 180] on link "Copy of Other Categories: UX/UI & Web design Roman" at bounding box center [83, 183] width 114 height 24
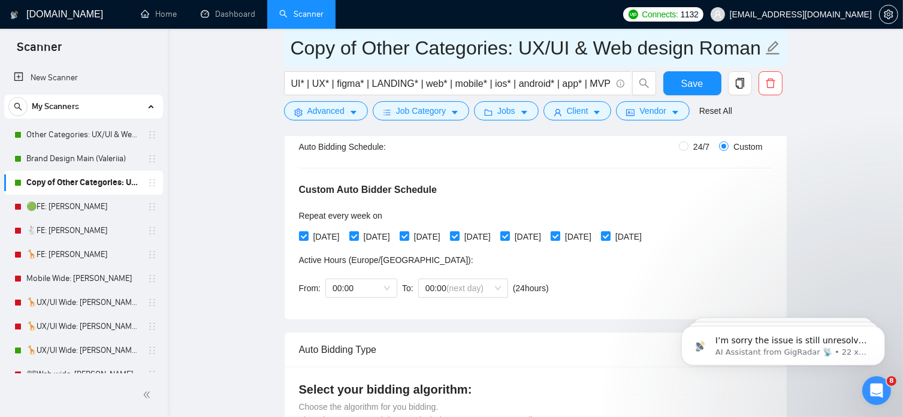
click at [770, 49] on icon "edit" at bounding box center [773, 48] width 16 height 16
click at [770, 47] on icon "edit" at bounding box center [773, 48] width 14 height 14
click at [421, 55] on input "Copy of Other Categories: UX/UI & Web design Roman" at bounding box center [527, 48] width 472 height 30
click at [772, 44] on icon "edit" at bounding box center [773, 48] width 16 height 16
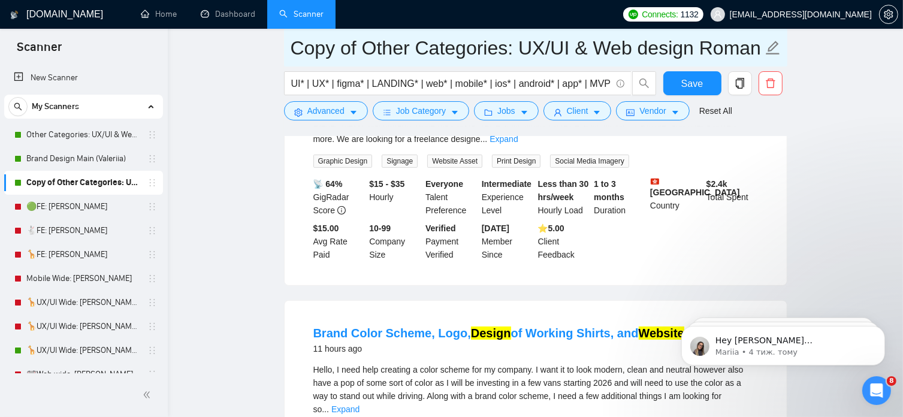
click at [771, 45] on icon "edit" at bounding box center [773, 48] width 16 height 16
click at [776, 40] on icon "edit" at bounding box center [773, 48] width 16 height 16
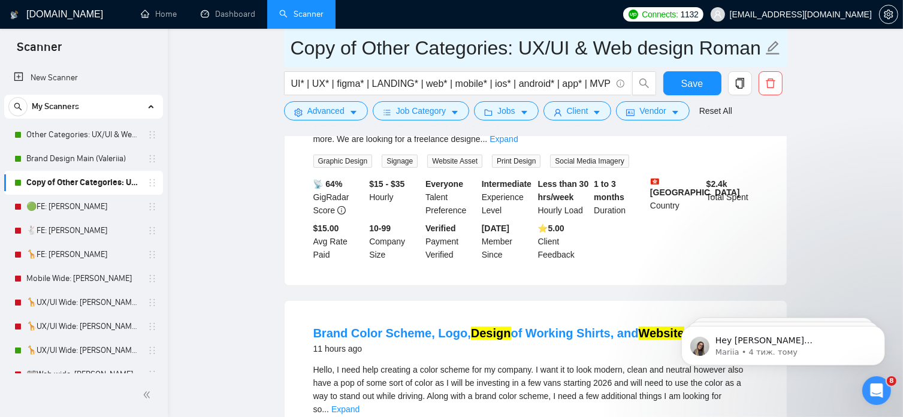
click at [772, 49] on icon "edit" at bounding box center [773, 48] width 14 height 14
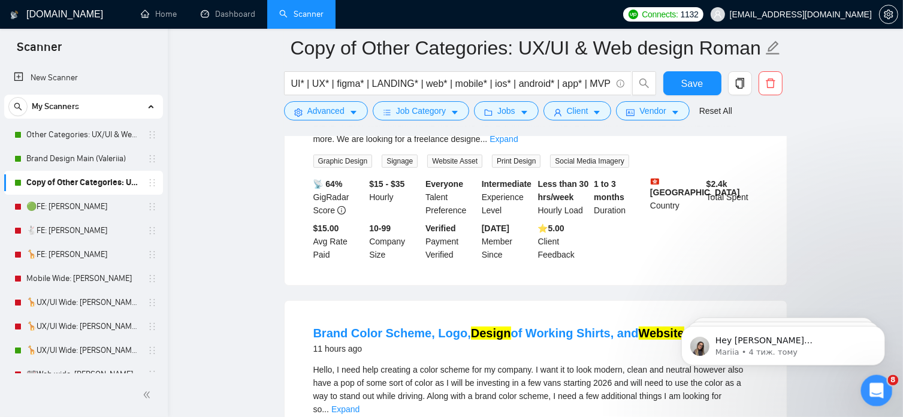
click at [873, 395] on icon "Відкрити програму для спілкування Intercom" at bounding box center [875, 389] width 20 height 20
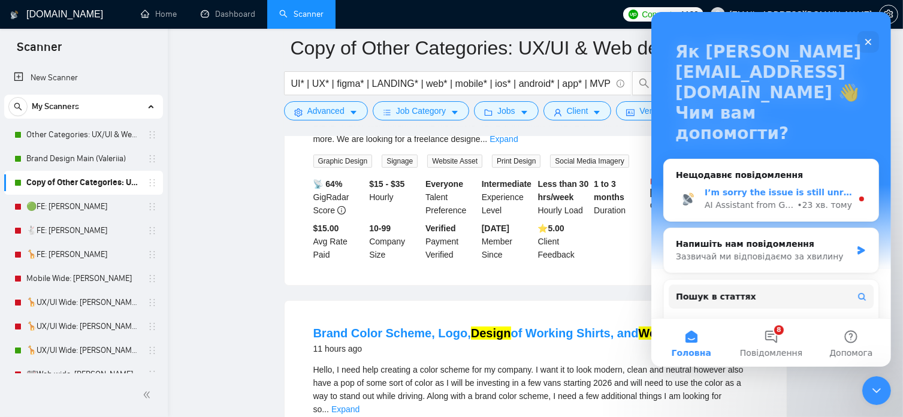
scroll to position [41, 0]
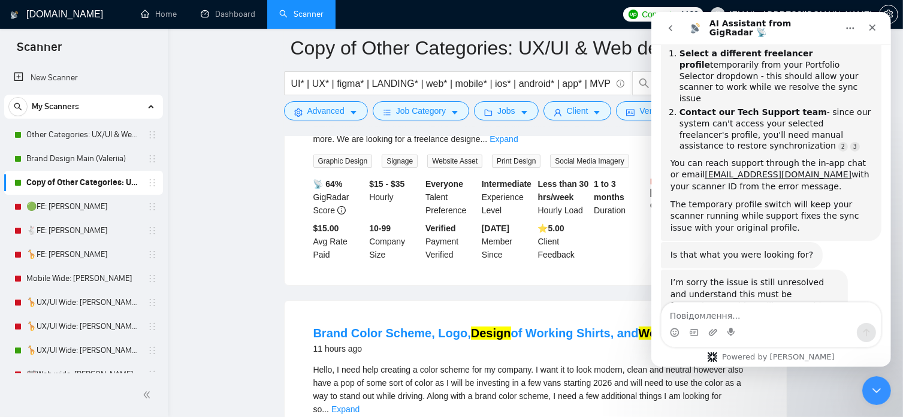
scroll to position [832, 0]
click at [871, 29] on icon "Закрити" at bounding box center [872, 28] width 10 height 10
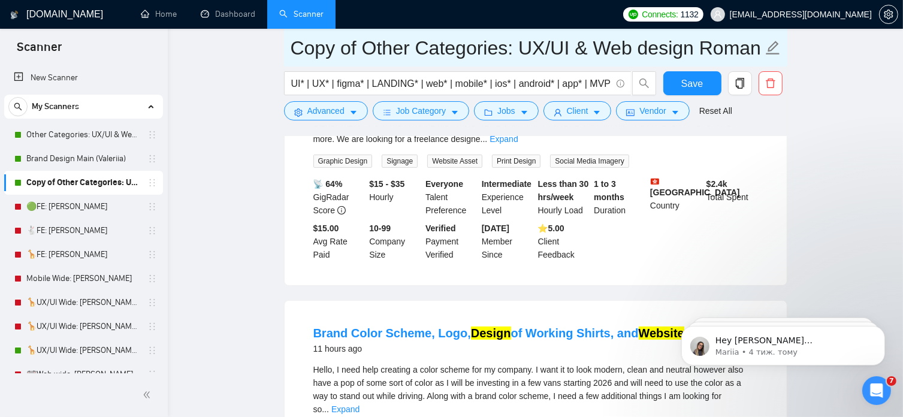
click at [771, 43] on icon "edit" at bounding box center [773, 48] width 16 height 16
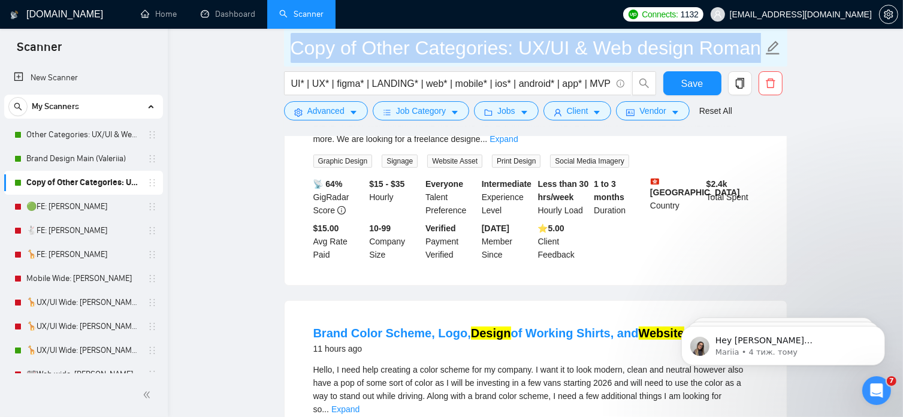
scroll to position [0, 0]
click at [771, 43] on icon "edit" at bounding box center [773, 48] width 16 height 16
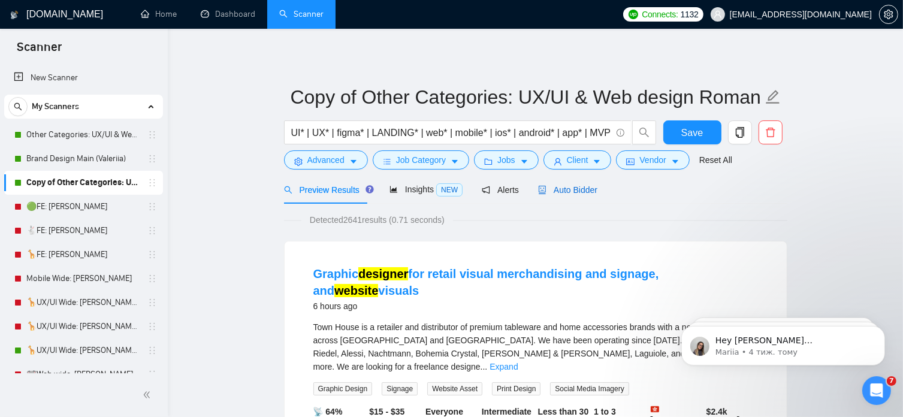
click at [582, 193] on span "Auto Bidder" at bounding box center [567, 190] width 59 height 10
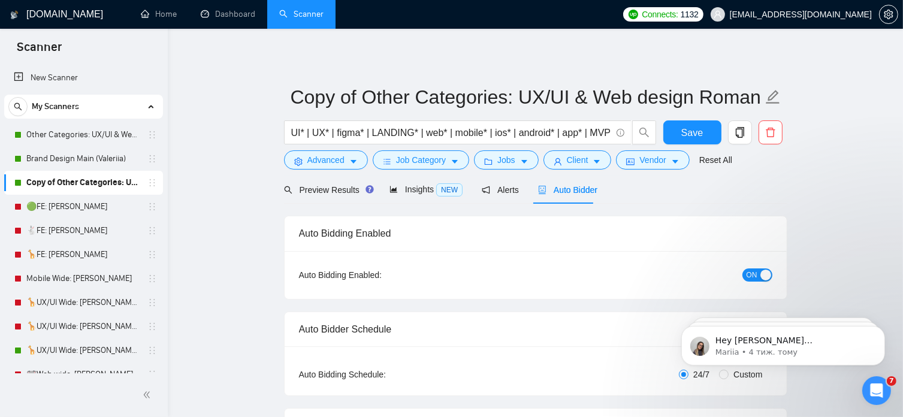
radio input "false"
radio input "true"
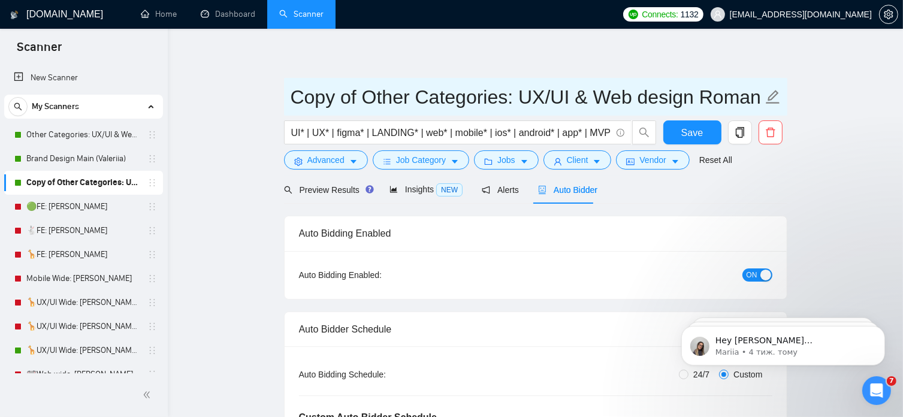
click at [773, 97] on icon "edit" at bounding box center [773, 97] width 14 height 14
click at [769, 97] on icon "edit" at bounding box center [773, 97] width 14 height 14
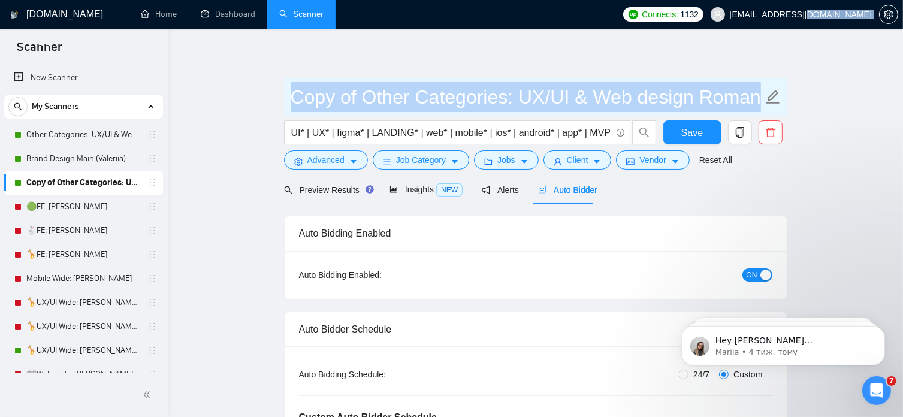
click at [769, 97] on icon "edit" at bounding box center [773, 97] width 14 height 14
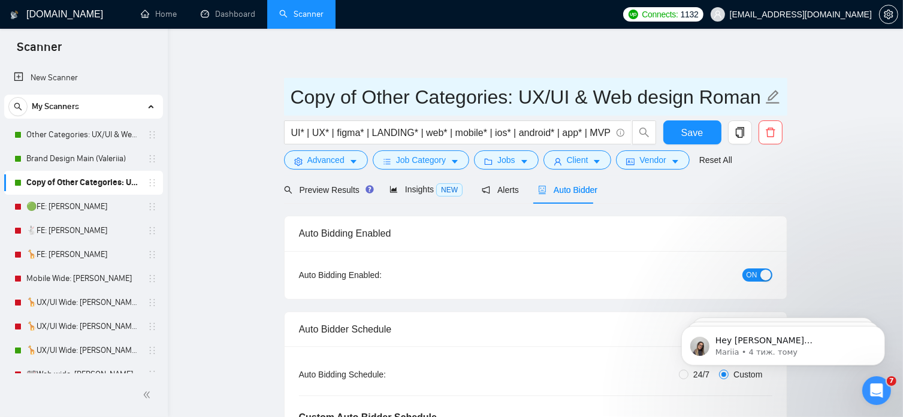
click at [769, 97] on icon "edit" at bounding box center [773, 97] width 14 height 14
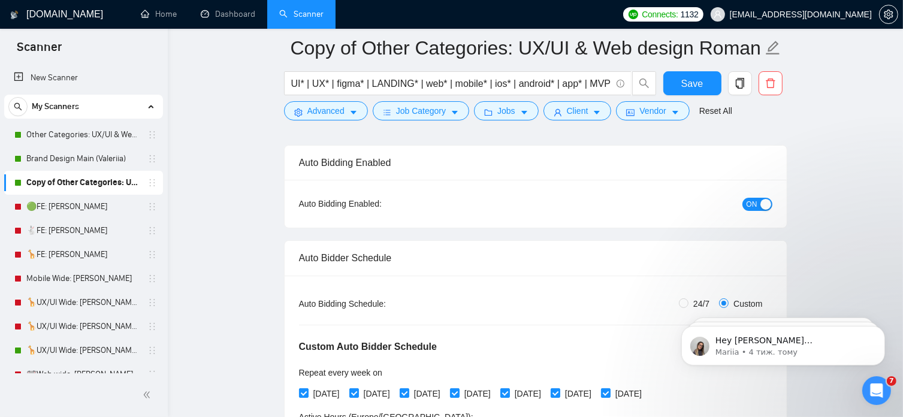
click at [747, 207] on span "ON" at bounding box center [751, 204] width 11 height 13
click at [12, 54] on span "Scanner" at bounding box center [39, 50] width 64 height 25
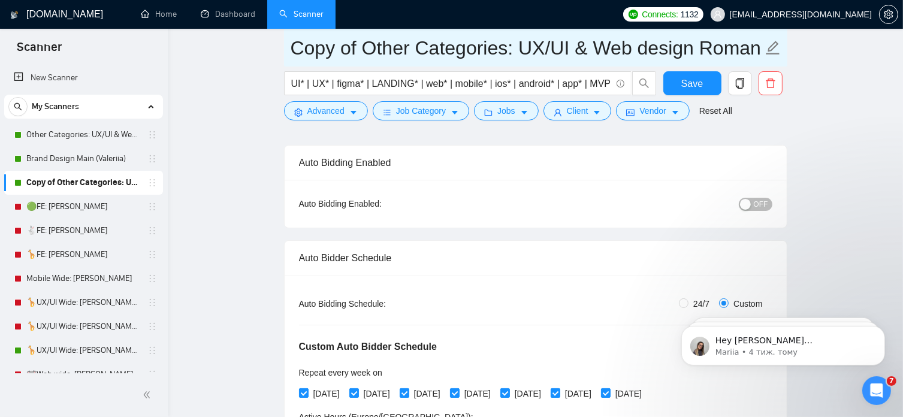
click at [773, 44] on icon "edit" at bounding box center [773, 48] width 14 height 14
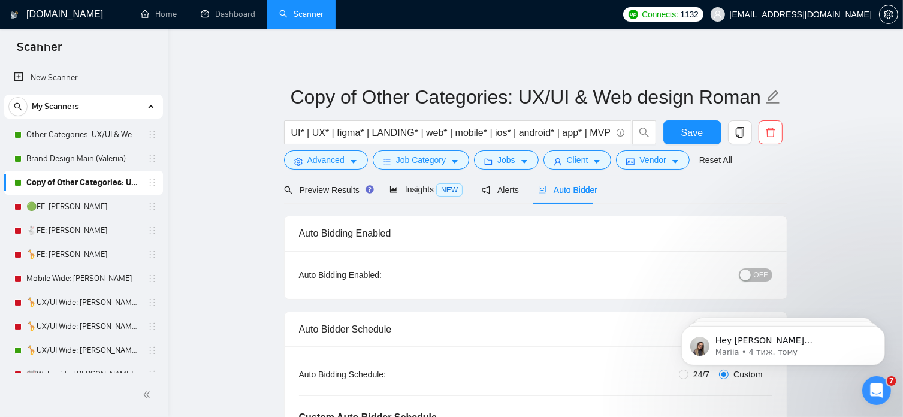
click at [768, 275] on button "OFF" at bounding box center [756, 274] width 34 height 13
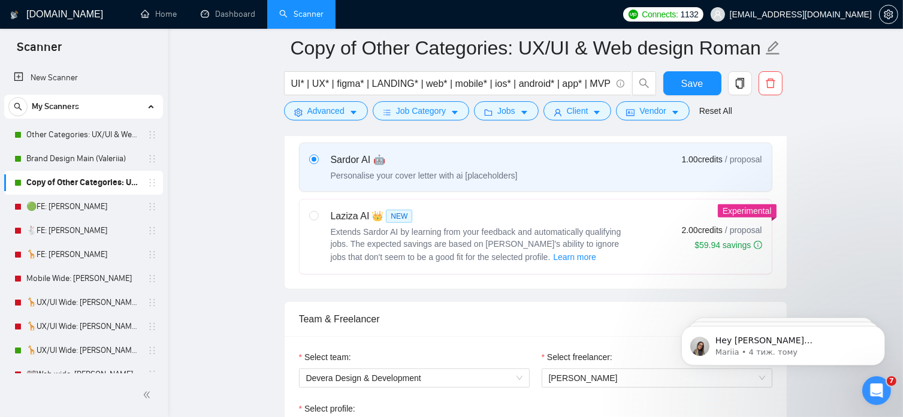
scroll to position [587, 0]
click at [695, 88] on span "Save" at bounding box center [692, 83] width 22 height 15
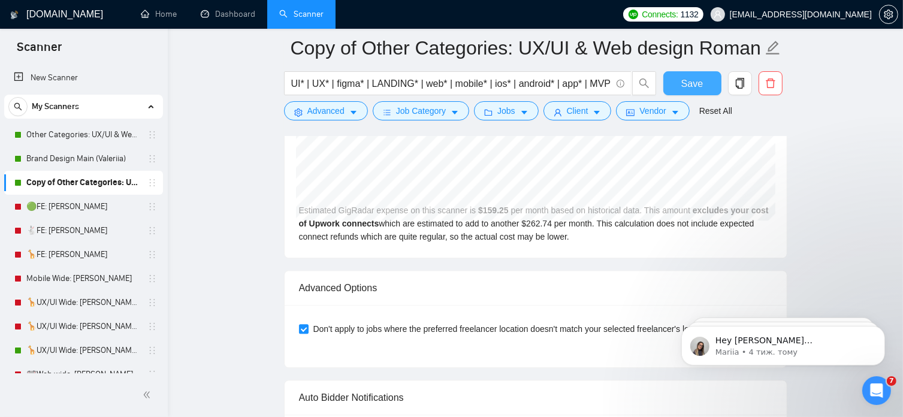
scroll to position [2851, 0]
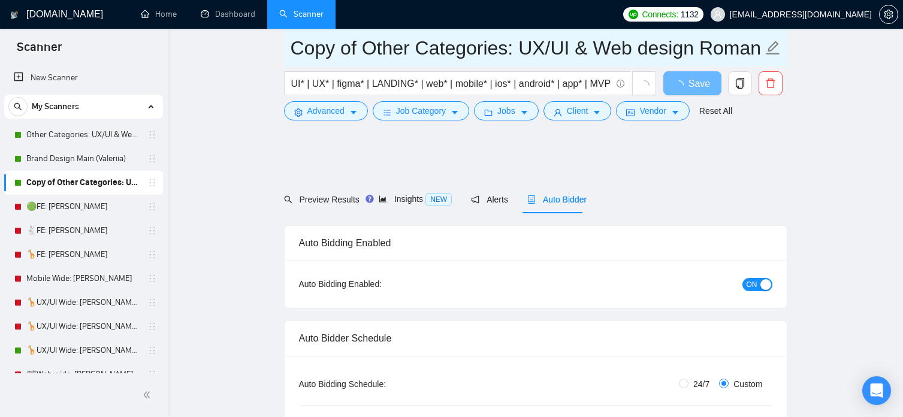
click at [772, 43] on icon "edit" at bounding box center [773, 48] width 16 height 16
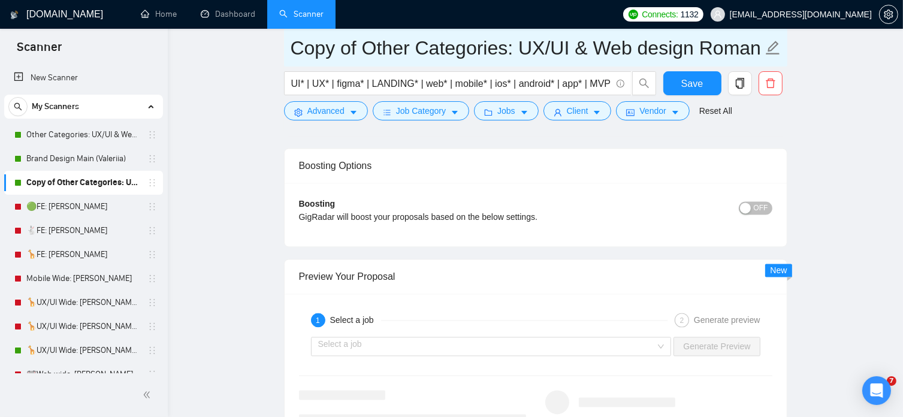
scroll to position [2396, 0]
click at [772, 47] on icon "edit" at bounding box center [773, 48] width 16 height 16
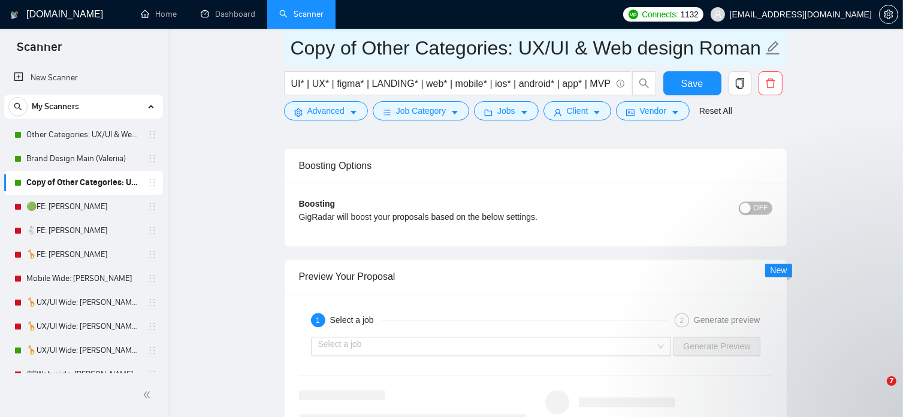
click at [772, 47] on icon "edit" at bounding box center [773, 48] width 16 height 16
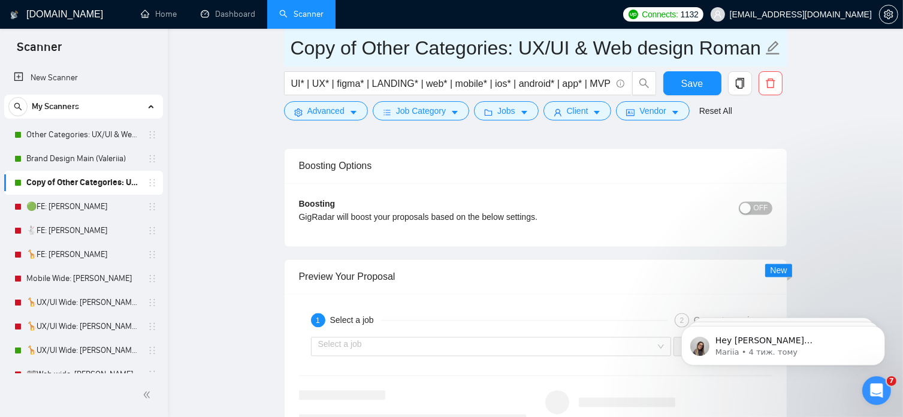
scroll to position [0, 0]
click at [772, 47] on icon "edit" at bounding box center [773, 48] width 16 height 16
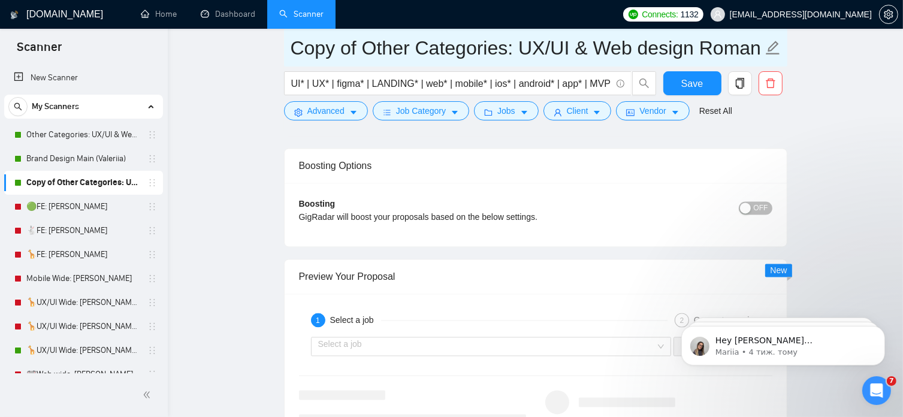
click at [775, 43] on icon "edit" at bounding box center [773, 48] width 16 height 16
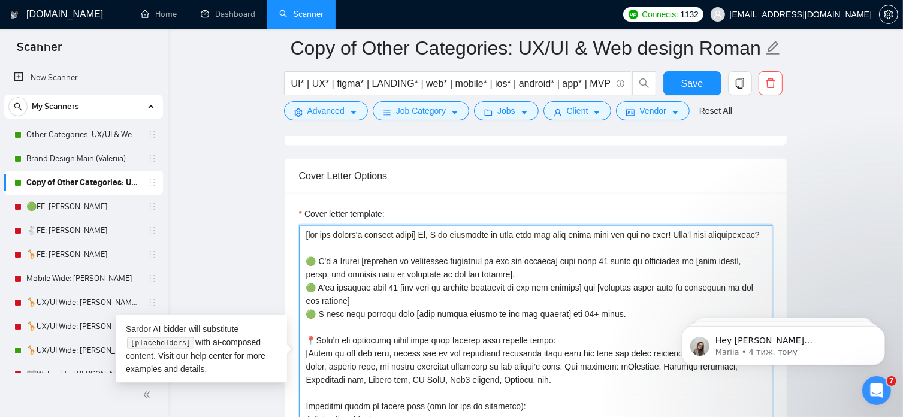
drag, startPoint x: 306, startPoint y: 233, endPoint x: 405, endPoint y: 444, distance: 233.7
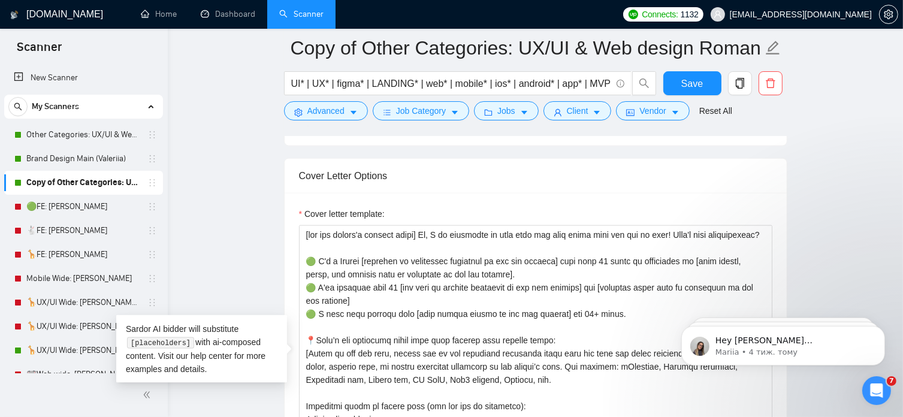
click at [846, 167] on main "Copy of Other Categories: UX/UI & Web design Roman UI* | UX* | figma* | LANDING…" at bounding box center [535, 361] width 697 height 3655
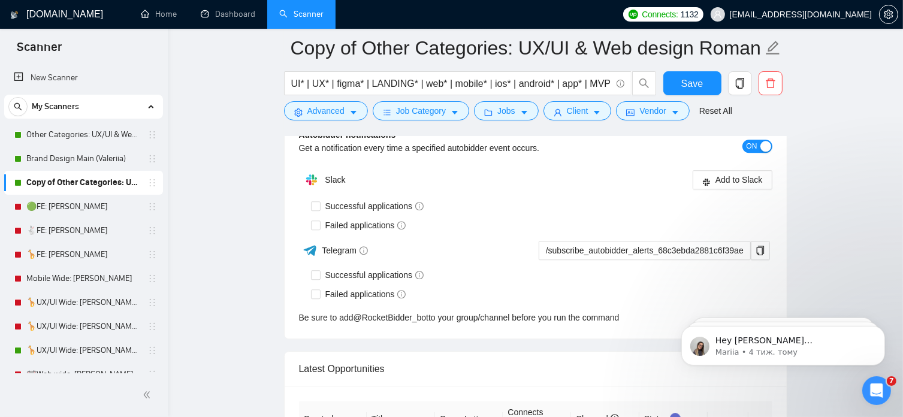
scroll to position [3150, 0]
click at [750, 145] on span "ON" at bounding box center [751, 146] width 11 height 13
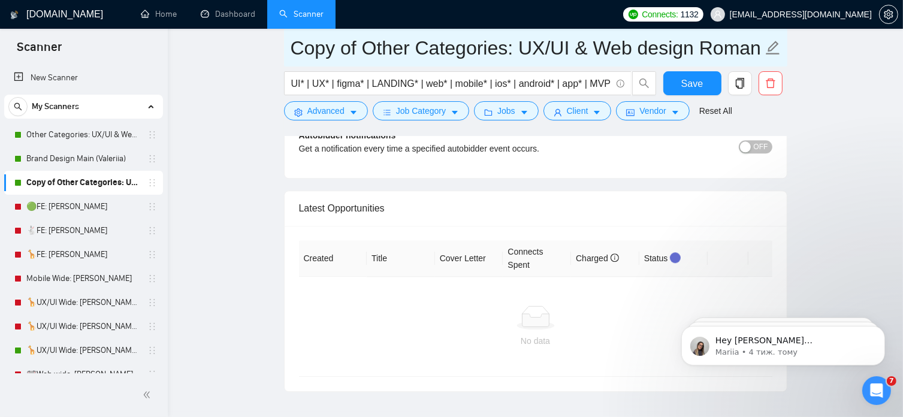
click at [767, 47] on icon "edit" at bounding box center [773, 48] width 16 height 16
click at [772, 50] on icon "edit" at bounding box center [773, 48] width 14 height 14
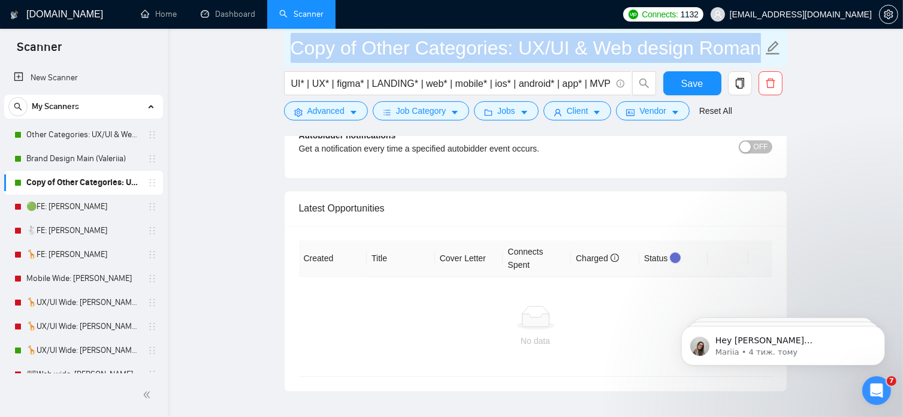
scroll to position [0, 0]
click at [772, 50] on icon "edit" at bounding box center [773, 48] width 14 height 14
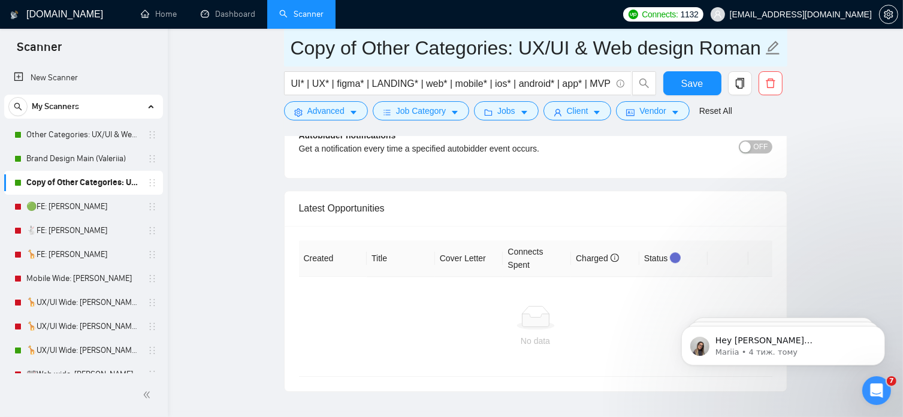
click at [772, 50] on icon "edit" at bounding box center [773, 48] width 14 height 14
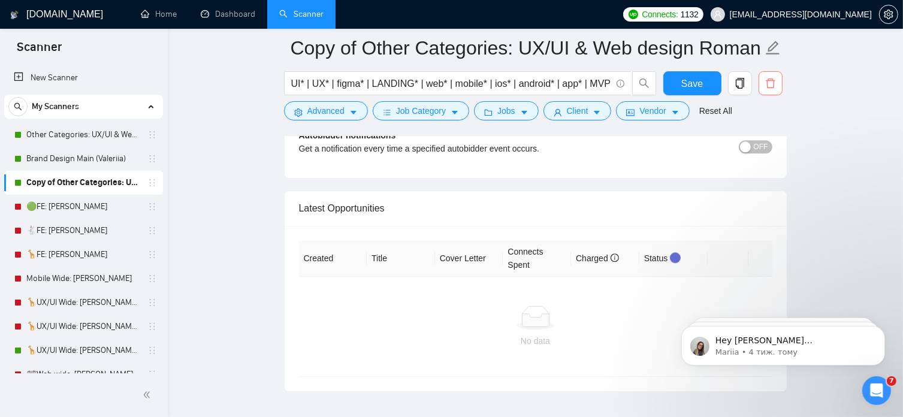
click at [773, 86] on icon "delete" at bounding box center [770, 83] width 9 height 10
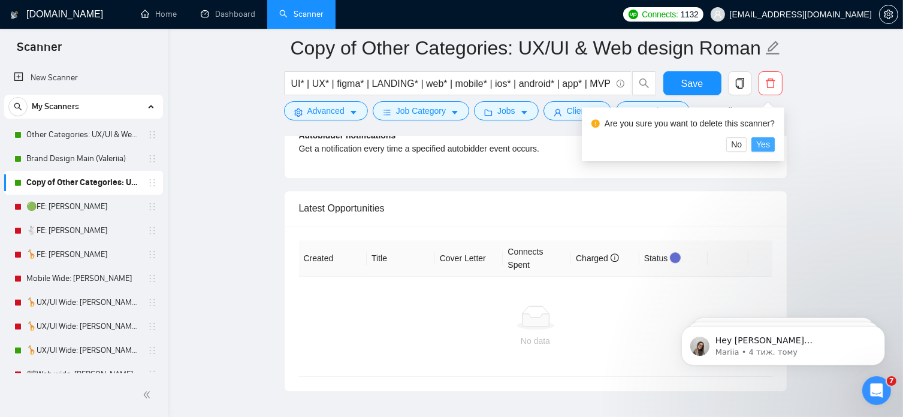
click at [763, 143] on span "Yes" at bounding box center [763, 144] width 14 height 13
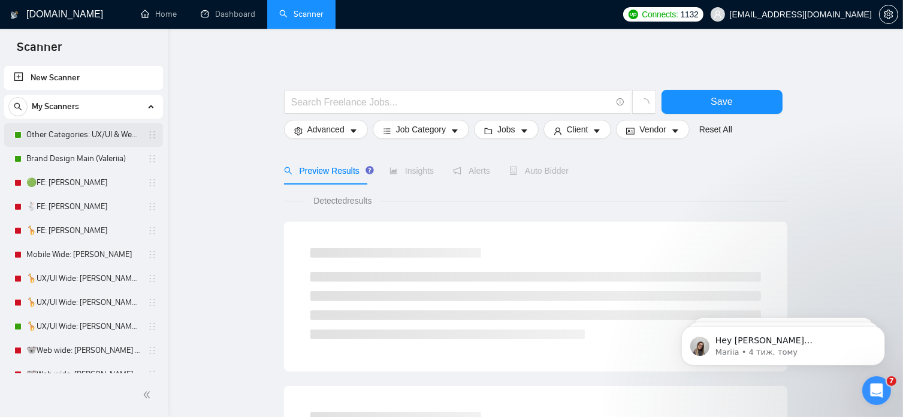
click at [102, 134] on link "Other Categories: UX/UI & Web design [PERSON_NAME]" at bounding box center [83, 135] width 114 height 24
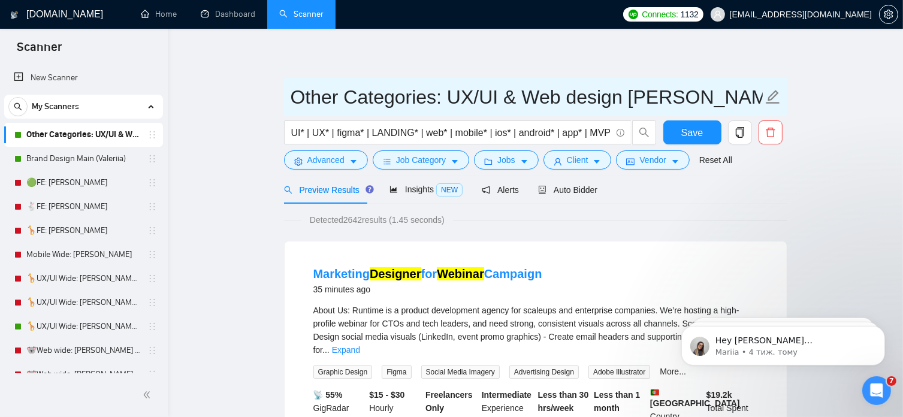
click at [772, 93] on icon "edit" at bounding box center [773, 97] width 16 height 16
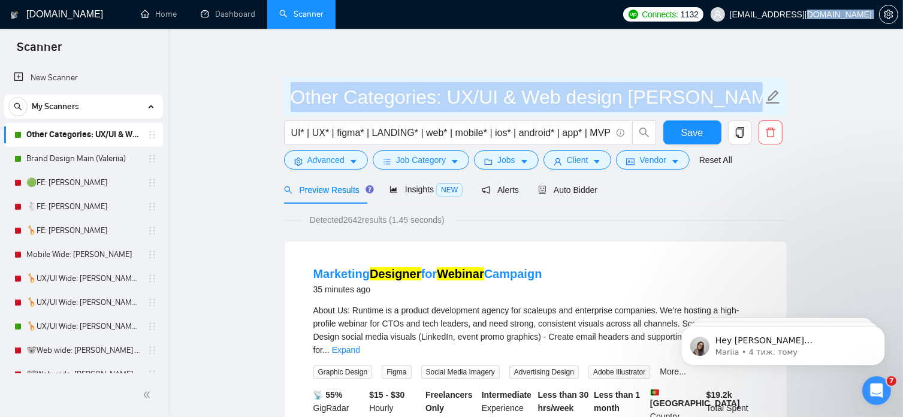
click at [772, 93] on icon "edit" at bounding box center [773, 97] width 16 height 16
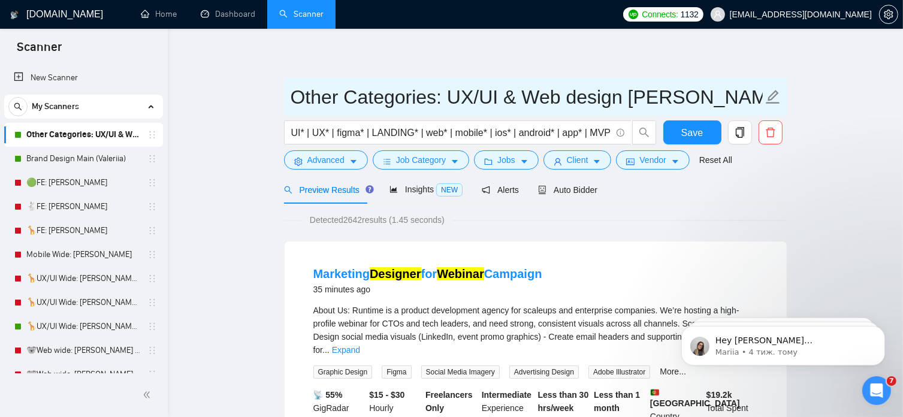
click at [772, 93] on icon "edit" at bounding box center [773, 97] width 16 height 16
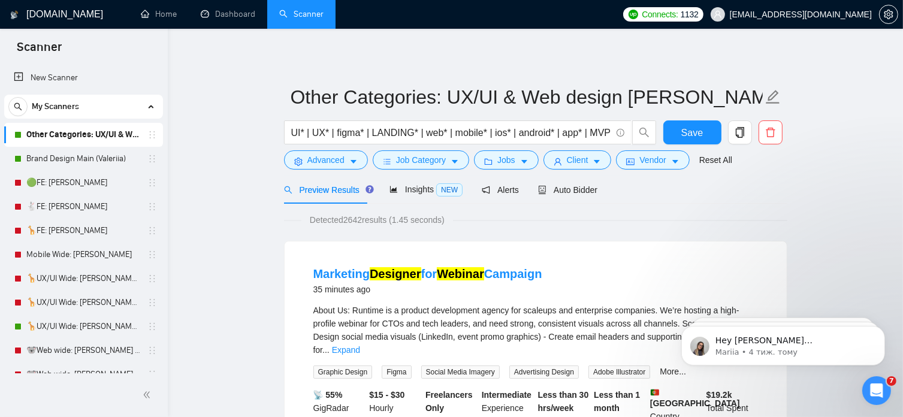
click at [582, 189] on span "Auto Bidder" at bounding box center [567, 190] width 59 height 10
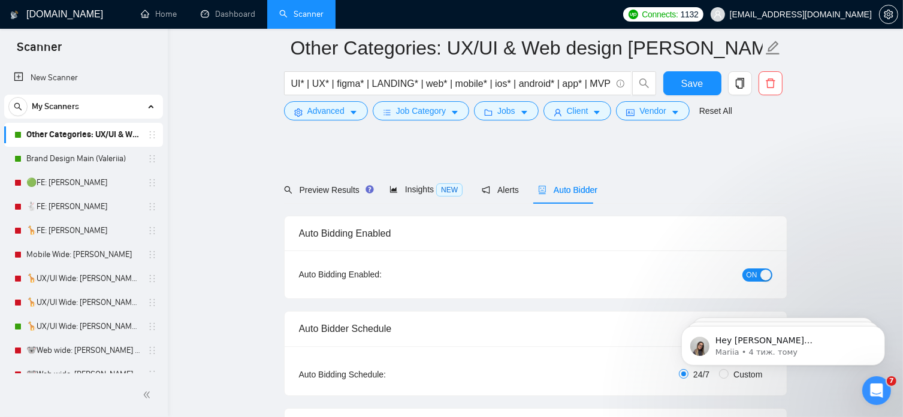
radio input "false"
radio input "true"
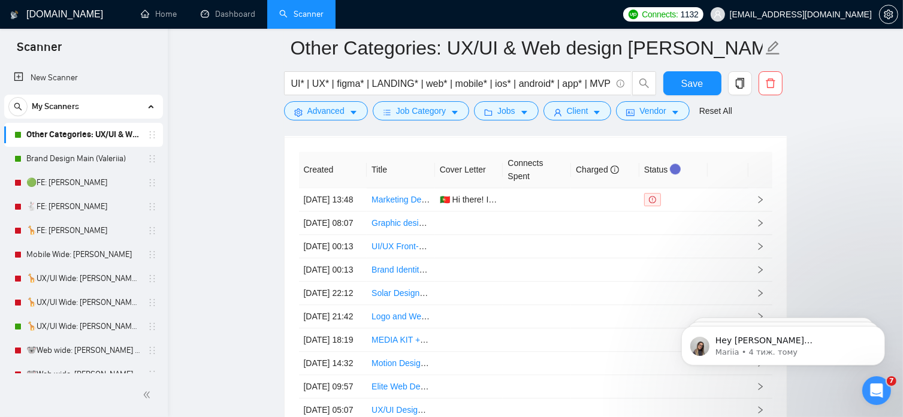
scroll to position [3159, 0]
